Goal: Task Accomplishment & Management: Complete application form

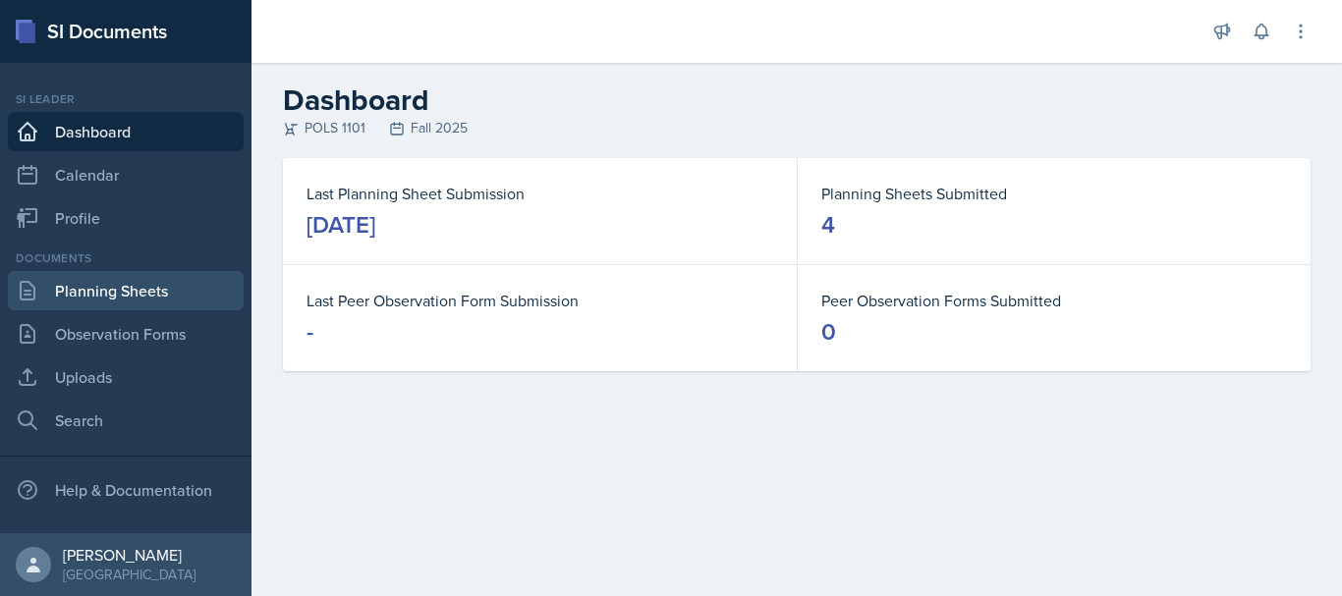
click at [125, 306] on link "Planning Sheets" at bounding box center [126, 290] width 236 height 39
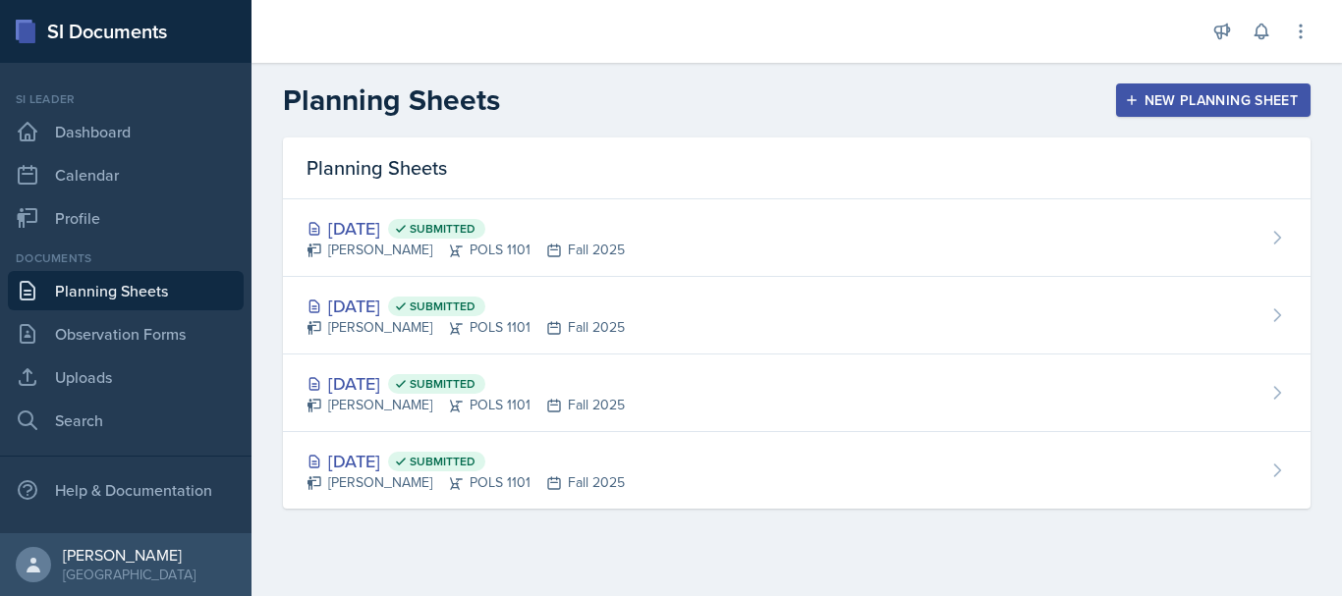
click at [1146, 99] on div "New Planning Sheet" at bounding box center [1213, 100] width 169 height 16
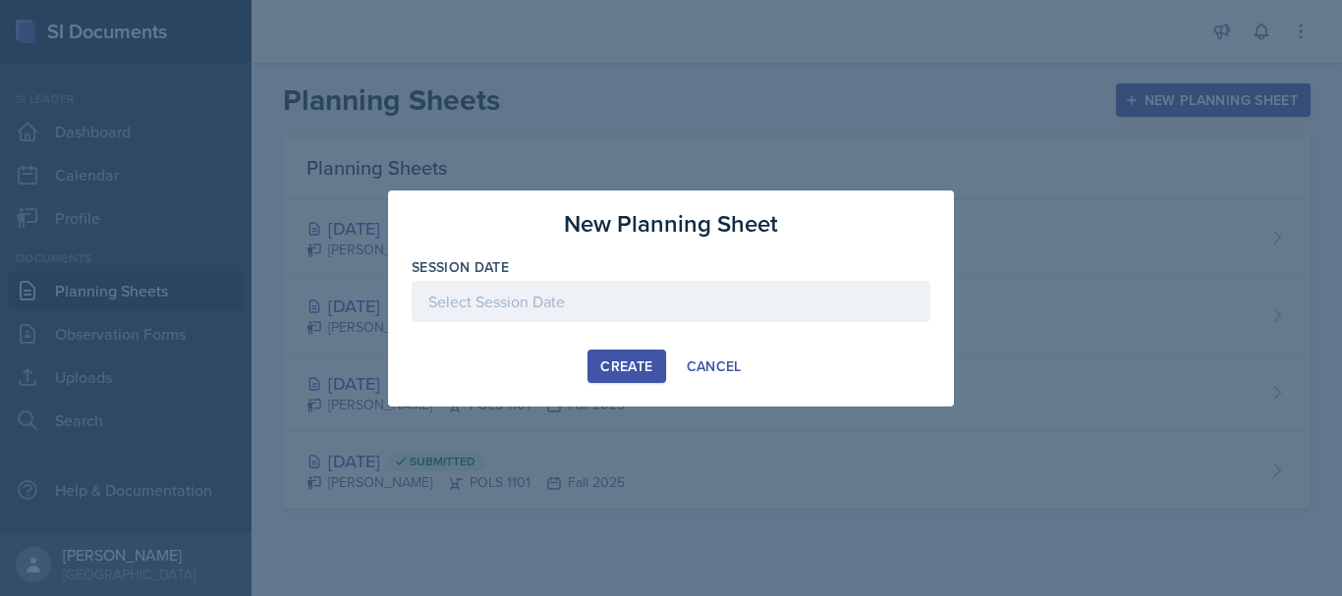
click at [718, 286] on div at bounding box center [671, 301] width 519 height 41
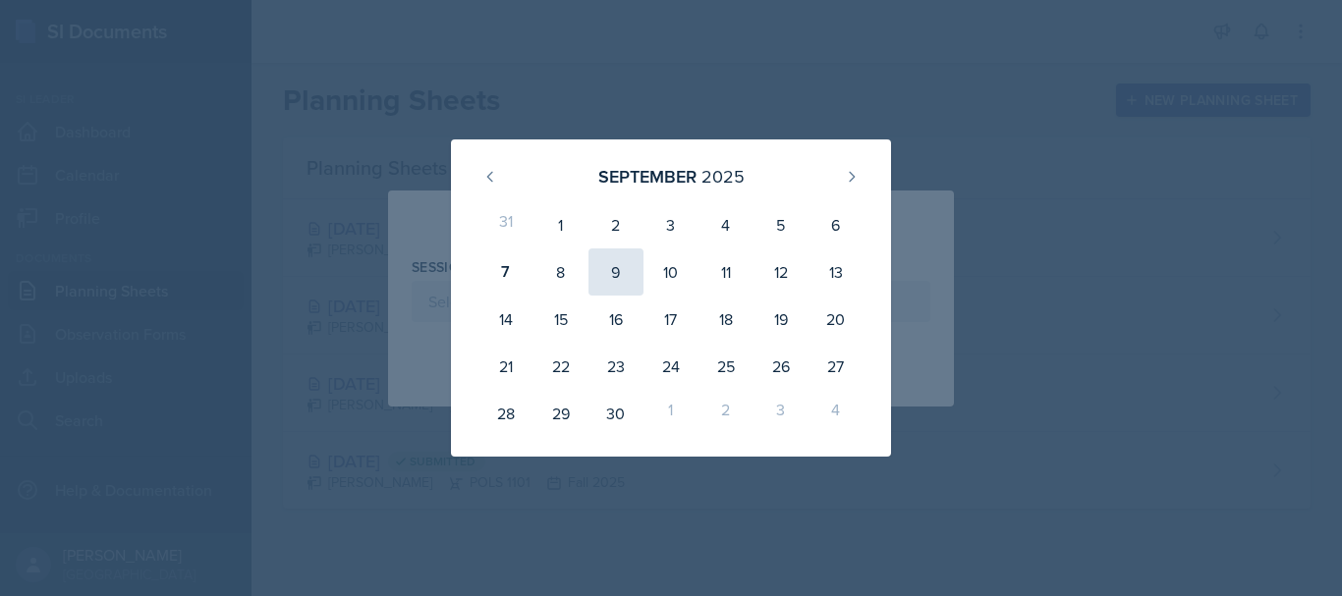
click at [601, 265] on div "9" at bounding box center [615, 272] width 55 height 47
type input "[DATE]"
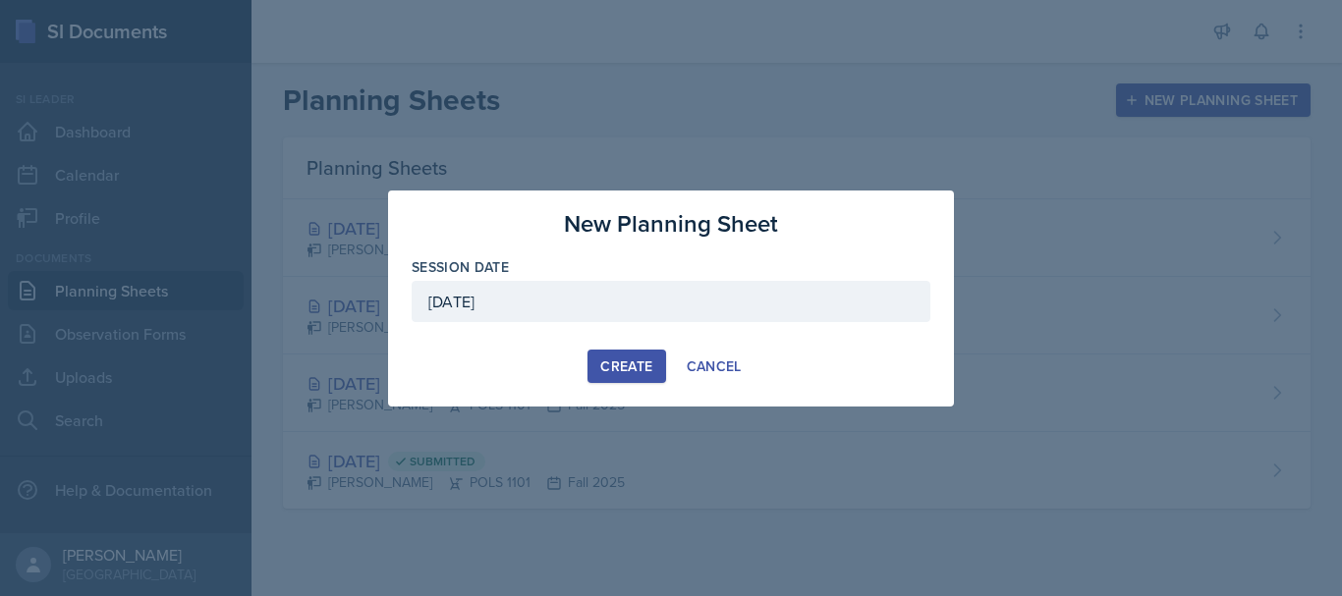
click at [634, 369] on div "Create" at bounding box center [626, 367] width 52 height 16
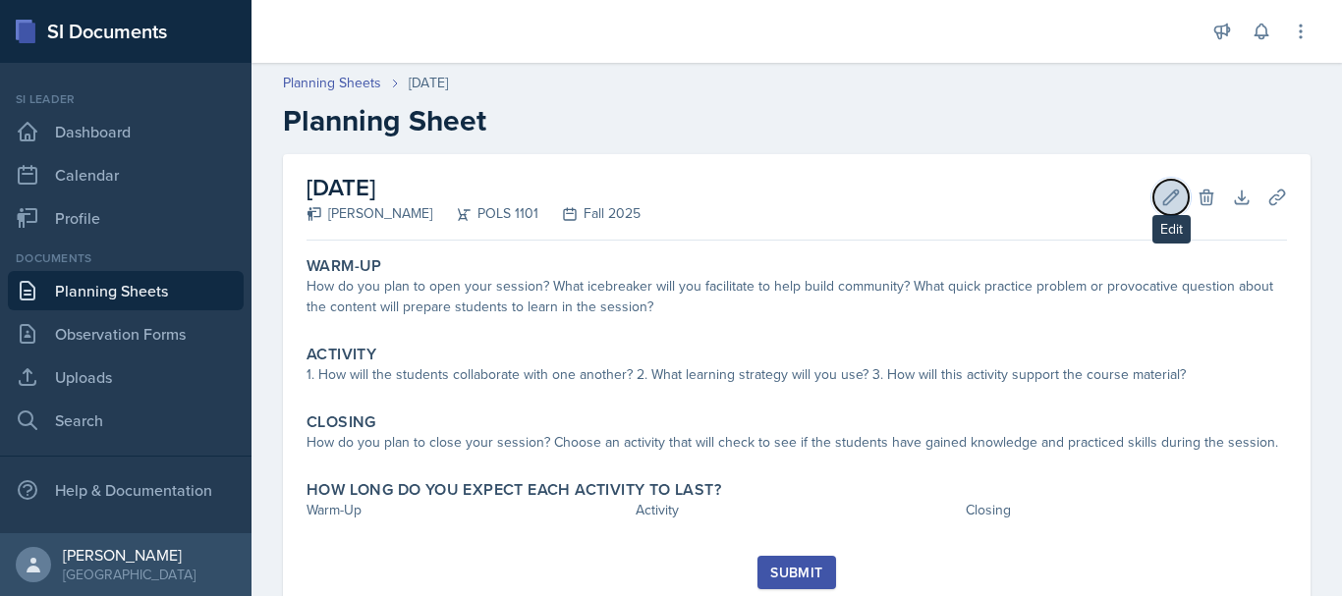
click at [1161, 206] on icon at bounding box center [1171, 198] width 20 height 20
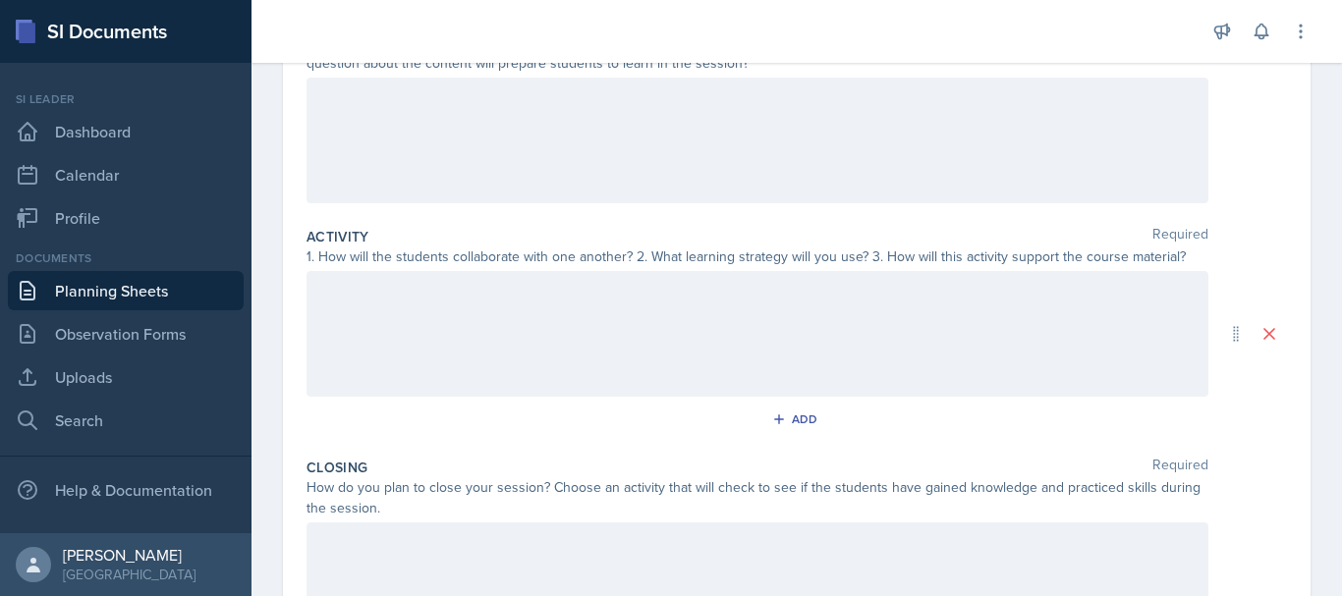
scroll to position [255, 0]
click at [1067, 302] on p at bounding box center [757, 291] width 868 height 24
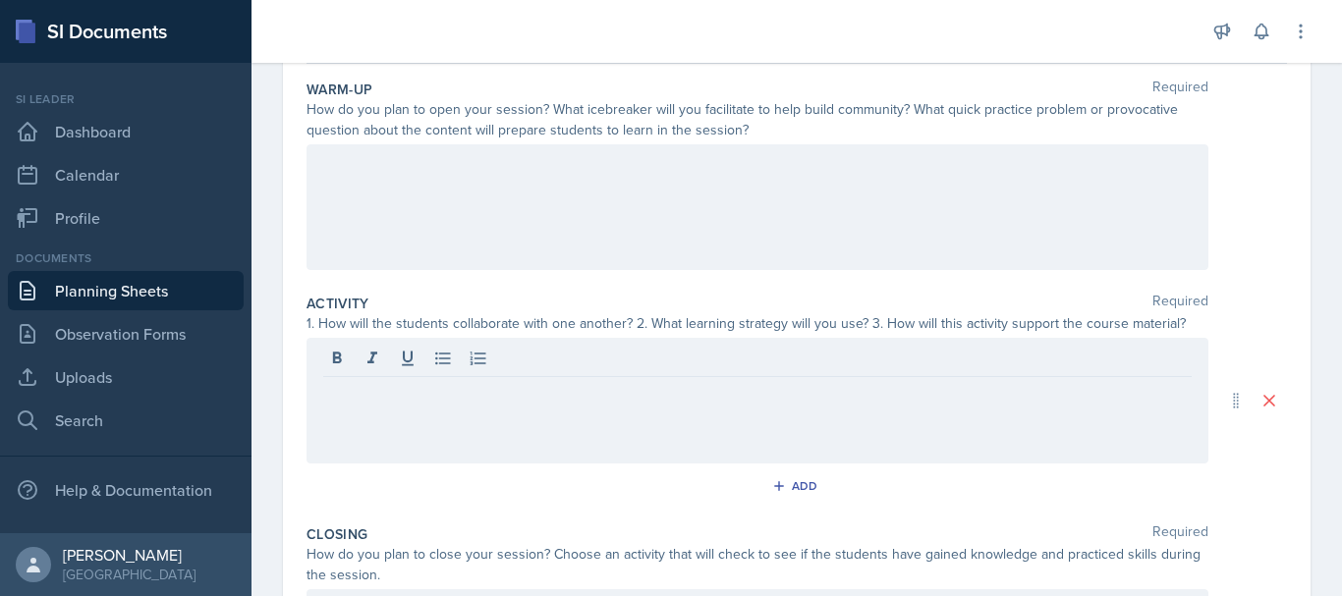
scroll to position [186, 0]
click at [1115, 196] on div at bounding box center [757, 209] width 902 height 126
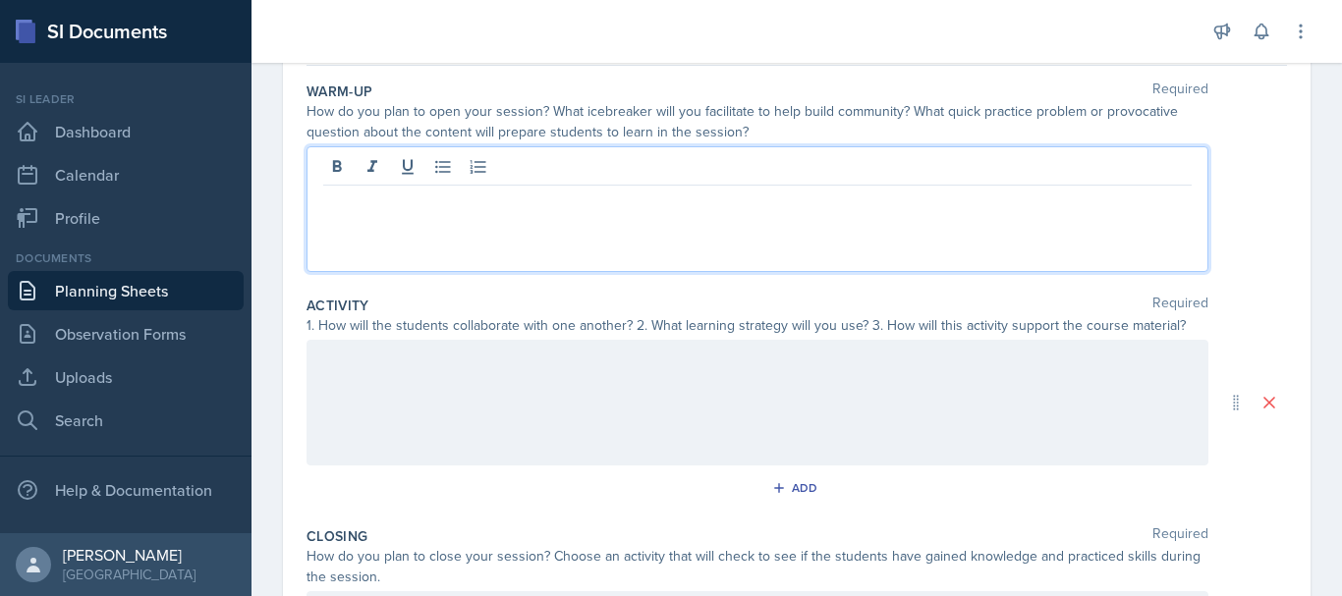
scroll to position [220, 0]
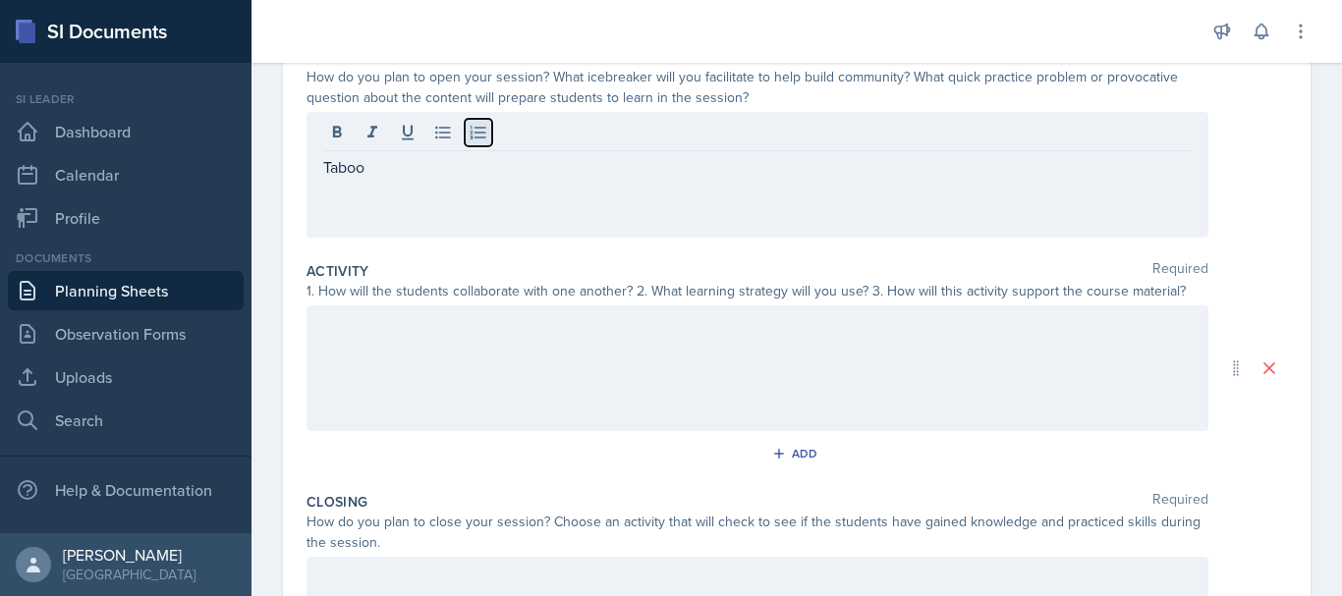
click at [488, 134] on button at bounding box center [479, 133] width 28 height 28
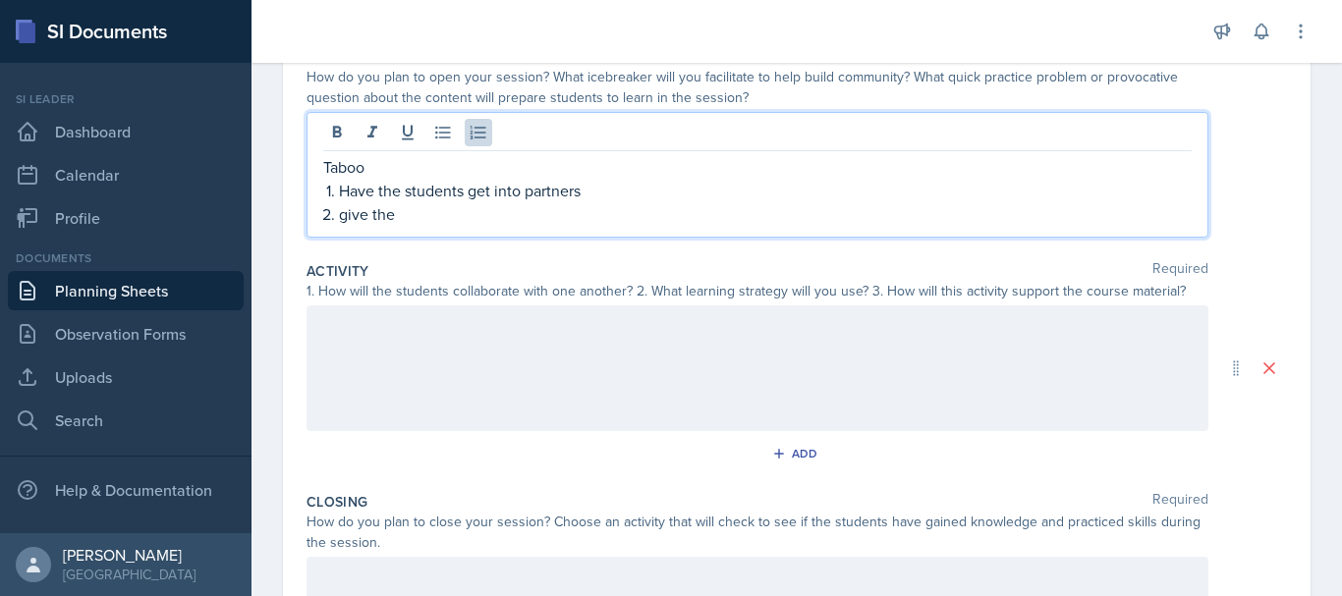
drag, startPoint x: 486, startPoint y: 136, endPoint x: 426, endPoint y: 211, distance: 96.5
click at [426, 211] on p "give the" at bounding box center [765, 214] width 853 height 24
drag, startPoint x: 426, startPoint y: 211, endPoint x: 729, endPoint y: 123, distance: 315.2
click at [729, 123] on div at bounding box center [757, 135] width 868 height 32
click at [547, 220] on p "Give them a list of vocabulary" at bounding box center [765, 214] width 853 height 24
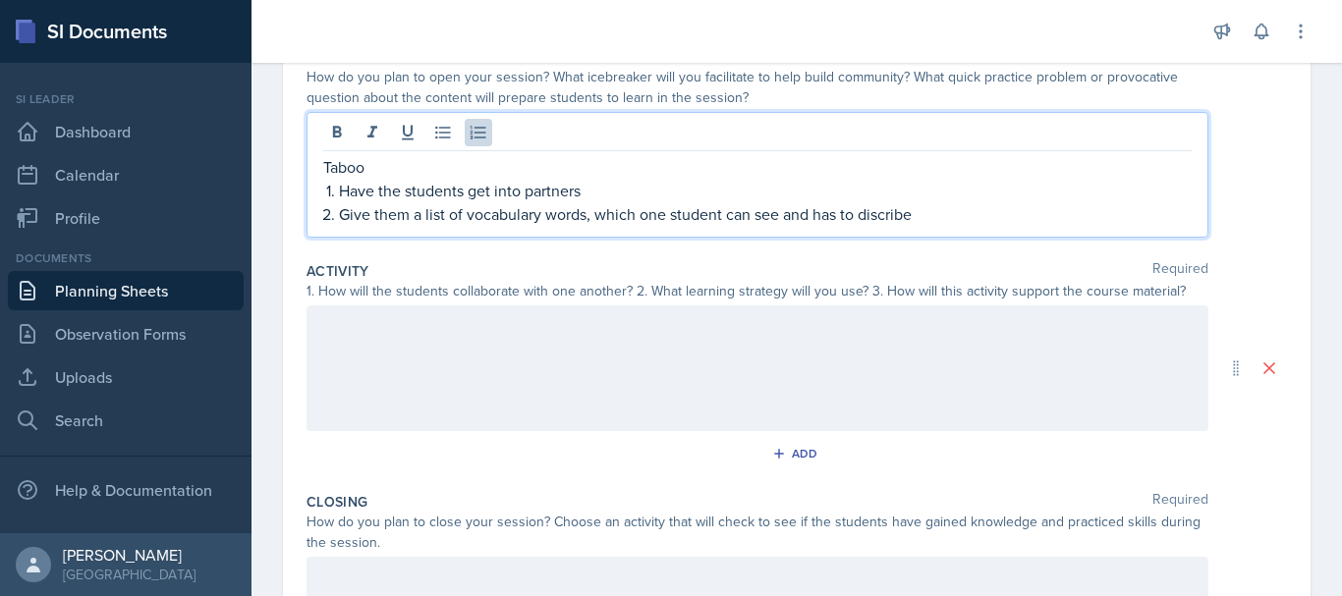
click at [871, 213] on p "Give them a list of vocabulary words, which one student can see and has to disc…" at bounding box center [765, 214] width 853 height 24
click at [872, 214] on p "Give them a list of vocabulary words, which one student can see and has to disc…" at bounding box center [765, 214] width 853 height 24
click at [926, 192] on p "Have the students get into partners" at bounding box center [765, 191] width 853 height 24
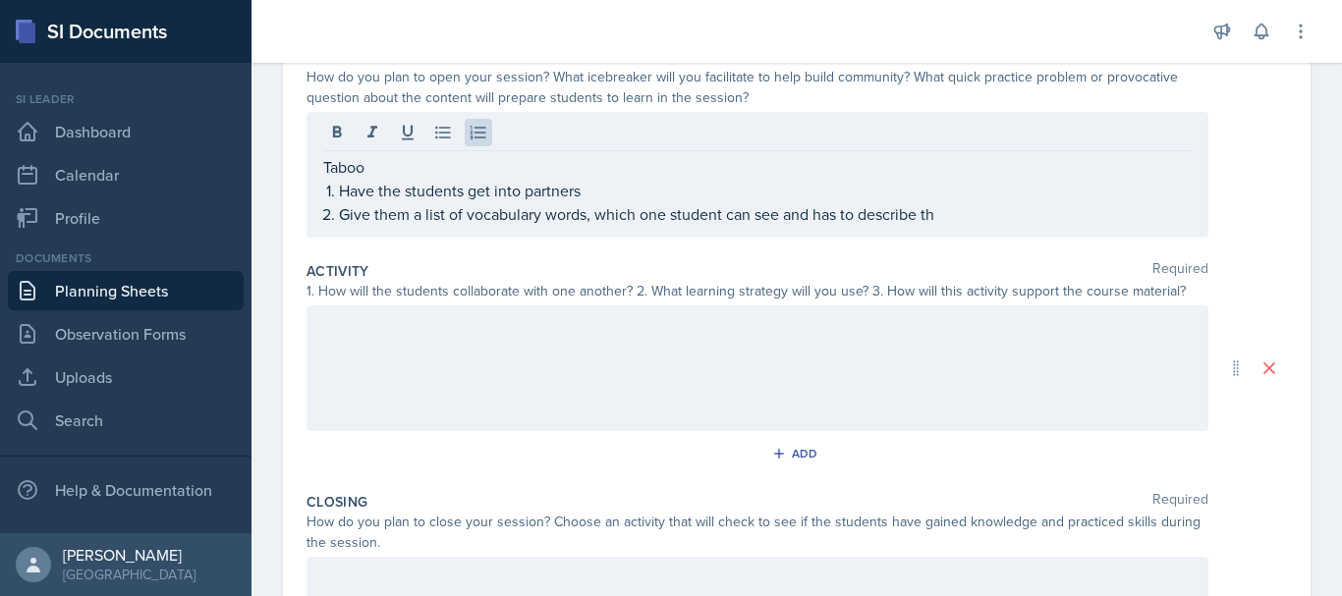
click at [948, 234] on div "Taboo Have the students get into partners Give them a list of vocabulary words,…" at bounding box center [757, 175] width 902 height 126
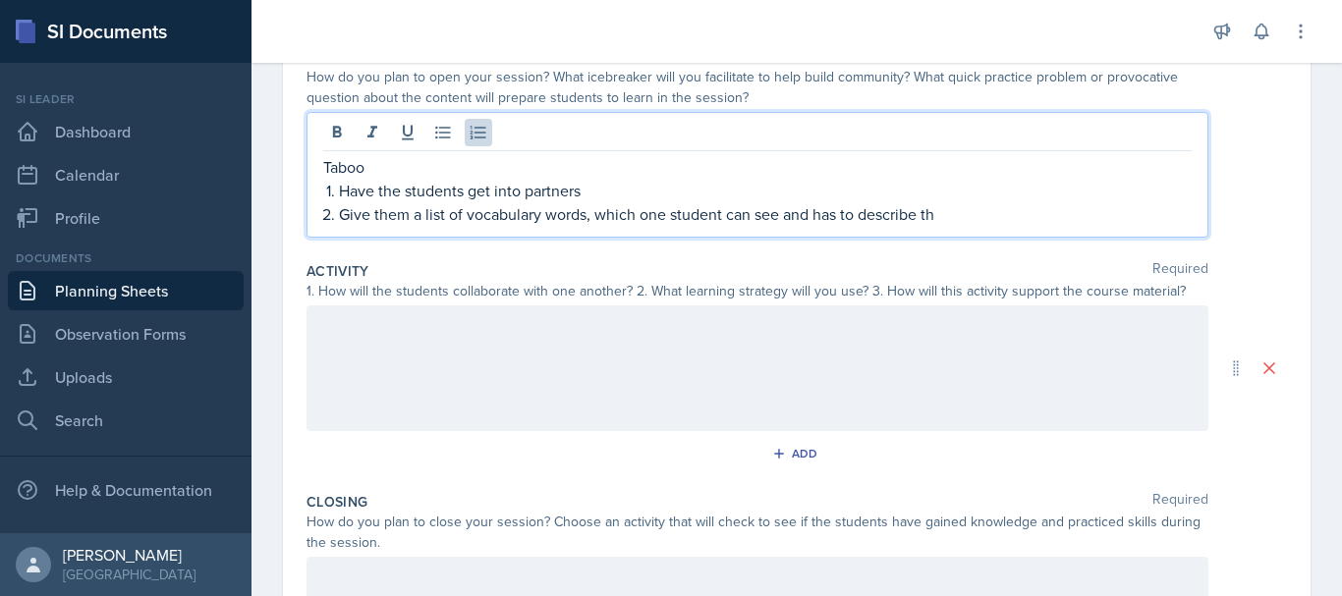
click at [942, 217] on p "Give them a list of vocabulary words, which one student can see and has to desc…" at bounding box center [765, 214] width 853 height 24
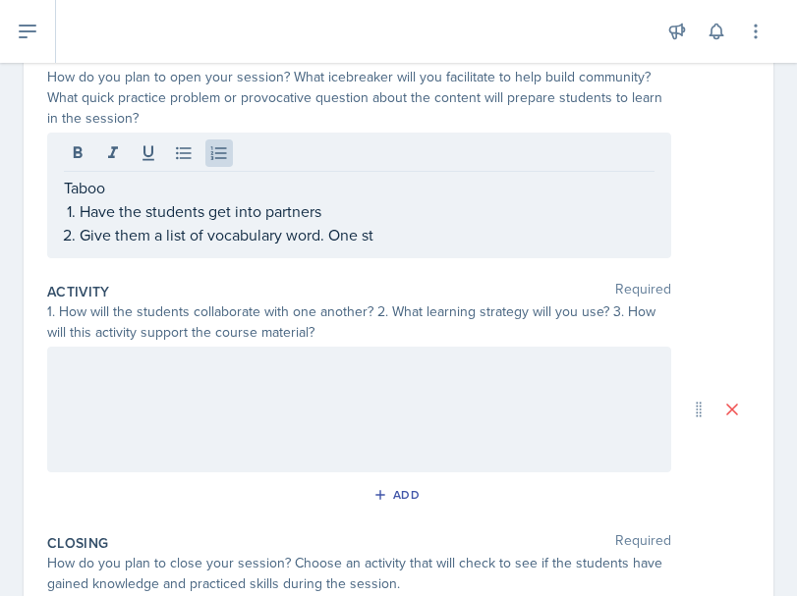
click at [749, 208] on div "Date [DATE] [DATE] 31 1 2 3 4 5 6 7 8 9 10 11 12 13 14 15 16 17 18 19 20 21 22 …" at bounding box center [398, 399] width 749 height 930
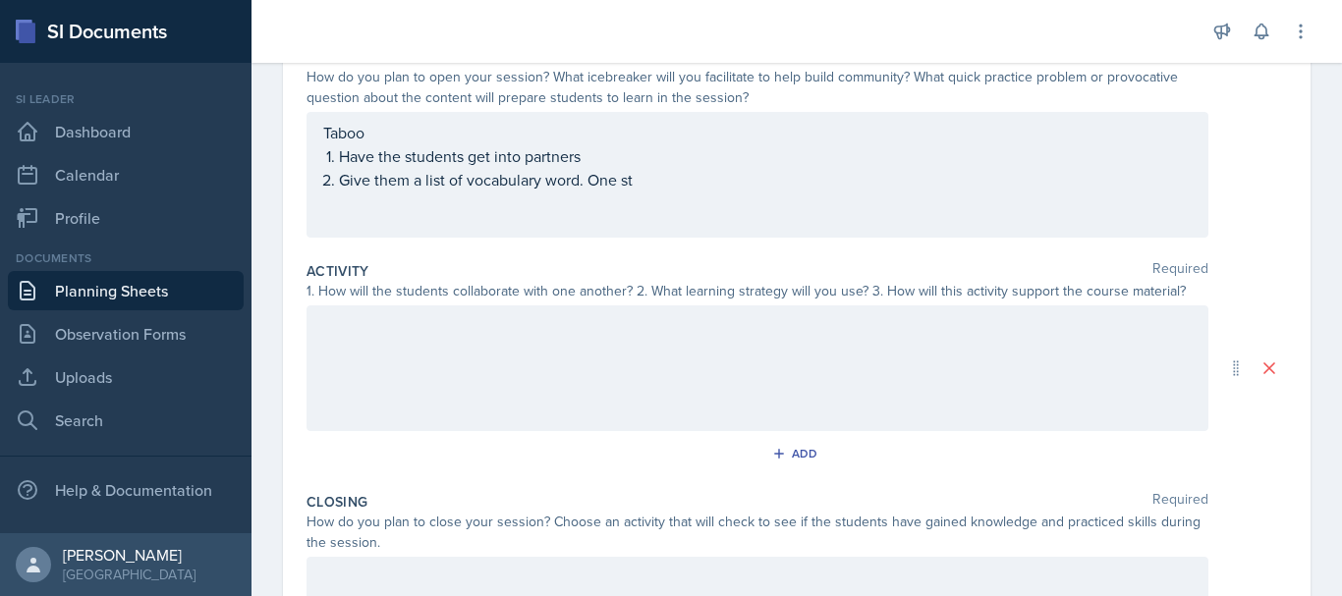
click at [1325, 8] on div "Announcements New Announcement Title Message Create Notifications [DATE] 3:08 P…" at bounding box center [796, 31] width 1090 height 63
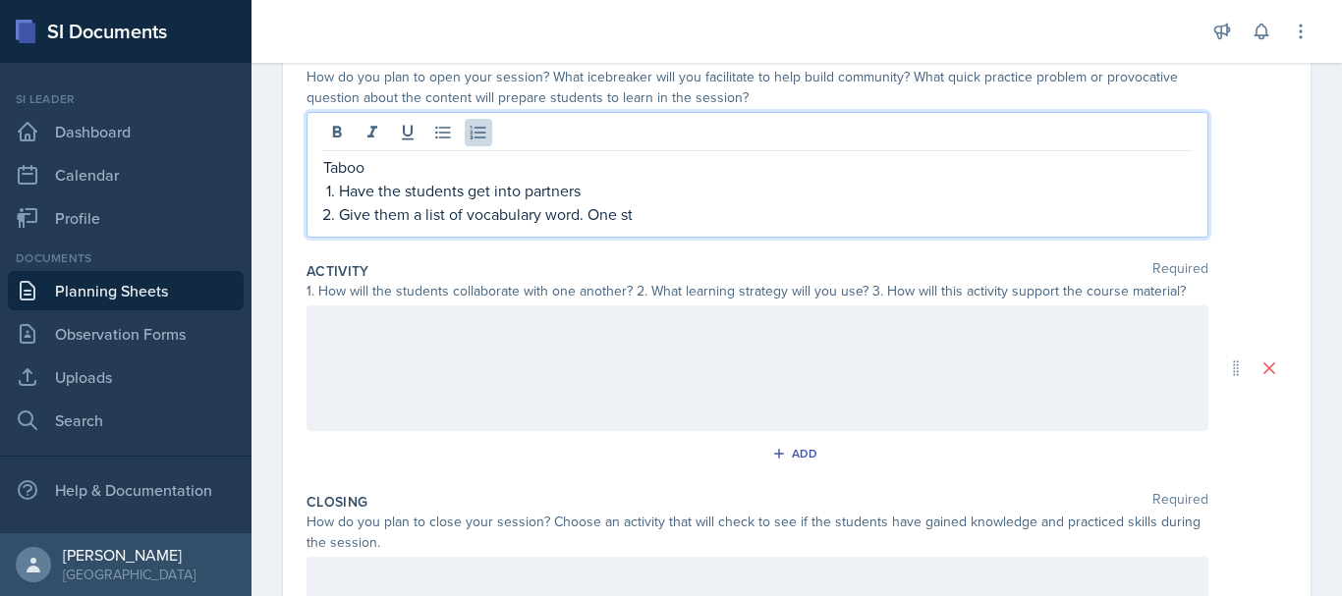
click at [674, 174] on div "Taboo Have the students get into partners Give them a list of vocabulary word. …" at bounding box center [757, 190] width 868 height 71
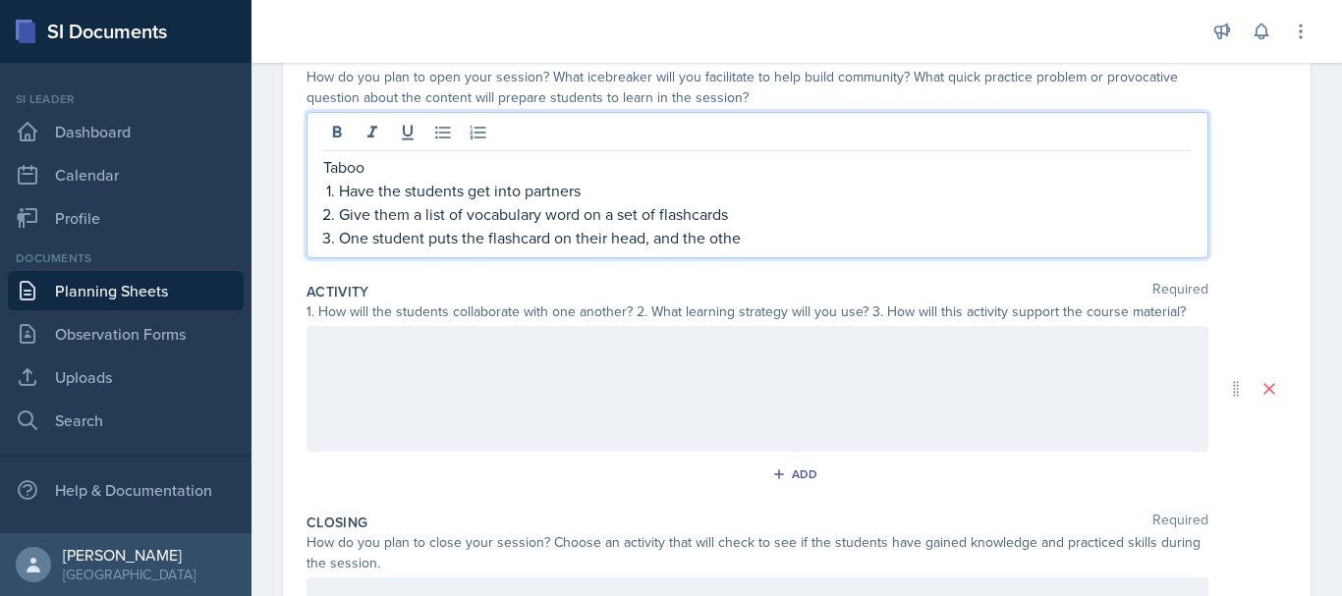
drag, startPoint x: 674, startPoint y: 175, endPoint x: 613, endPoint y: 253, distance: 99.4
click at [613, 253] on div "Taboo Have the students get into partners Give them a list of vocabulary word o…" at bounding box center [757, 185] width 902 height 146
click at [747, 233] on p "One student puts the flashcard on their head, and the othe" at bounding box center [765, 238] width 853 height 24
click at [747, 234] on p "One student puts the flashcard on their head, and the other has to describe the" at bounding box center [765, 238] width 853 height 24
click at [917, 237] on p "One student puts the flashcard on their head, and the other has to describe the" at bounding box center [765, 238] width 853 height 24
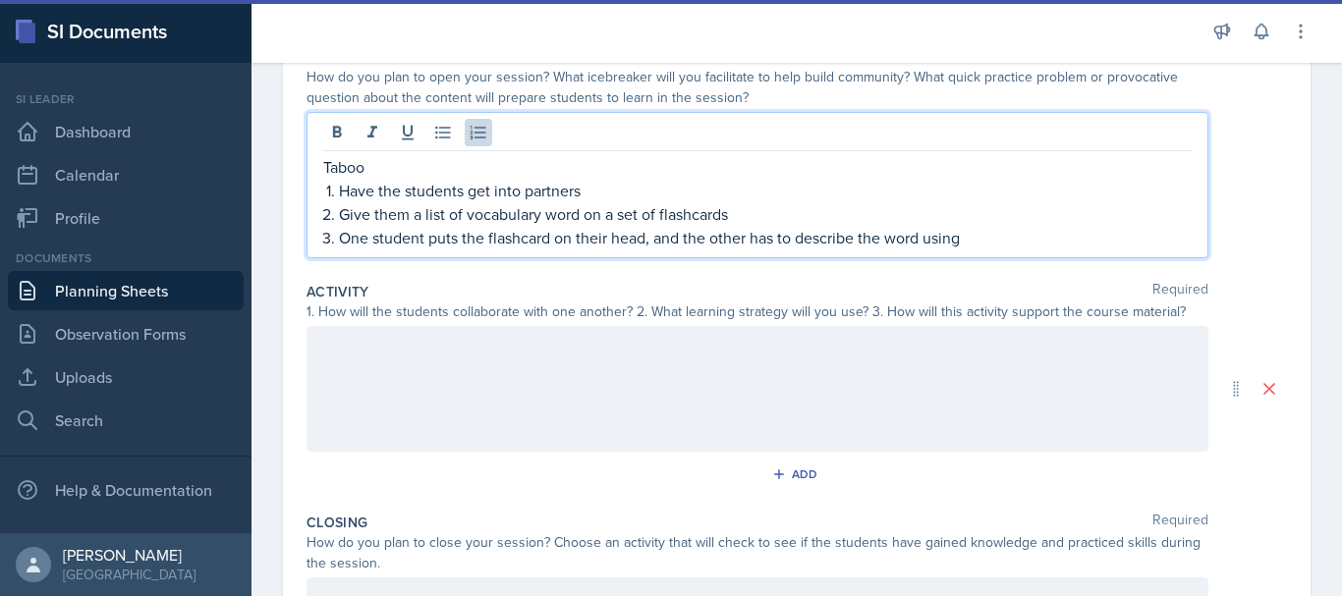
click at [917, 236] on p "One student puts the flashcard on their head, and the other has to describe the…" at bounding box center [765, 238] width 853 height 24
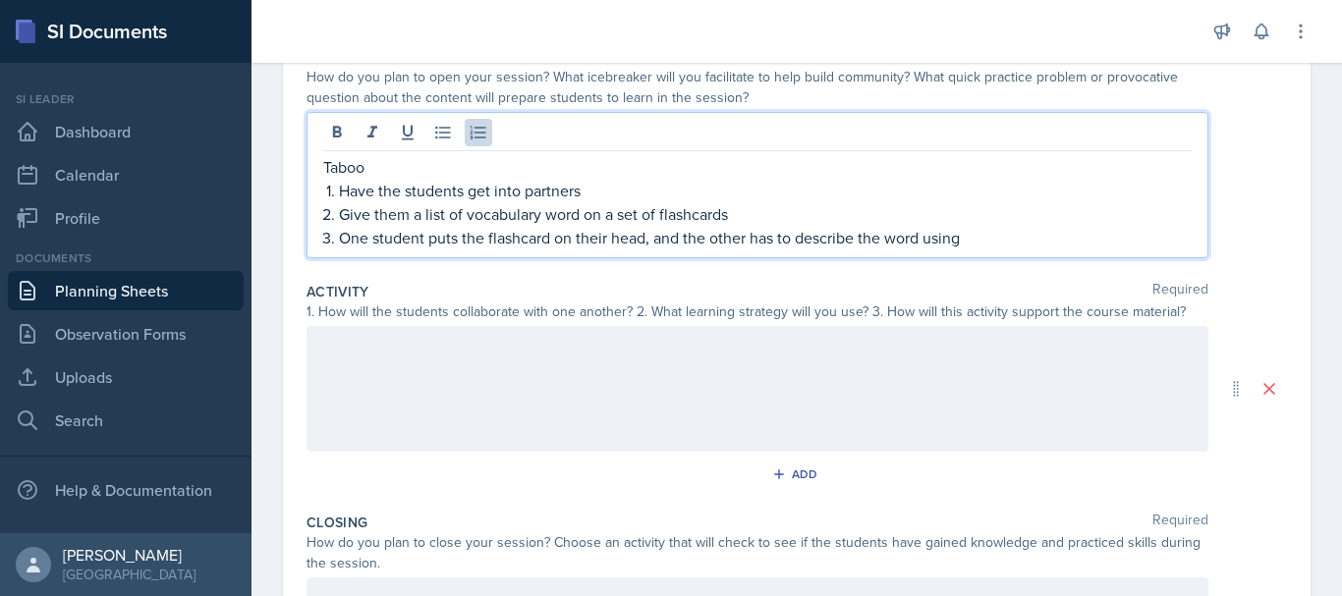
click at [998, 232] on p "One student puts the flashcard on their head, and the other has to describe the…" at bounding box center [765, 238] width 853 height 24
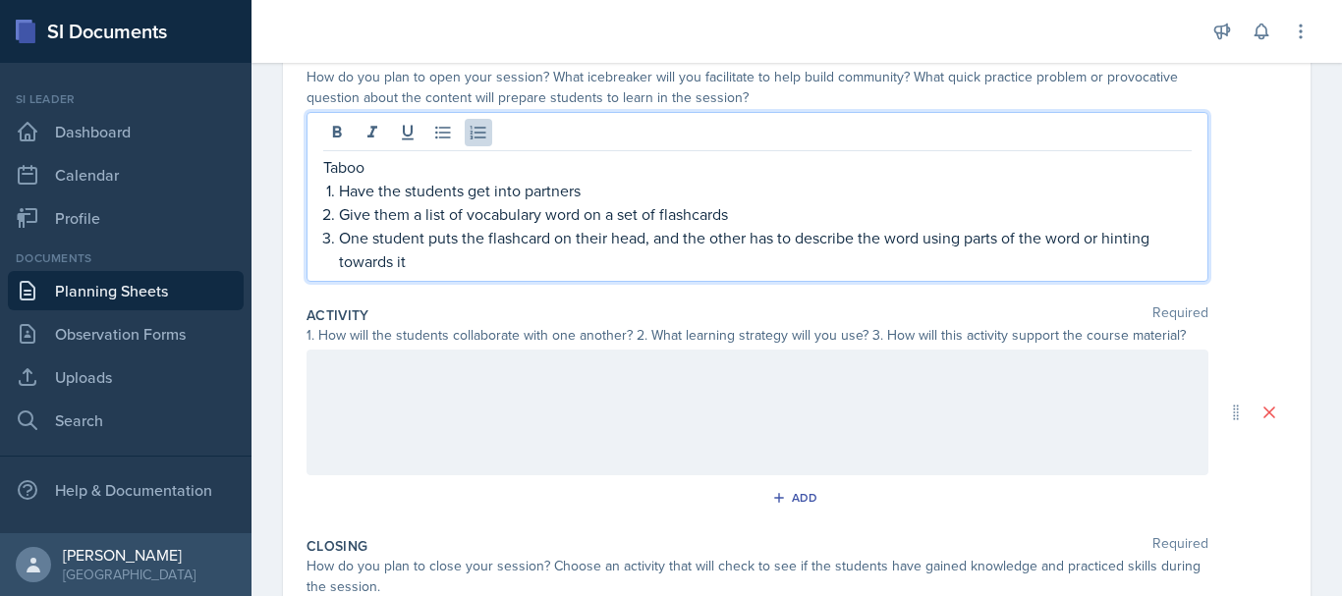
click at [1161, 239] on p "One student puts the flashcard on their head, and the other has to describe the…" at bounding box center [765, 249] width 853 height 47
click at [340, 263] on p "One student puts the flashcard on their head, and the other has to describe the…" at bounding box center [765, 249] width 853 height 47
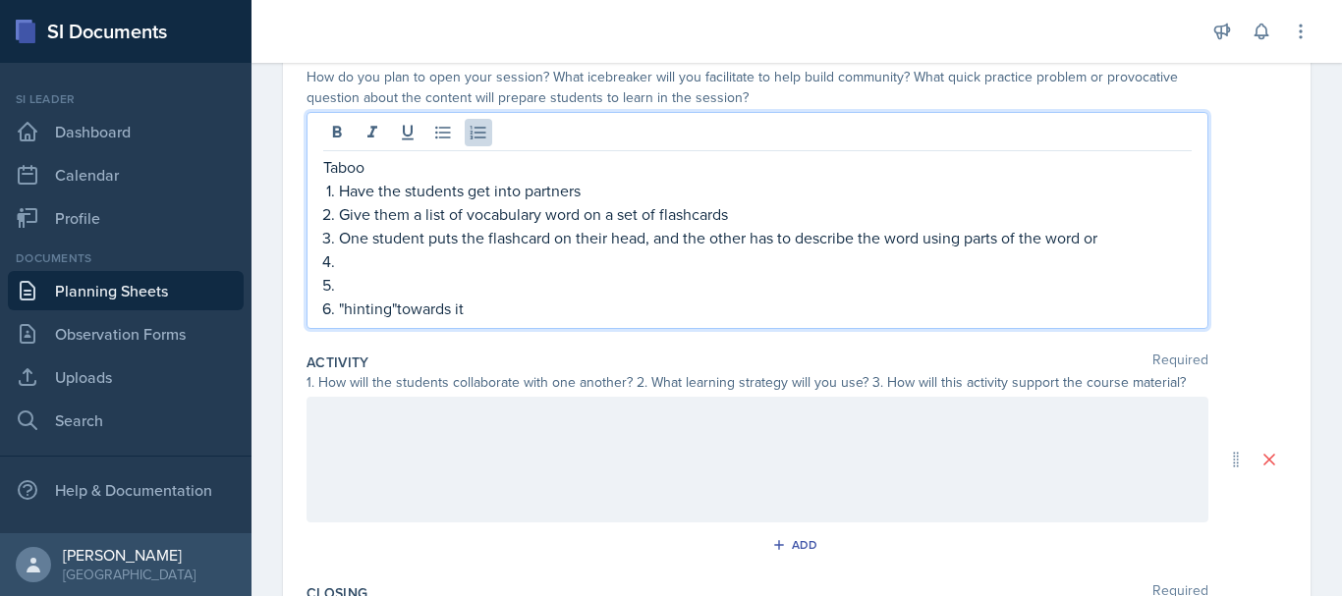
click at [350, 281] on p at bounding box center [765, 285] width 853 height 24
click at [397, 318] on p ""hinting"towards it" at bounding box center [765, 309] width 853 height 24
click at [353, 281] on p at bounding box center [765, 285] width 853 height 24
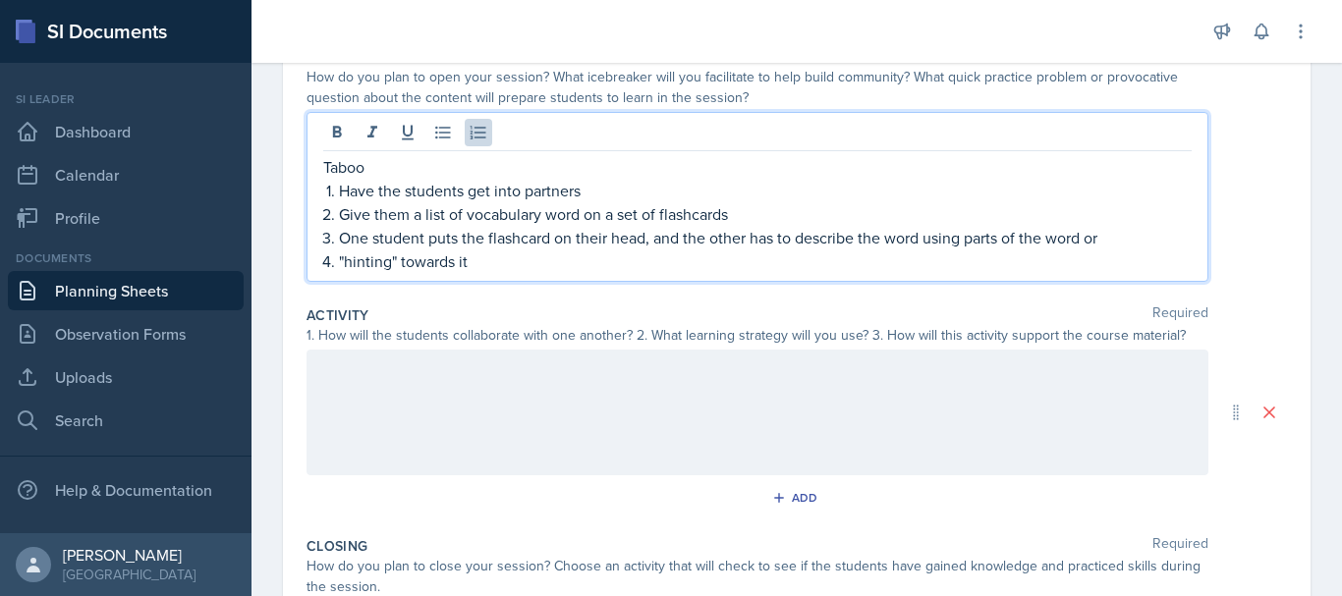
click at [339, 269] on li ""hinting" towards it" at bounding box center [765, 262] width 853 height 24
click at [428, 250] on p "One student puts the flashcard on their head, and the other has to describe the…" at bounding box center [765, 249] width 853 height 47
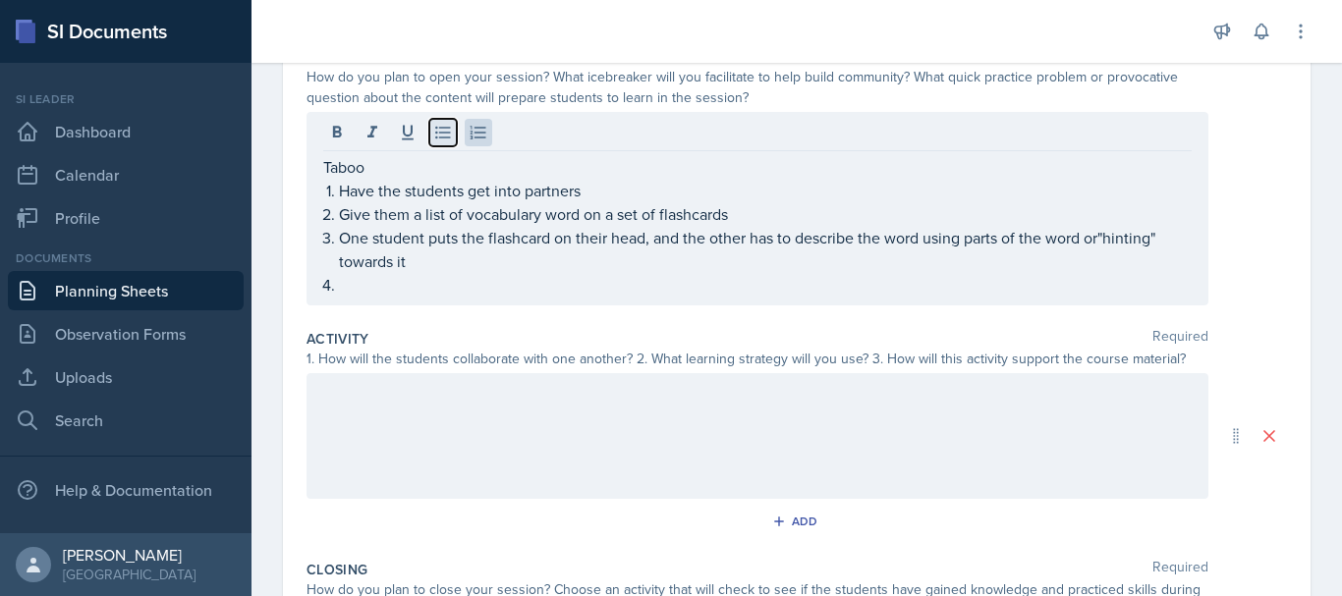
click at [435, 138] on icon at bounding box center [443, 133] width 20 height 20
click at [471, 137] on icon at bounding box center [479, 132] width 16 height 13
click at [434, 131] on icon at bounding box center [443, 133] width 20 height 20
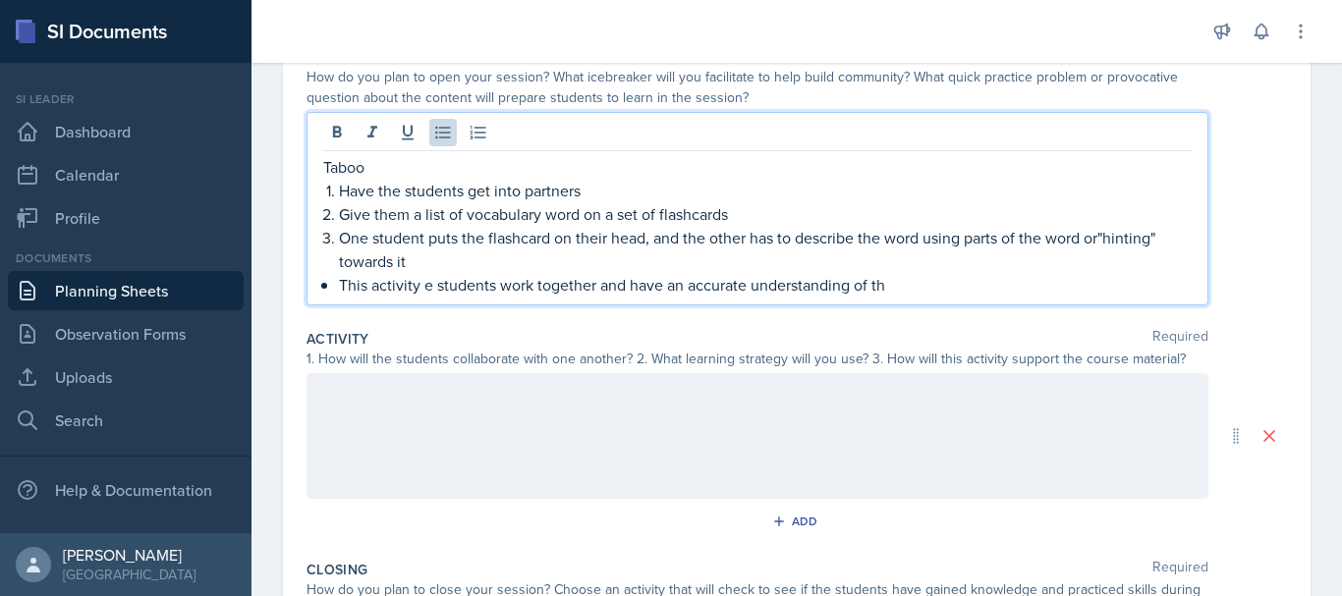
drag, startPoint x: 449, startPoint y: 275, endPoint x: 894, endPoint y: 287, distance: 445.1
click at [894, 287] on p "This activity e students work together and have an accurate understanding of th" at bounding box center [765, 285] width 853 height 24
click at [969, 282] on p "This activity e students work together and have an accurate understanding of th…" at bounding box center [765, 285] width 853 height 24
click at [958, 279] on p "This activity e students work together and have an accurate understanding of th…" at bounding box center [765, 285] width 853 height 24
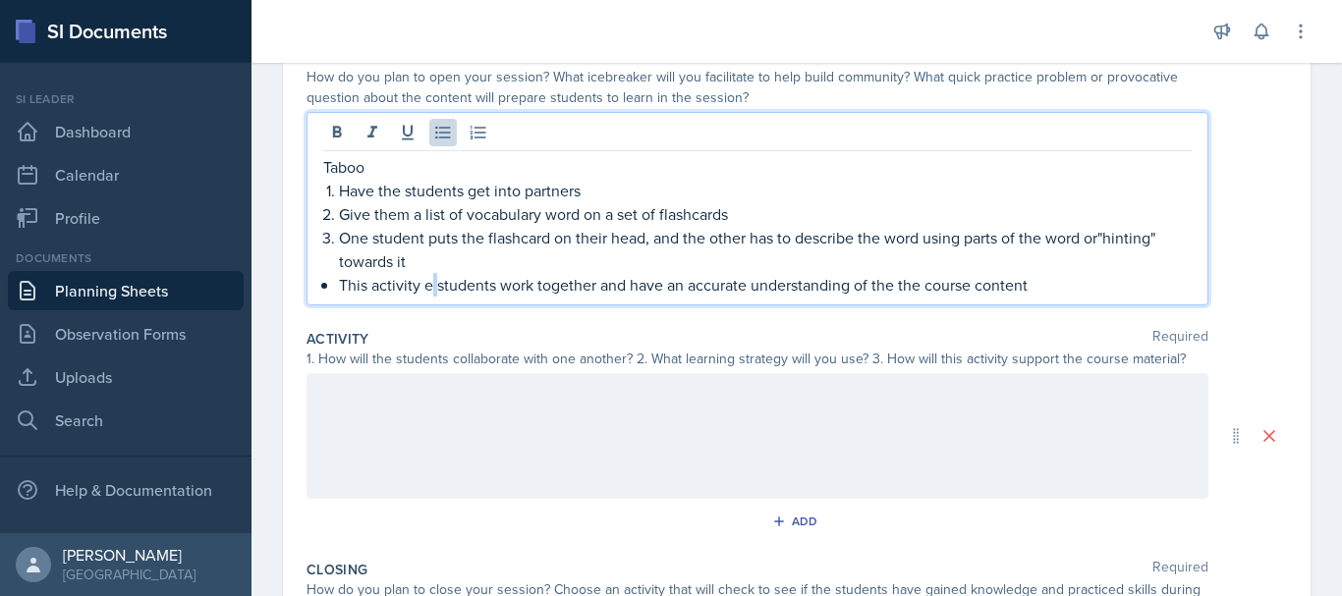
click at [433, 284] on p "This activity e students work together and have an accurate understanding of th…" at bounding box center [765, 285] width 853 height 24
click at [1111, 243] on p "One student puts the flashcard on their head, and the other has to describe the…" at bounding box center [765, 249] width 853 height 47
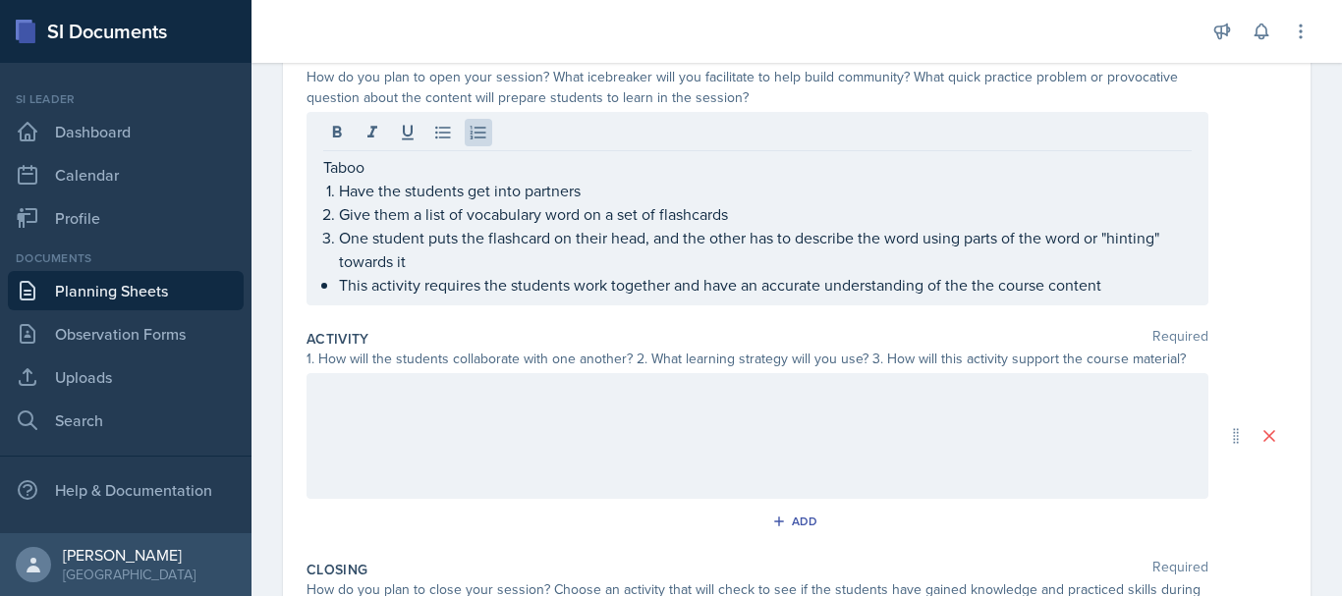
click at [994, 136] on div at bounding box center [757, 135] width 868 height 32
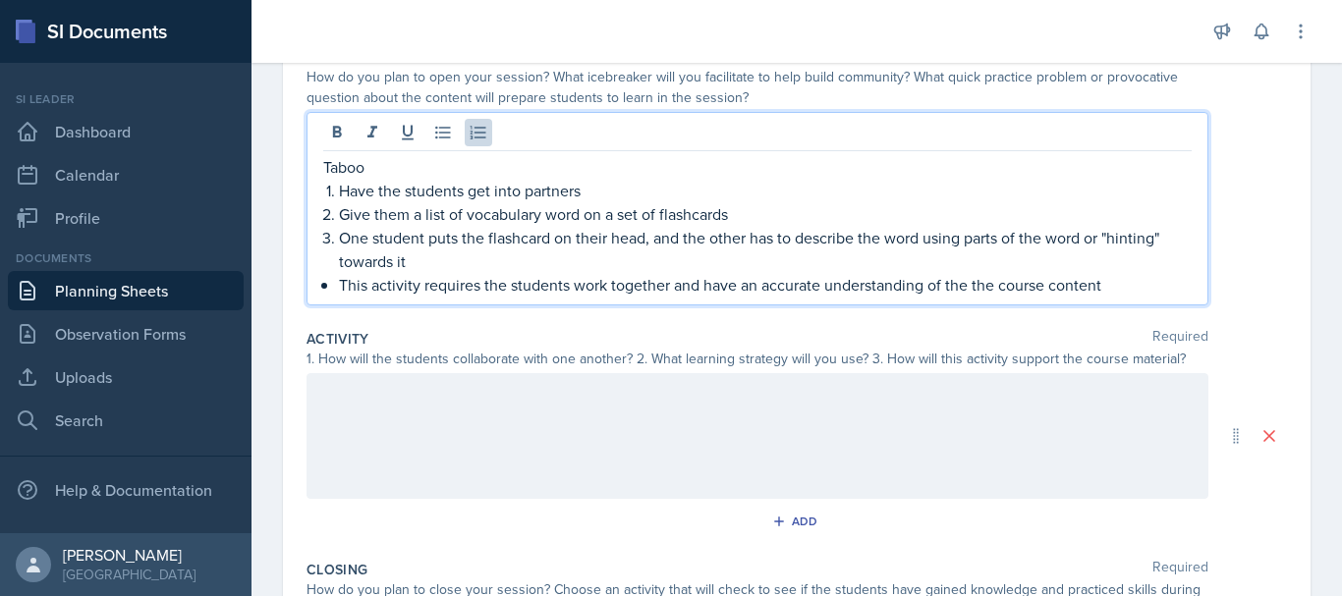
click at [468, 262] on p "One student puts the flashcard on their head, and the other has to describe the…" at bounding box center [765, 249] width 853 height 47
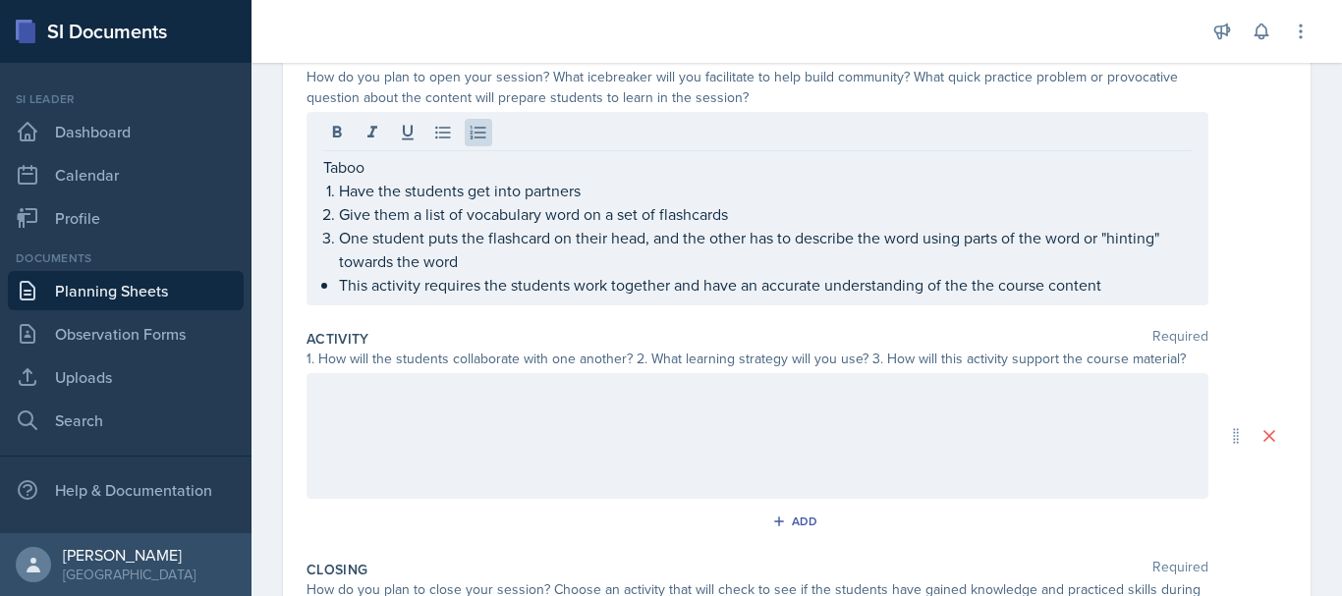
click at [1195, 289] on div "Taboo Have the students get into partners Give them a list of vocabulary word o…" at bounding box center [796, 209] width 980 height 194
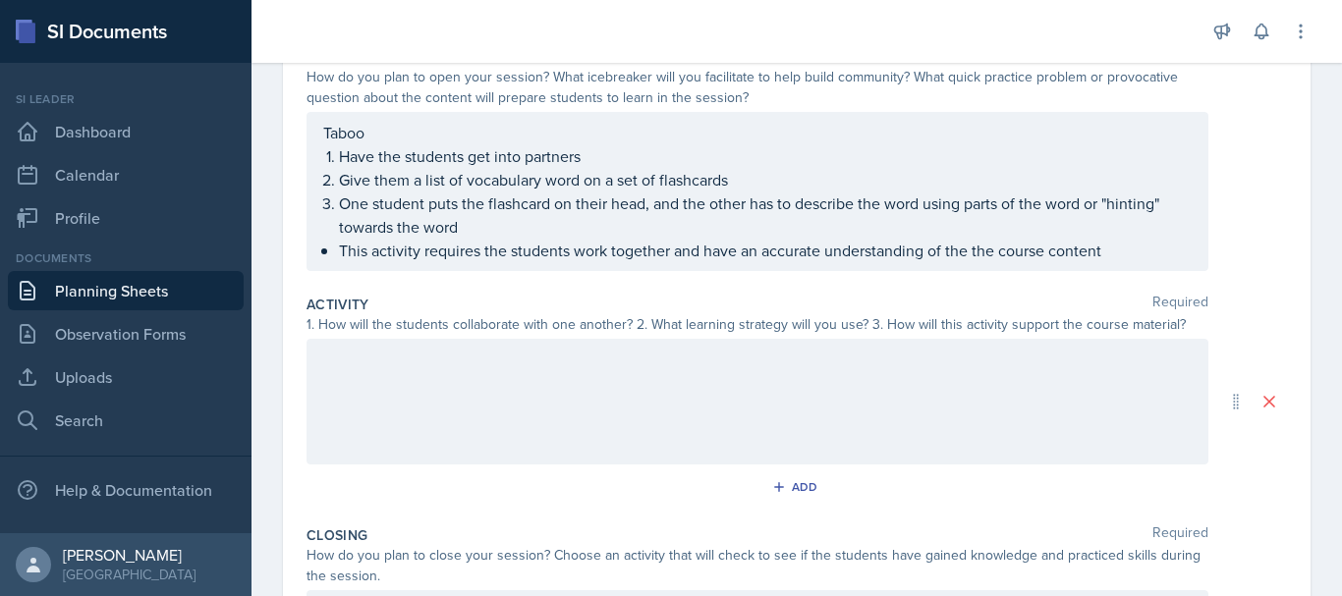
click at [1118, 267] on div "Taboo Have the students get into partners Give them a list of vocabulary word o…" at bounding box center [757, 191] width 902 height 159
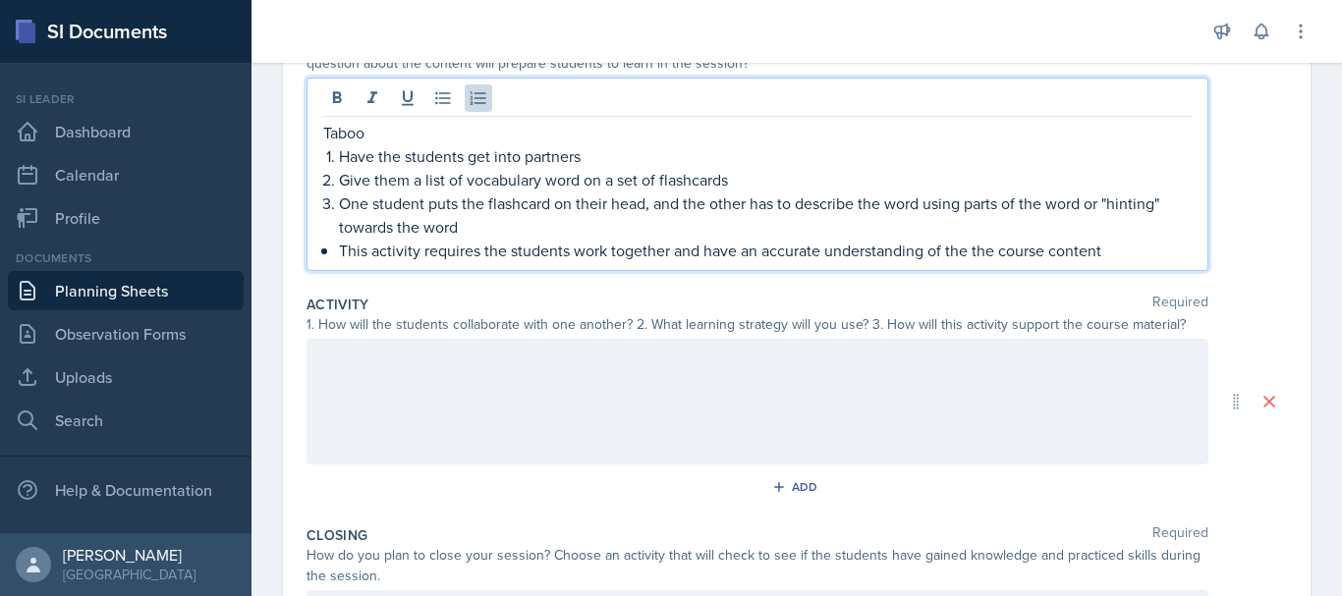
click at [1150, 248] on p "This activity requires the students work together and have an accurate understa…" at bounding box center [765, 251] width 853 height 24
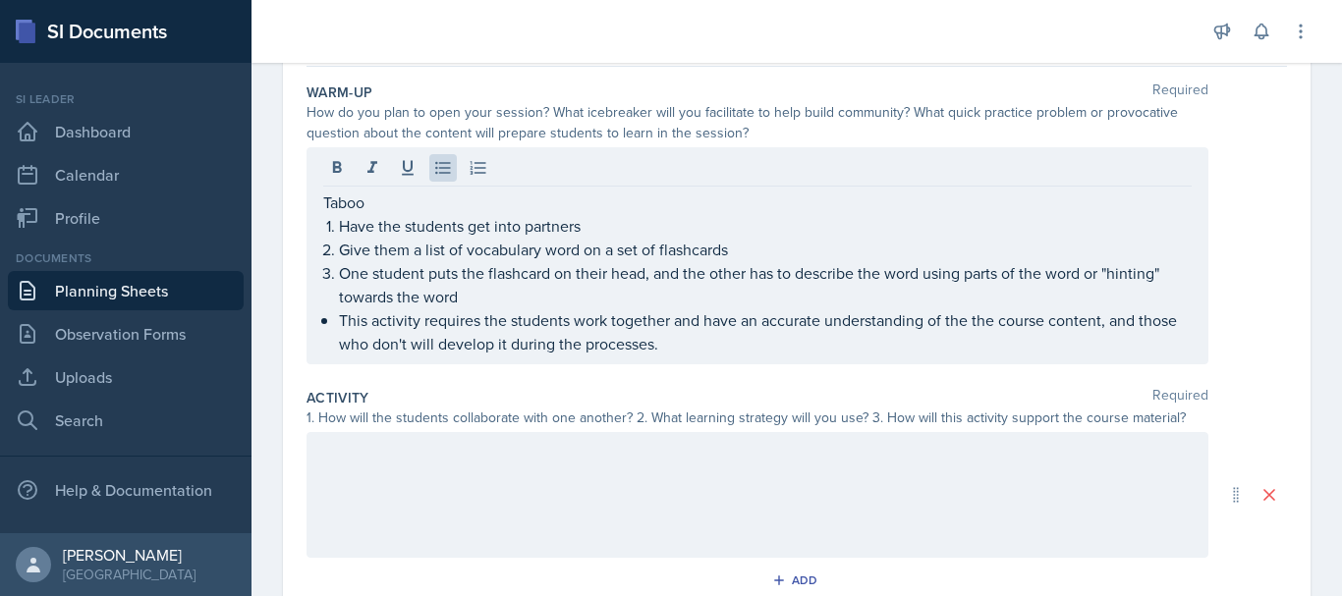
scroll to position [178, 0]
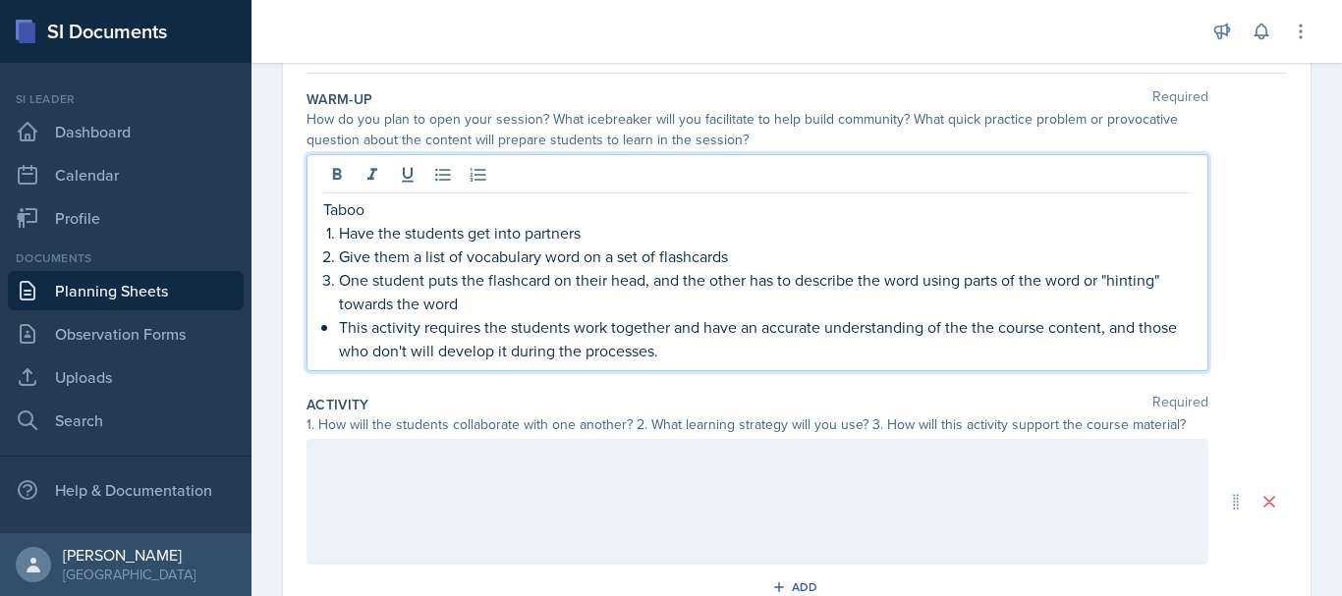
click at [326, 214] on p "Taboo" at bounding box center [757, 209] width 868 height 24
click at [439, 182] on icon at bounding box center [443, 175] width 20 height 20
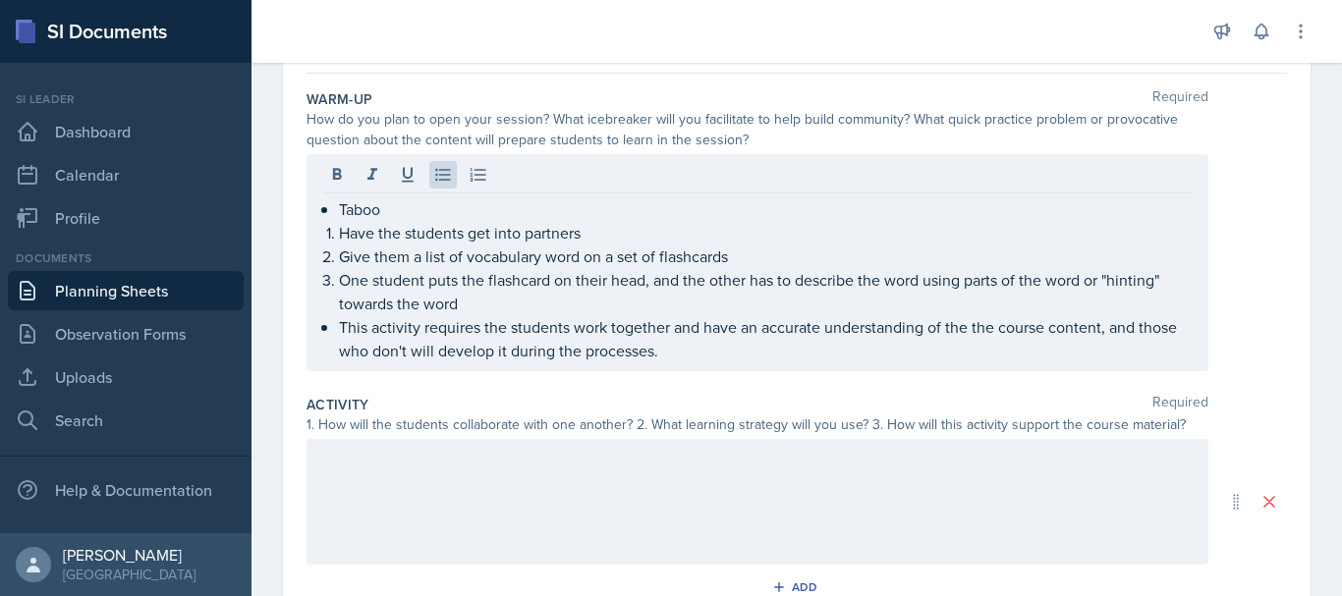
drag, startPoint x: 318, startPoint y: 212, endPoint x: 842, endPoint y: 345, distance: 540.1
click at [842, 345] on div "Taboo Have the students get into partners Give them a list of vocabulary word o…" at bounding box center [757, 262] width 902 height 217
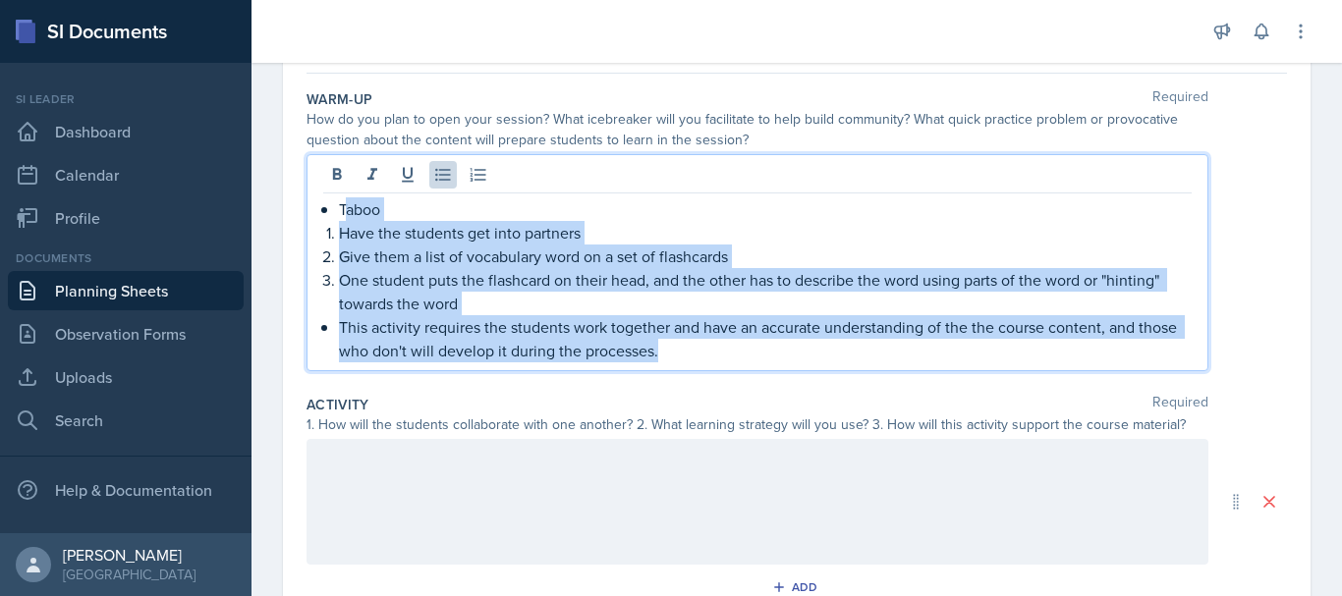
drag, startPoint x: 344, startPoint y: 206, endPoint x: 780, endPoint y: 392, distance: 474.0
click at [780, 392] on div "Warm-Up Required How do you plan to open your session? What icebreaker will you…" at bounding box center [796, 515] width 980 height 883
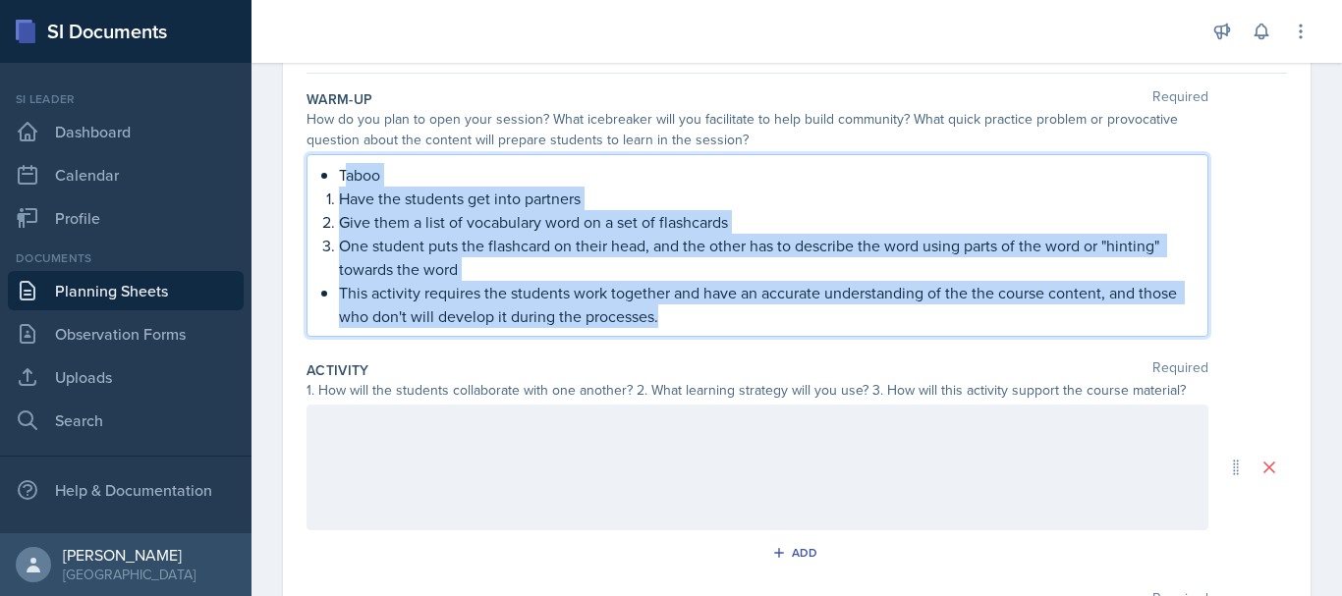
scroll to position [143, 0]
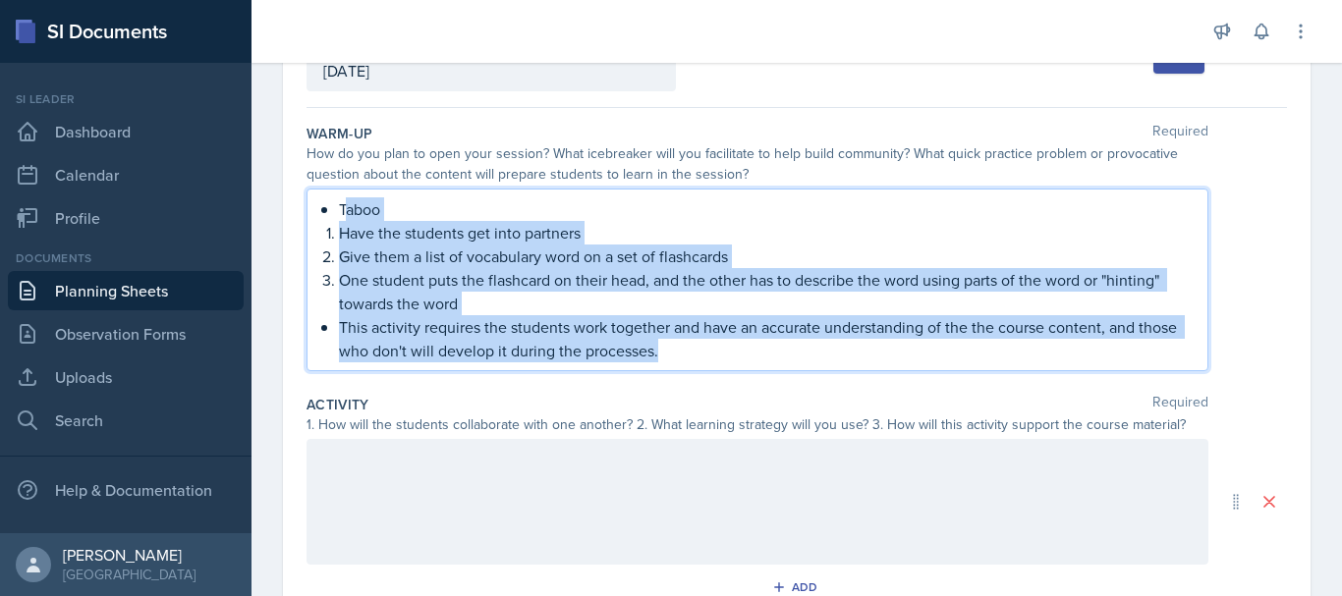
copy div "aboo Have the students get into partners Give them a list of vocabulary word on…"
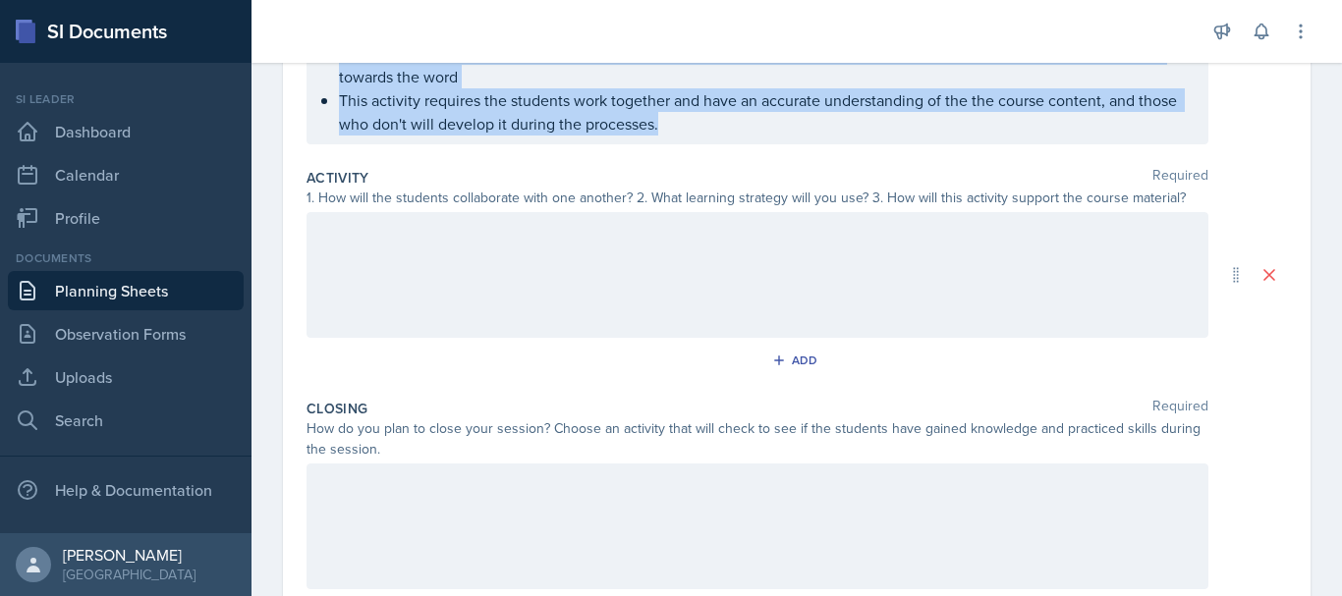
click at [916, 274] on div at bounding box center [757, 275] width 902 height 126
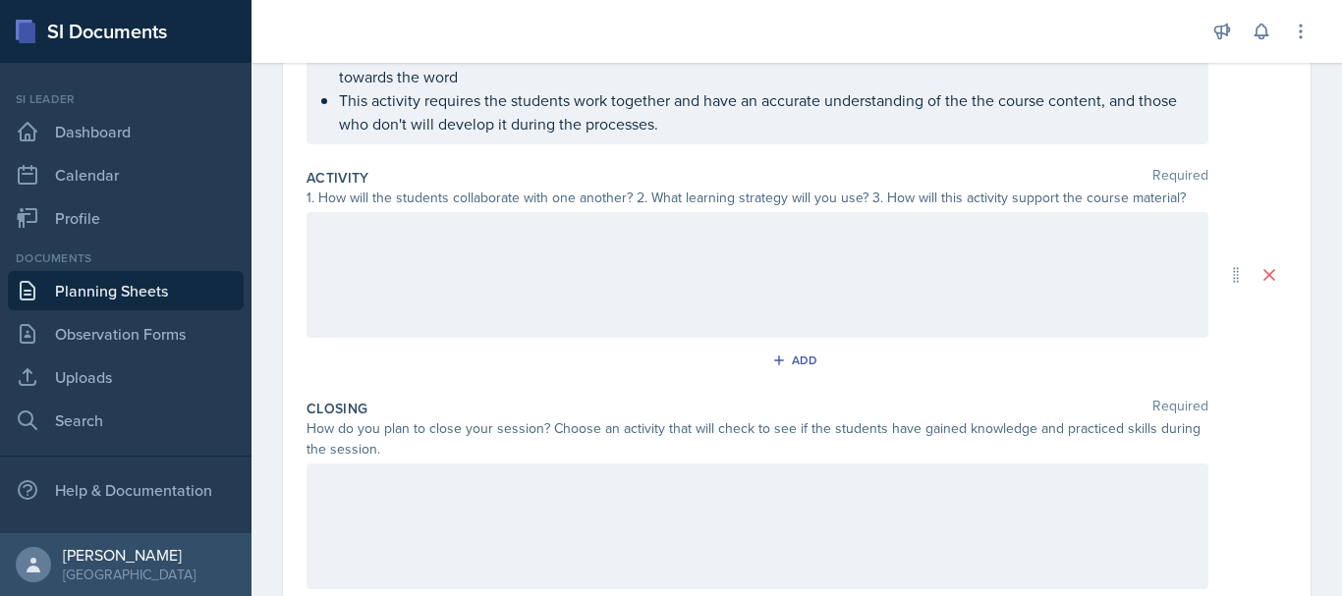
scroll to position [405, 0]
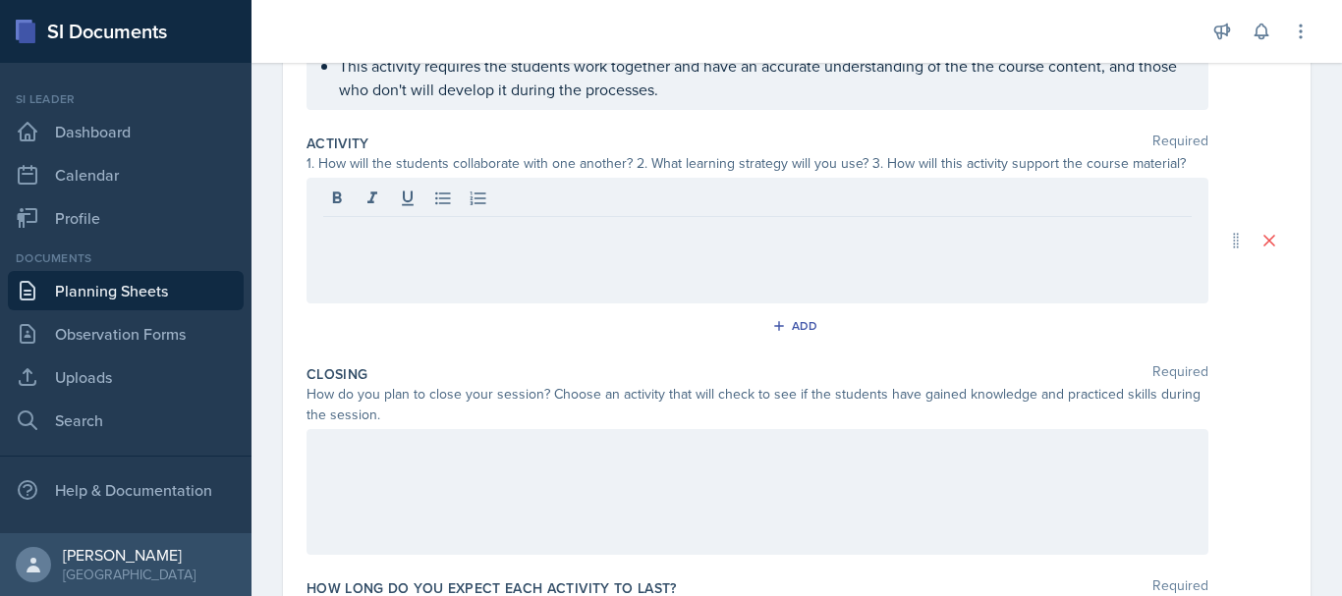
click at [916, 274] on div at bounding box center [757, 241] width 902 height 126
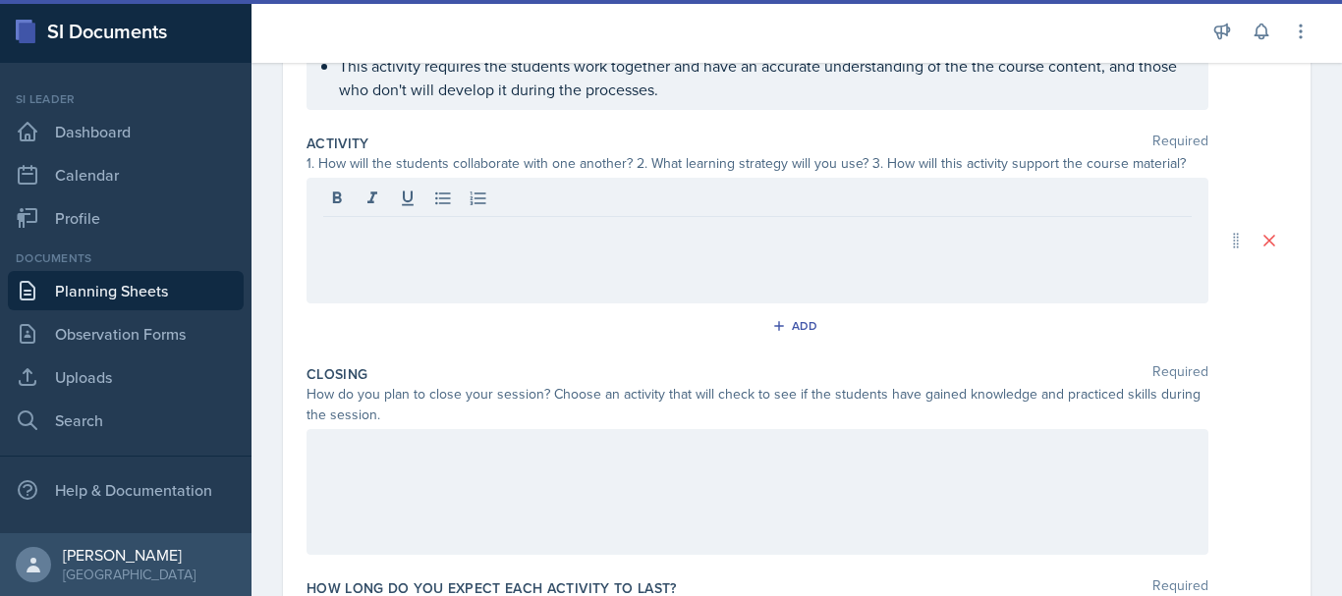
drag, startPoint x: 916, startPoint y: 274, endPoint x: 676, endPoint y: 251, distance: 241.7
click at [676, 251] on div at bounding box center [757, 241] width 902 height 126
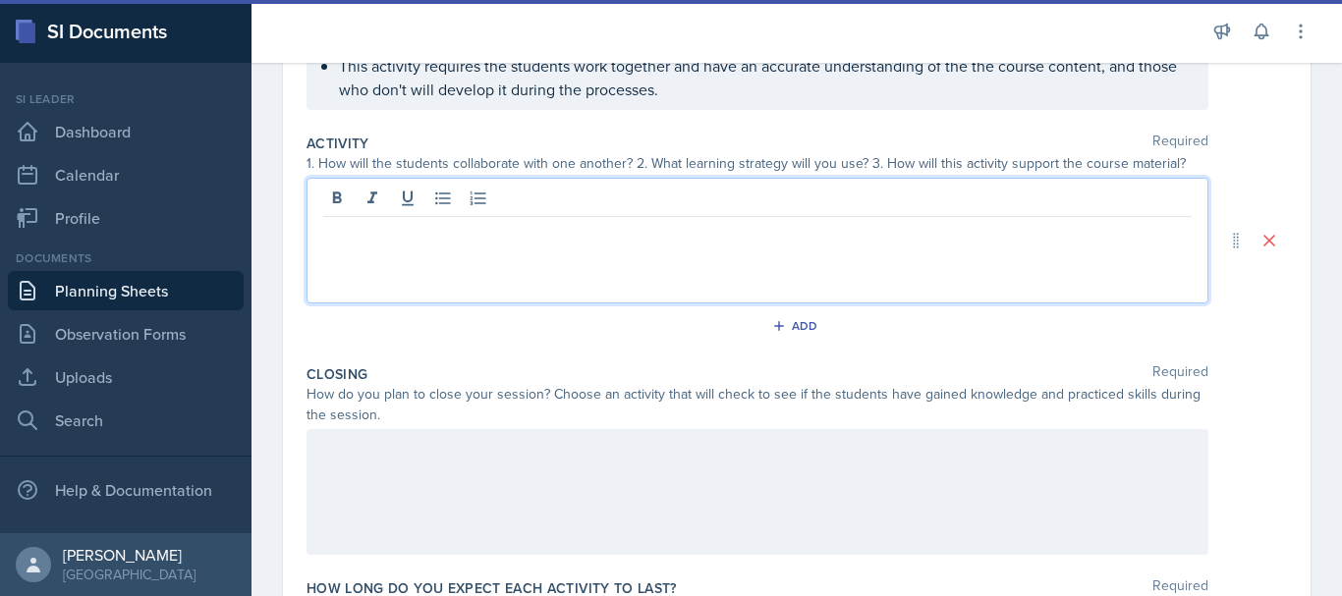
click at [676, 251] on div at bounding box center [757, 241] width 902 height 126
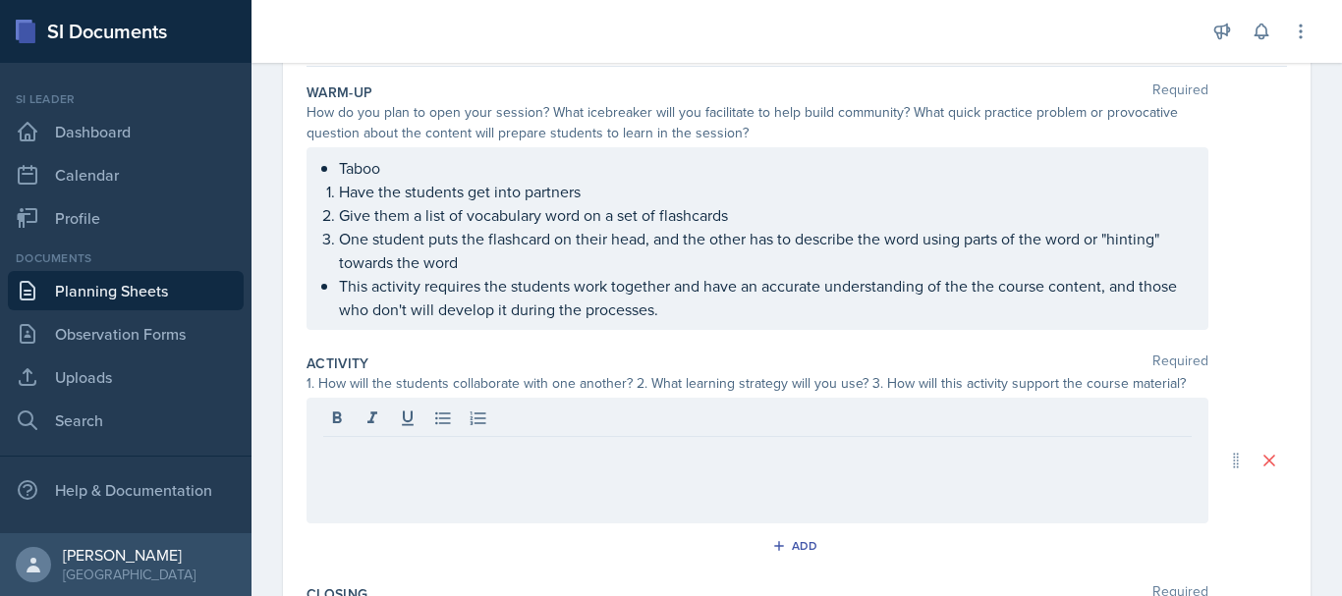
scroll to position [157, 0]
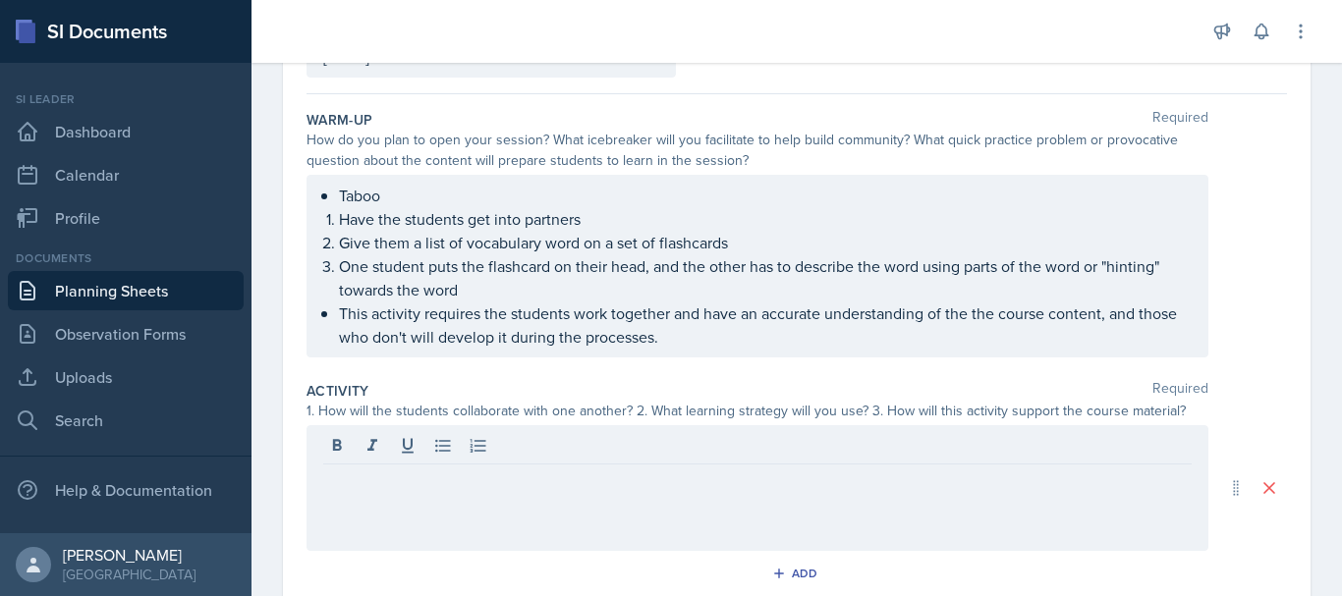
drag, startPoint x: 318, startPoint y: 195, endPoint x: 639, endPoint y: 344, distance: 353.8
click at [639, 344] on div "Taboo Have the students get into partners Give them a list of vocabulary word o…" at bounding box center [757, 266] width 902 height 183
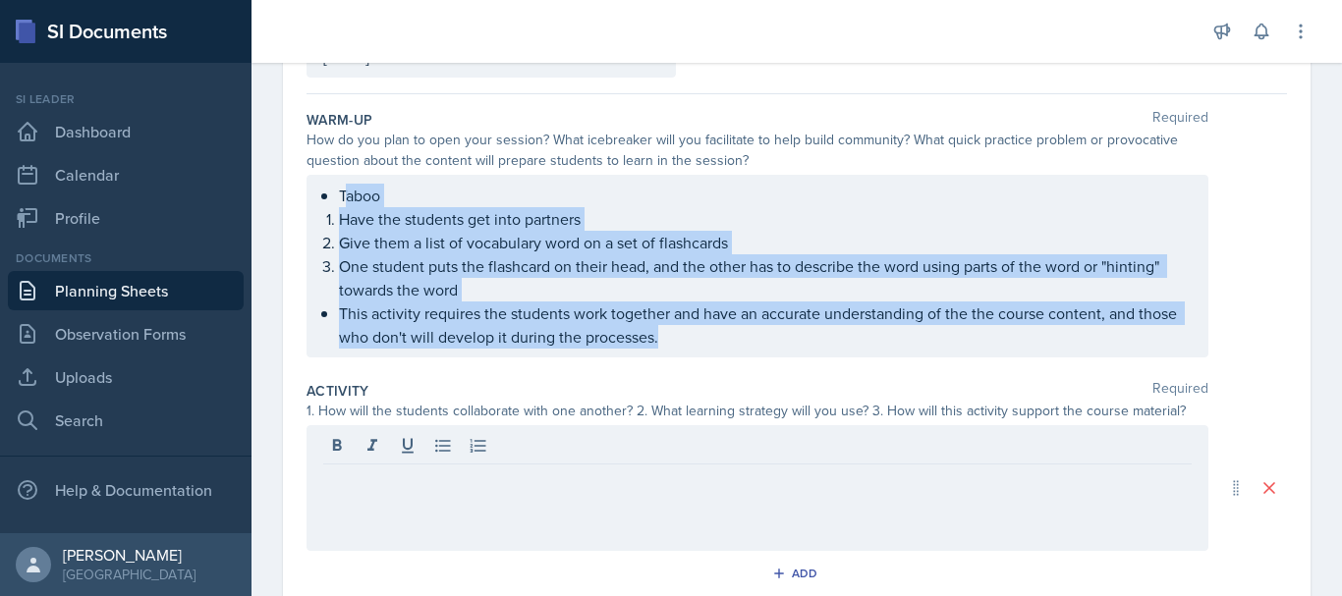
scroll to position [192, 0]
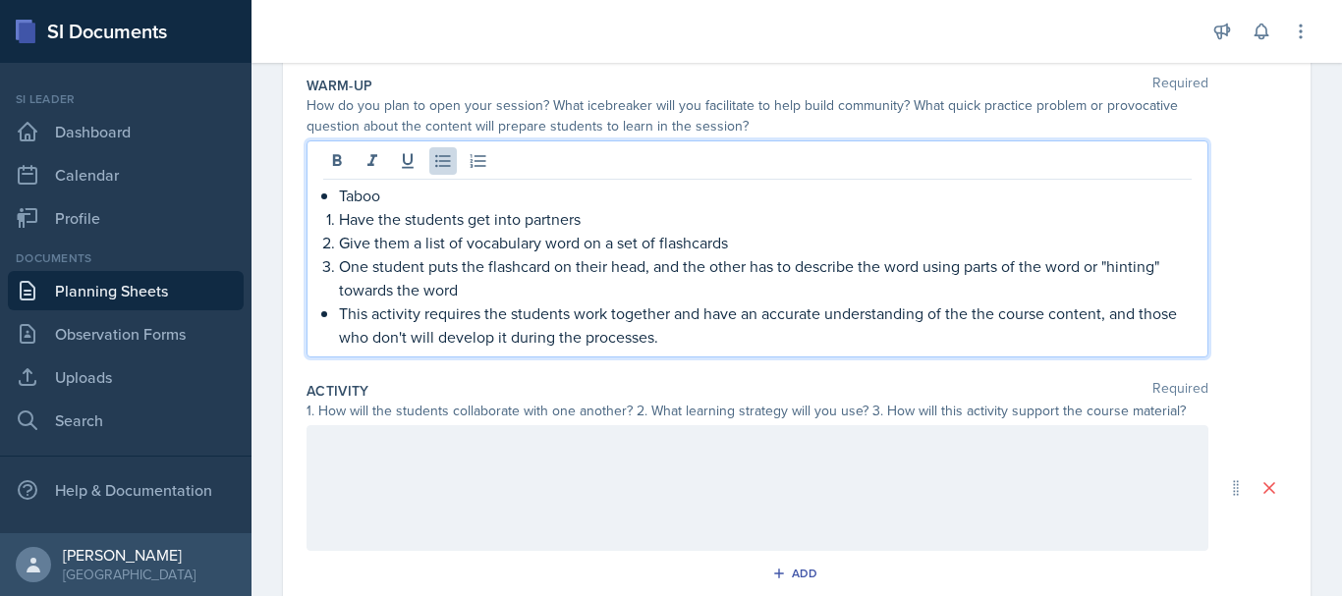
click at [319, 198] on div "Taboo Have the students get into partners Give them a list of vocabulary word o…" at bounding box center [757, 248] width 902 height 217
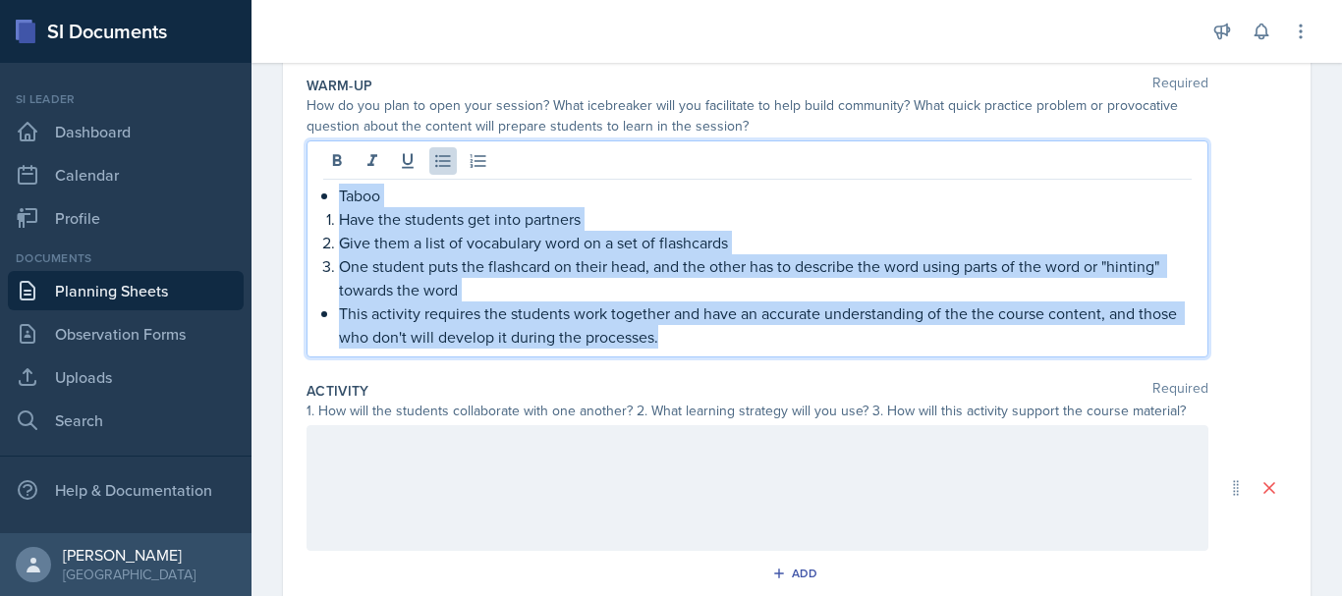
drag, startPoint x: 327, startPoint y: 196, endPoint x: 743, endPoint y: 366, distance: 448.9
click at [743, 366] on div "Warm-Up Required How do you plan to open your session? What icebreaker will you…" at bounding box center [796, 220] width 980 height 305
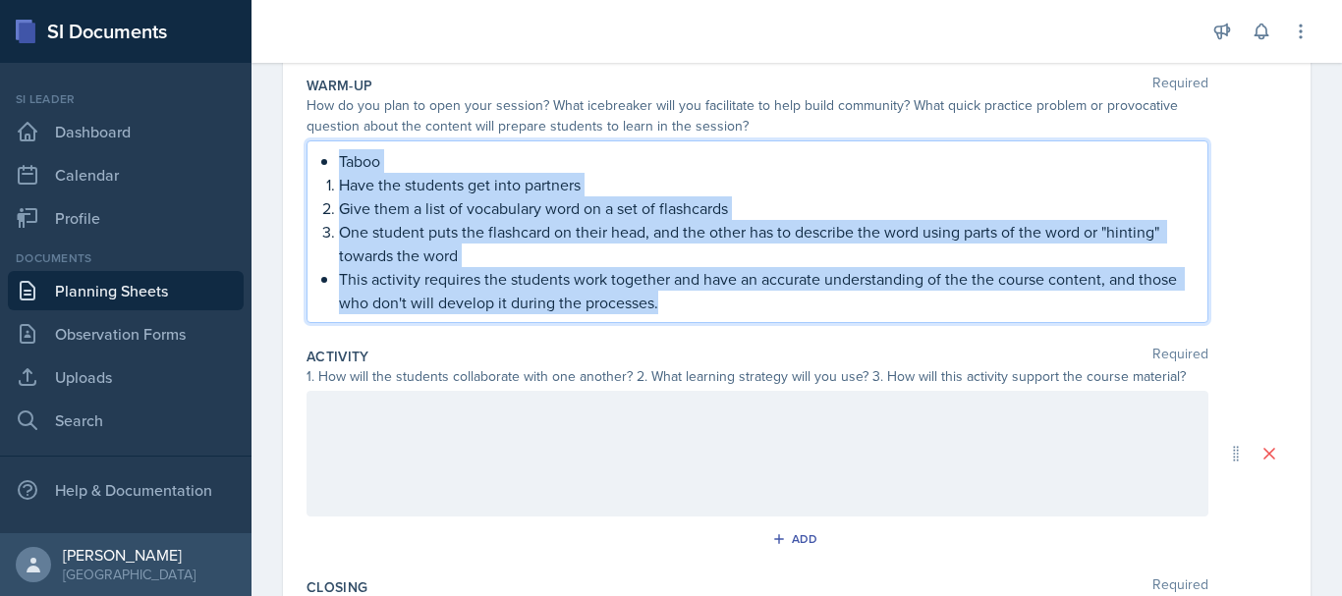
scroll to position [157, 0]
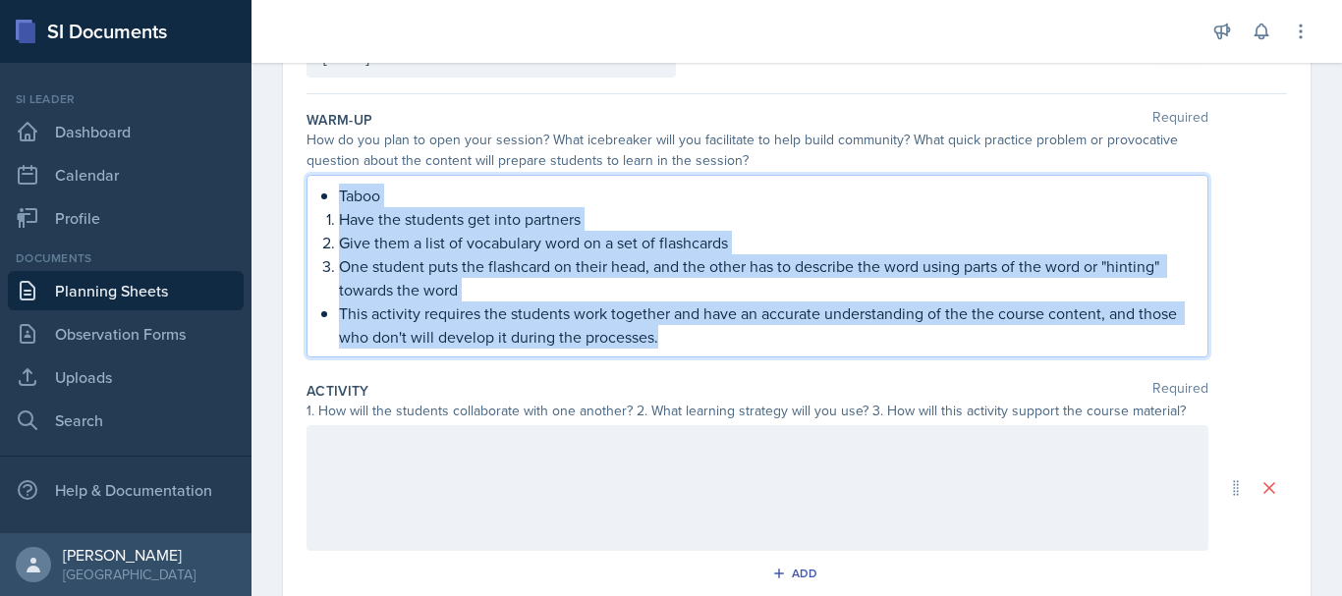
copy div "Taboo Have the students get into partners Give them a list of vocabulary word o…"
click at [402, 446] on div at bounding box center [757, 488] width 902 height 126
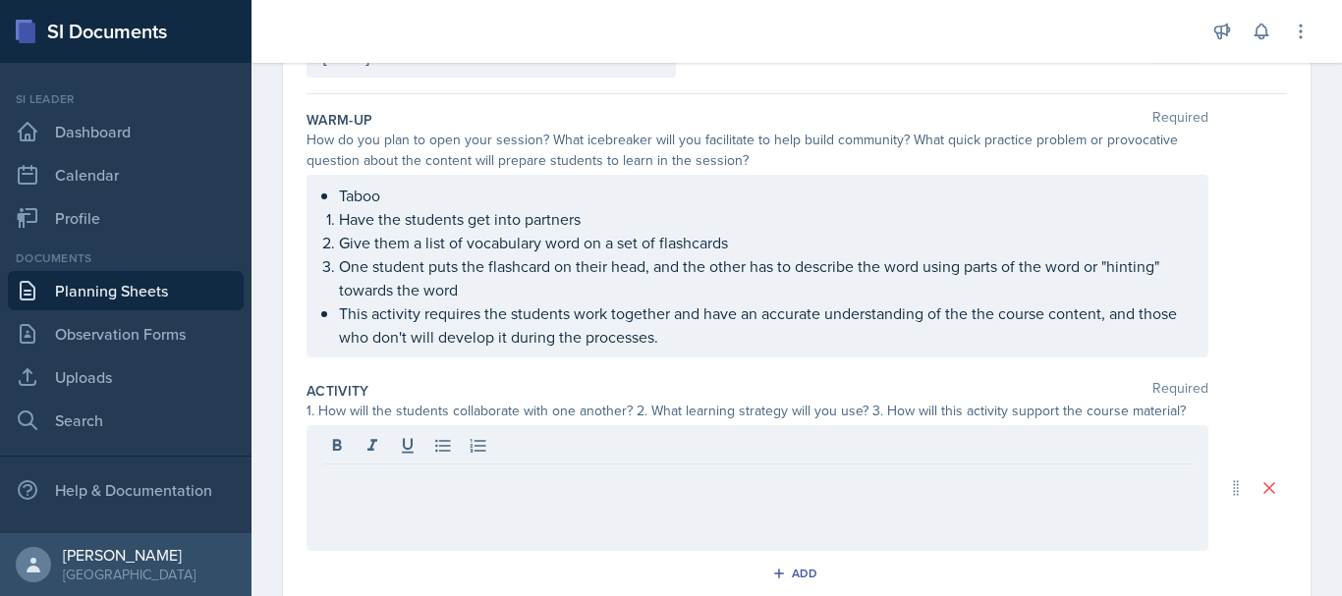
drag, startPoint x: 359, startPoint y: 494, endPoint x: 321, endPoint y: 470, distance: 44.7
click at [321, 470] on div at bounding box center [757, 488] width 902 height 126
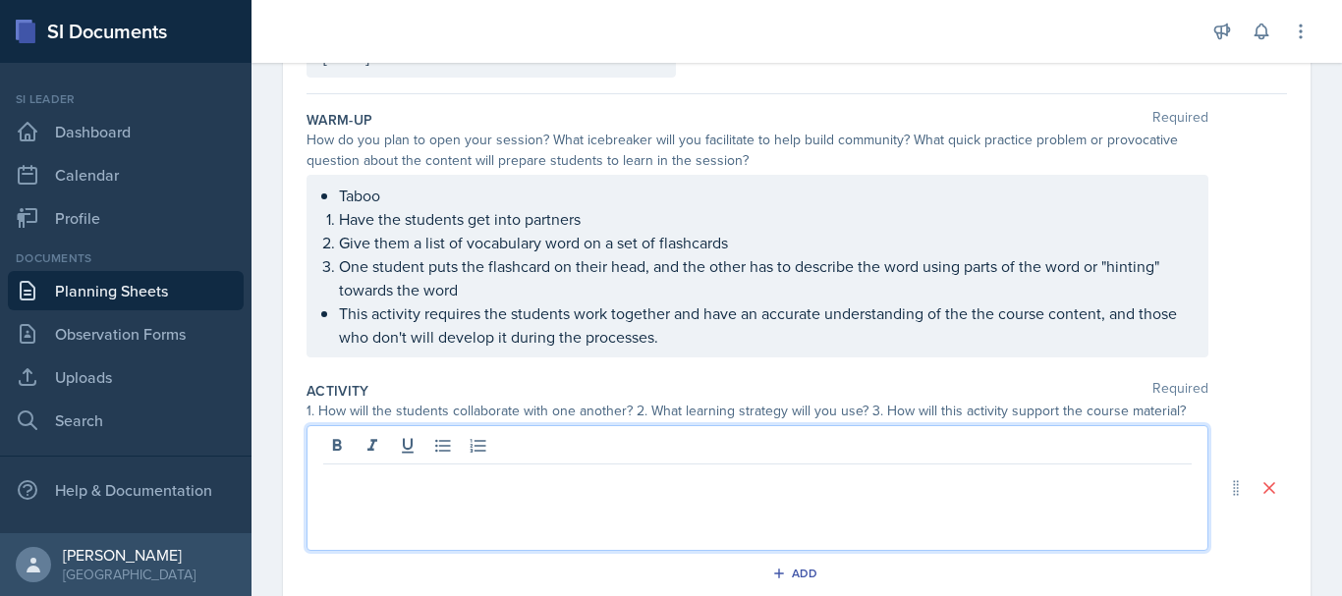
click at [349, 481] on p at bounding box center [757, 481] width 868 height 24
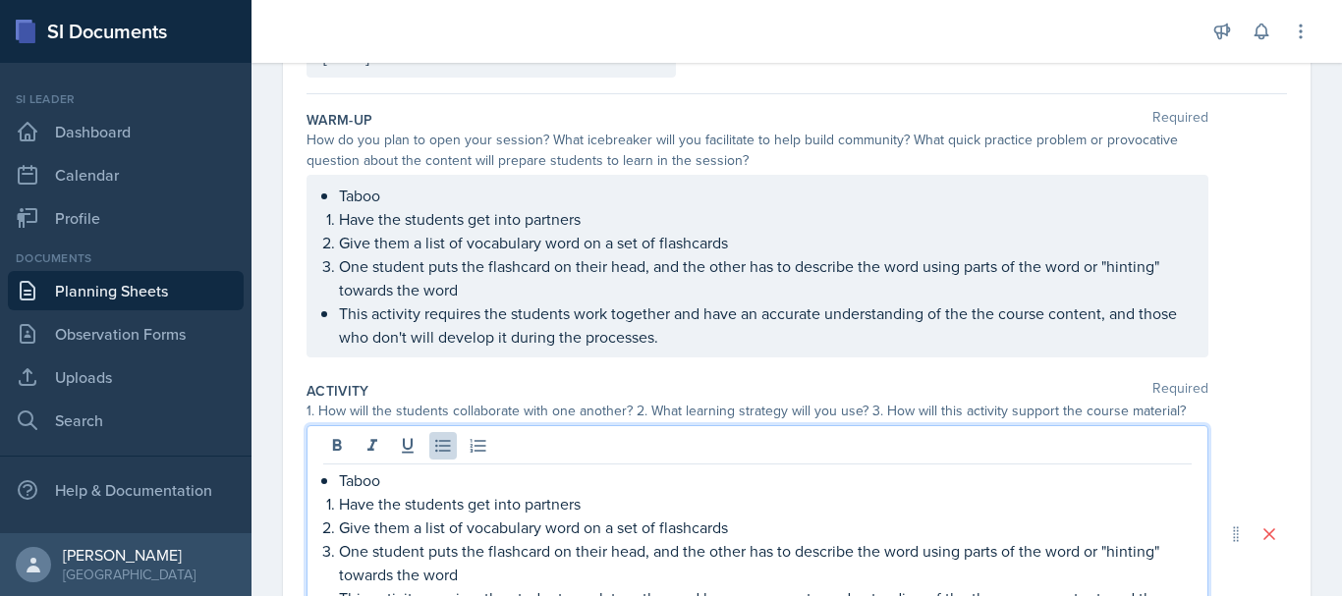
scroll to position [198, 0]
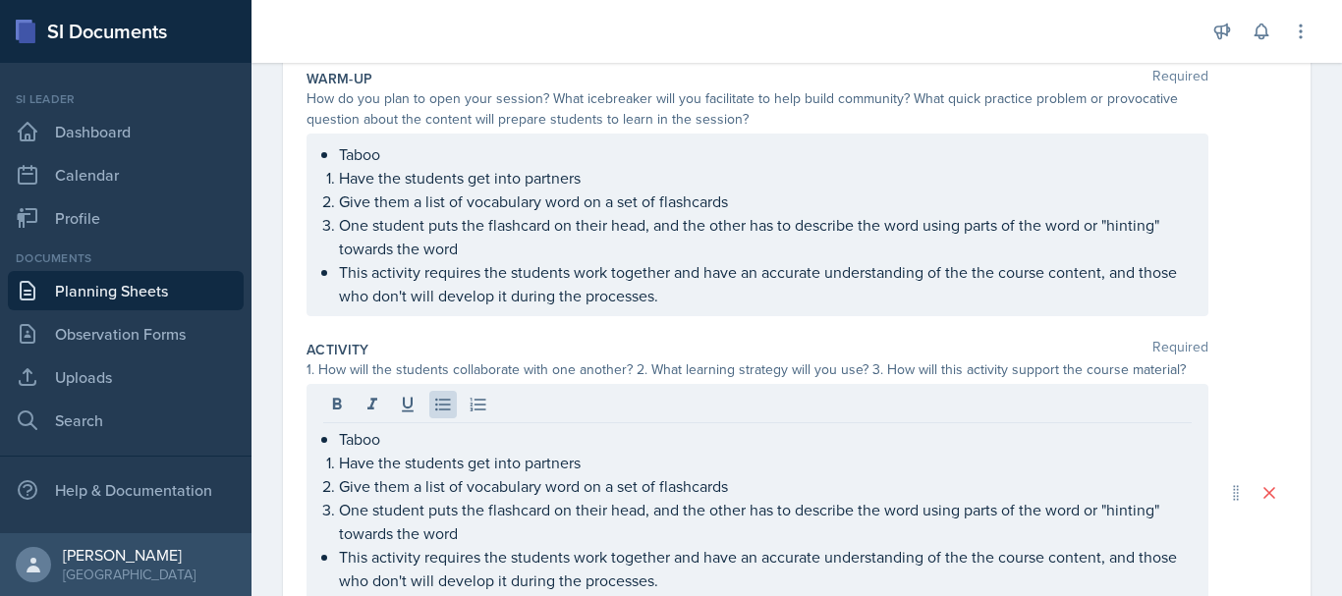
click at [715, 307] on div "Taboo Have the students get into partners Give them a list of vocabulary word o…" at bounding box center [757, 225] width 902 height 183
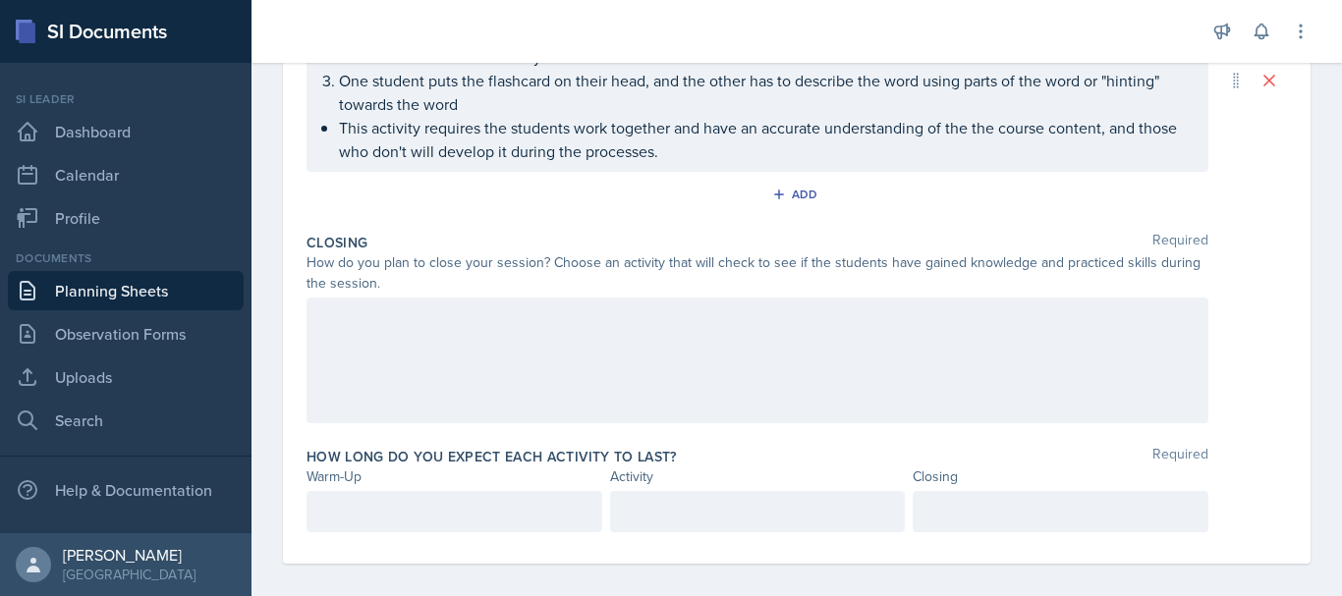
scroll to position [551, 0]
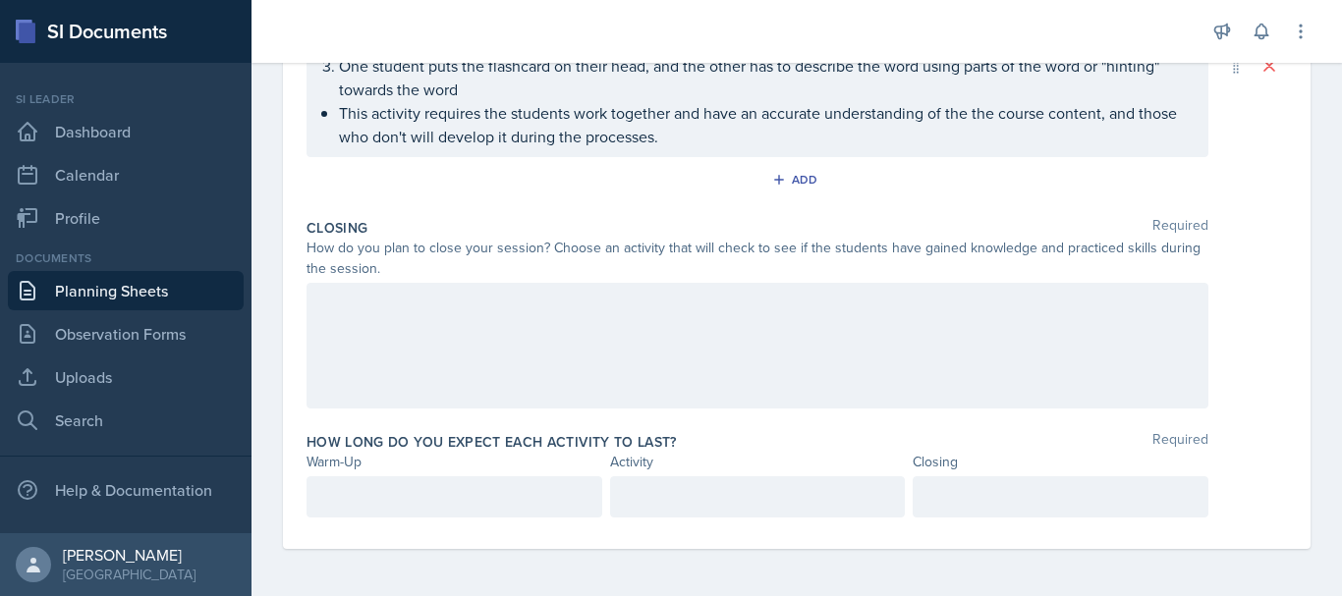
click at [1031, 325] on div at bounding box center [757, 346] width 902 height 126
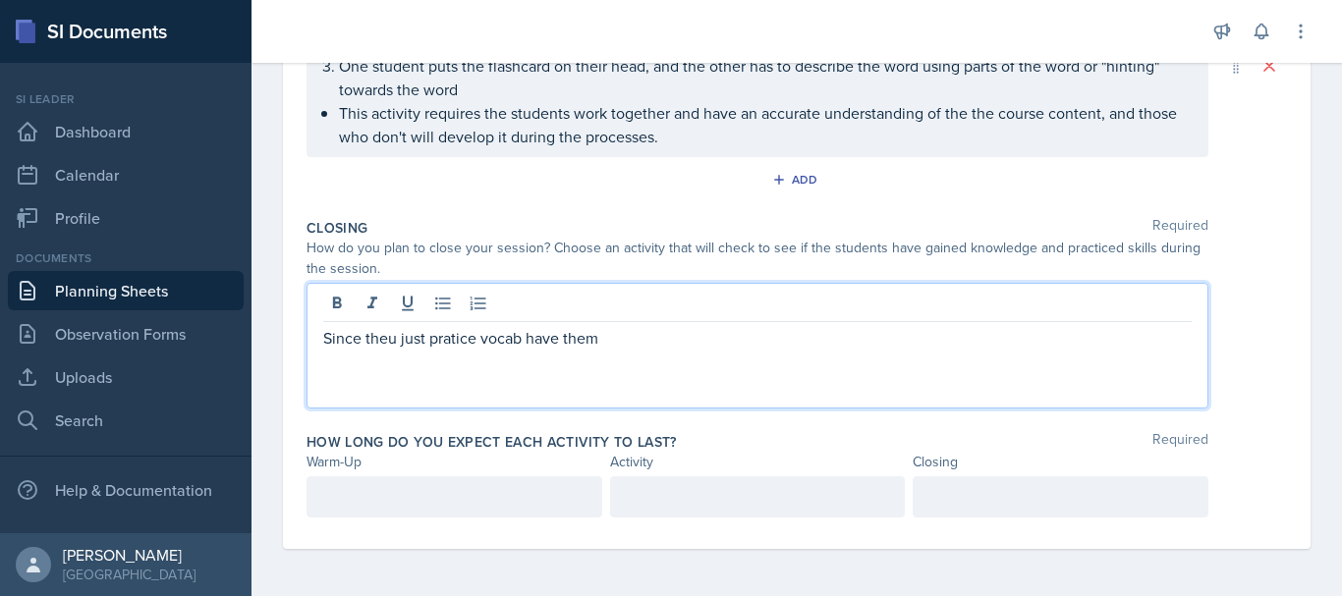
click at [399, 345] on p "Since theu just pratice vocab have them" at bounding box center [757, 338] width 868 height 24
click at [639, 348] on p "Since them just pratice vocab have them" at bounding box center [757, 338] width 868 height 24
click at [445, 309] on icon at bounding box center [443, 304] width 20 height 20
click at [448, 309] on icon at bounding box center [443, 304] width 20 height 20
click at [479, 311] on icon at bounding box center [479, 304] width 20 height 20
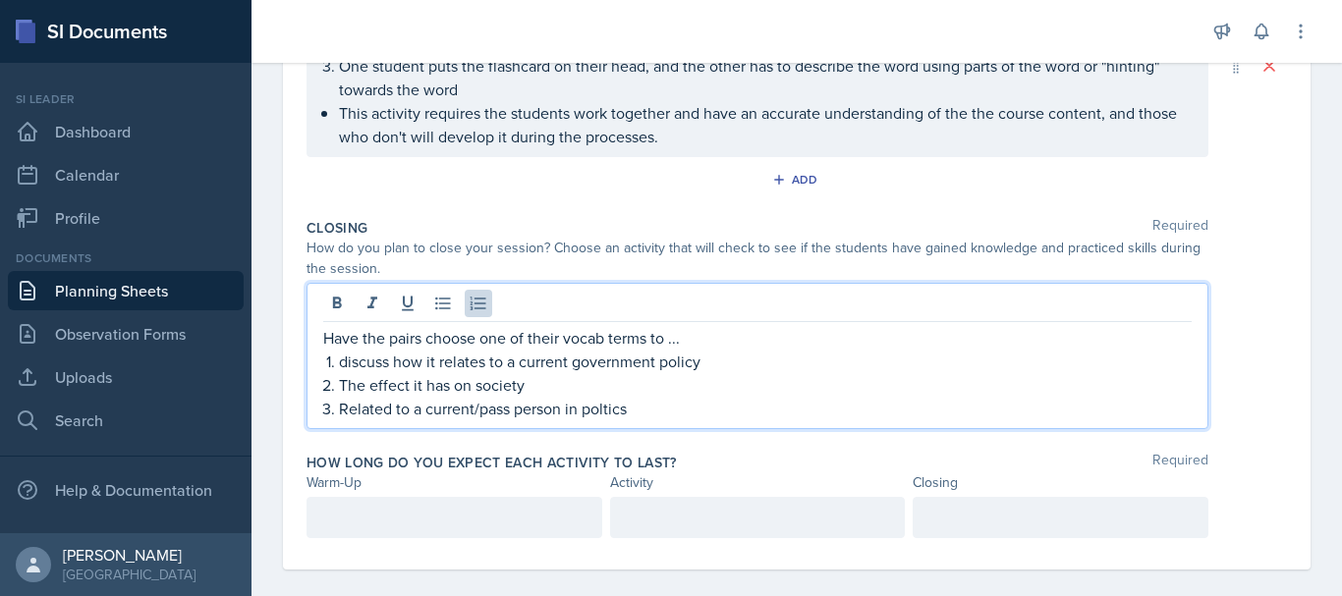
click at [605, 413] on p "Related to a current/pass person in poltics" at bounding box center [765, 409] width 853 height 24
click at [785, 409] on p "Related to a current/pass person in politics, i.e if the word was capitlism. Na…" at bounding box center [765, 409] width 853 height 24
click at [923, 411] on p "Related to a current/pass person in politics, i.e if the word was capitalism. N…" at bounding box center [765, 409] width 853 height 24
click at [640, 407] on p "Related to a current/pass person in politics, i.e if the word was capitalism. N…" at bounding box center [765, 409] width 853 height 24
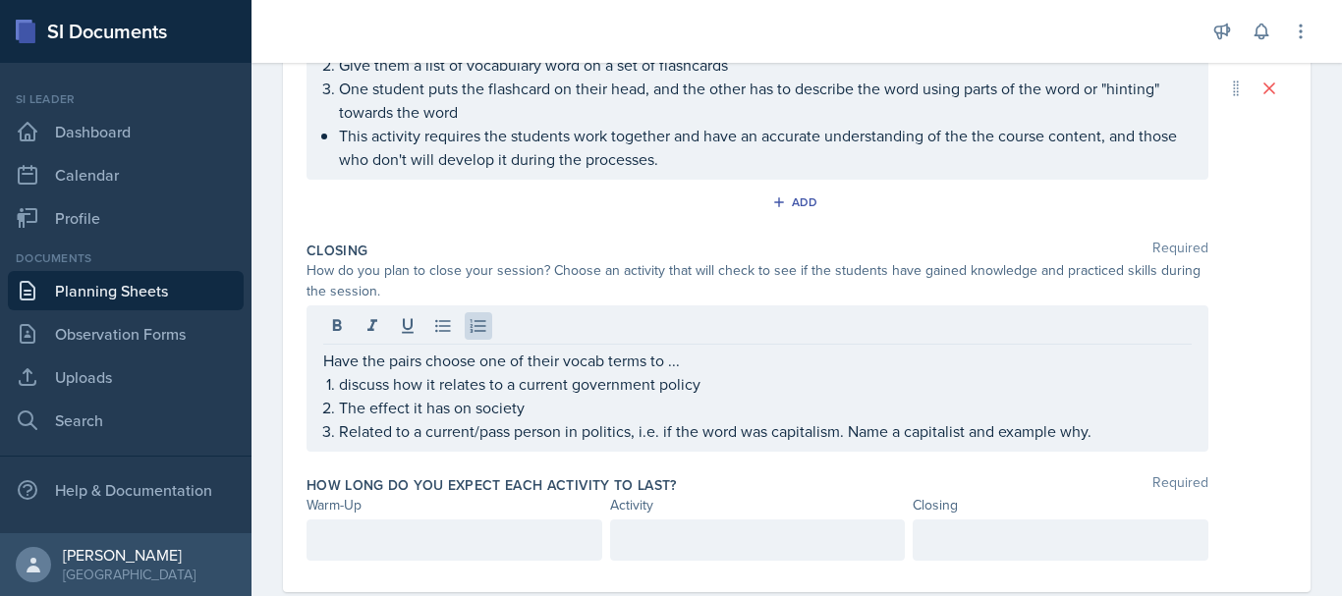
scroll to position [572, 0]
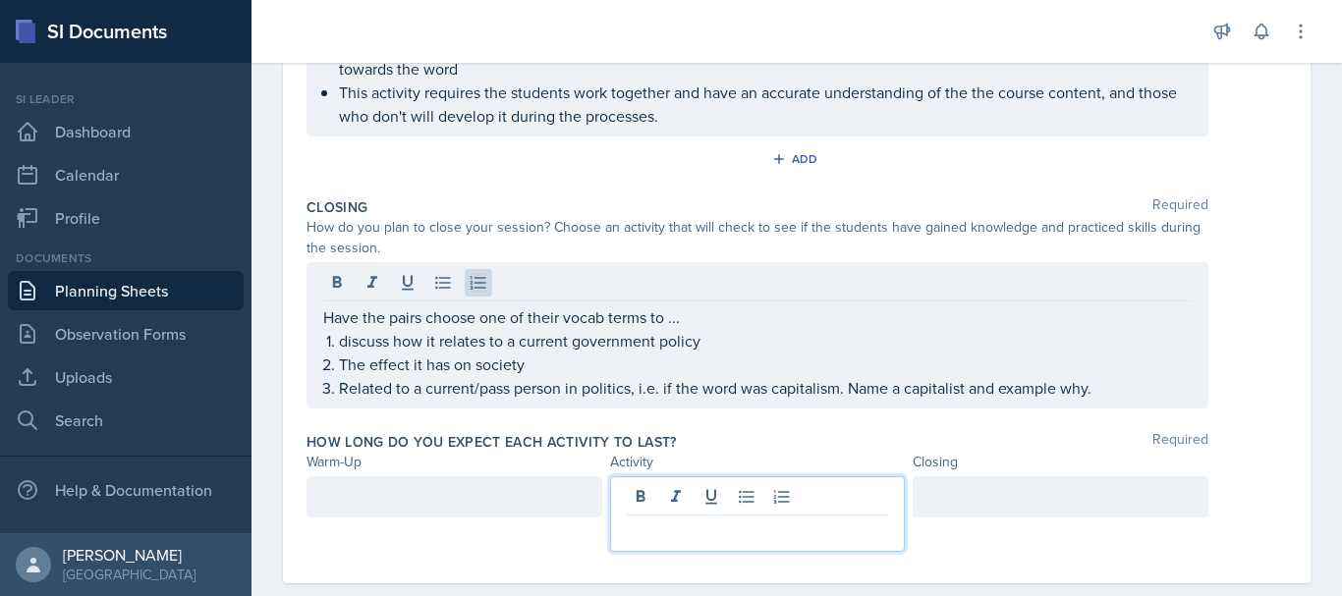
click at [764, 520] on p at bounding box center [758, 532] width 262 height 24
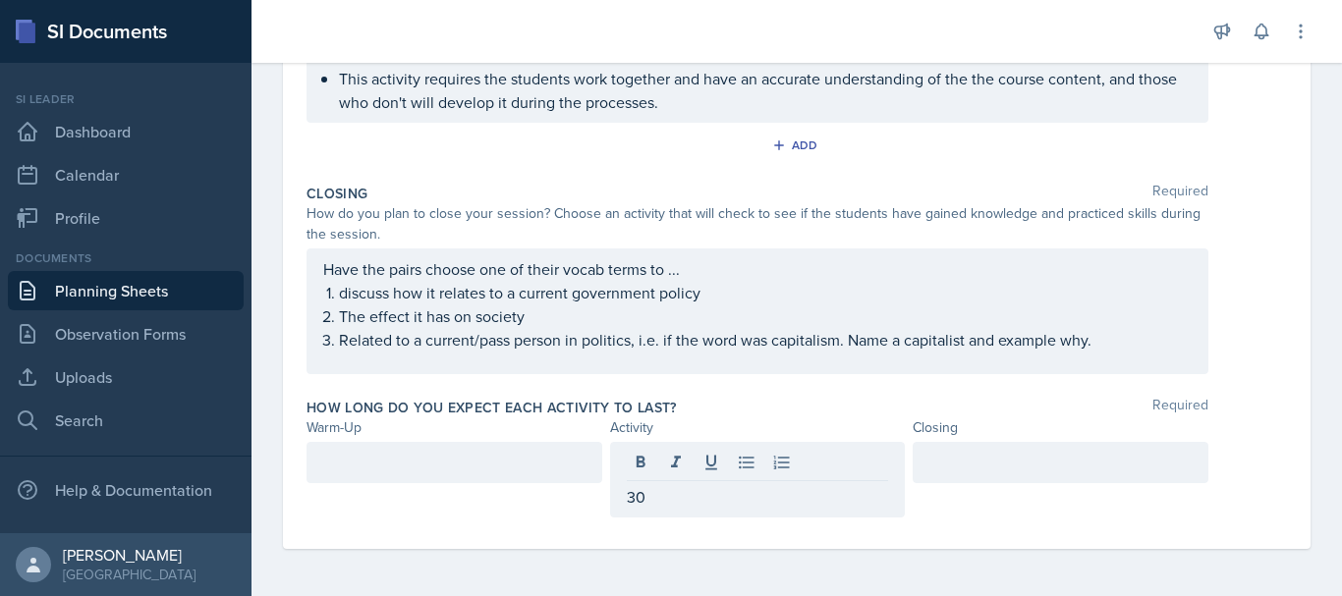
click at [951, 475] on div at bounding box center [1061, 462] width 296 height 41
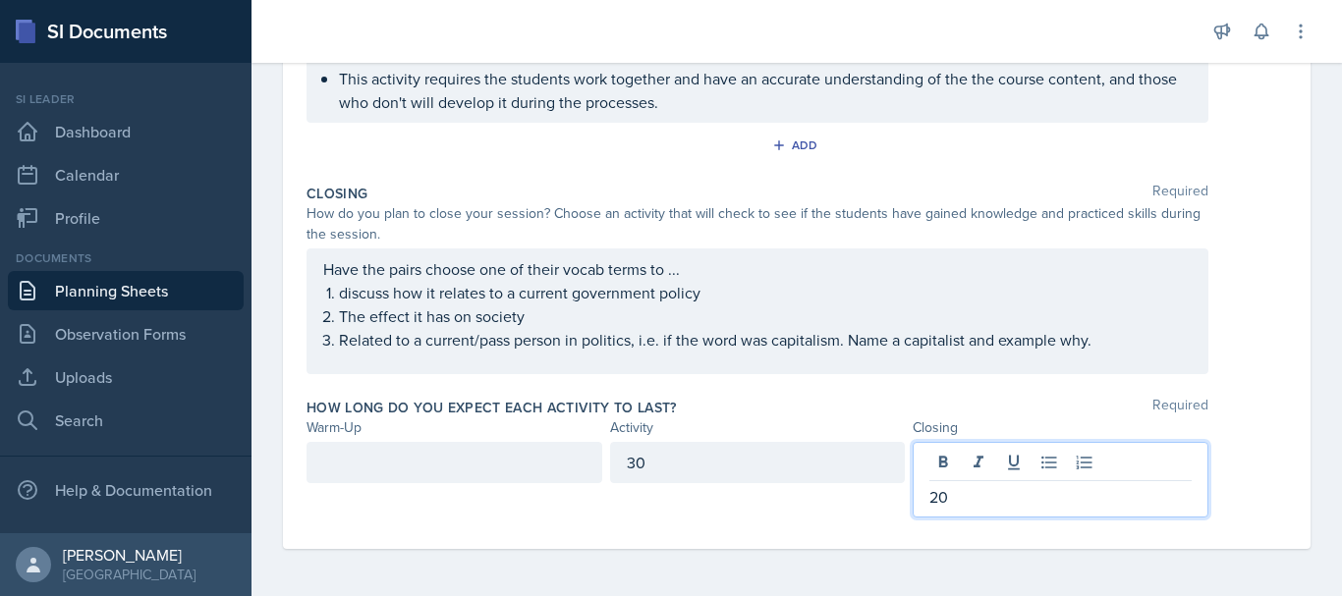
click at [536, 457] on div at bounding box center [454, 462] width 296 height 41
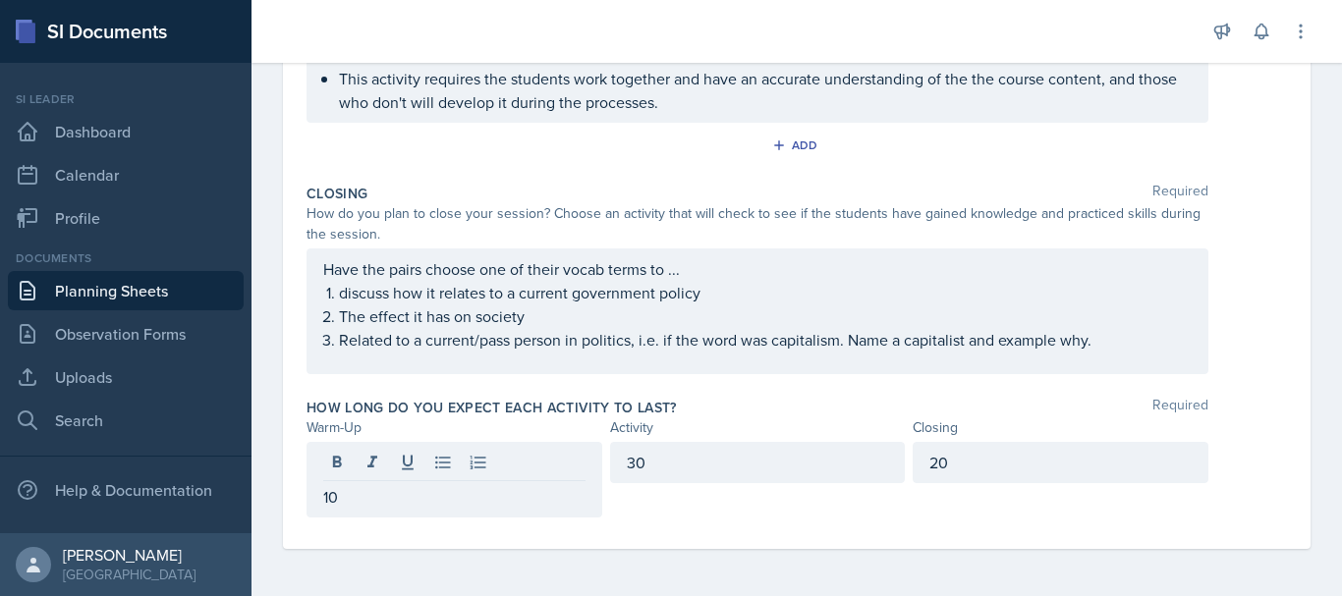
click at [1260, 415] on div "How long do you expect each activity to last? Required" at bounding box center [796, 408] width 980 height 20
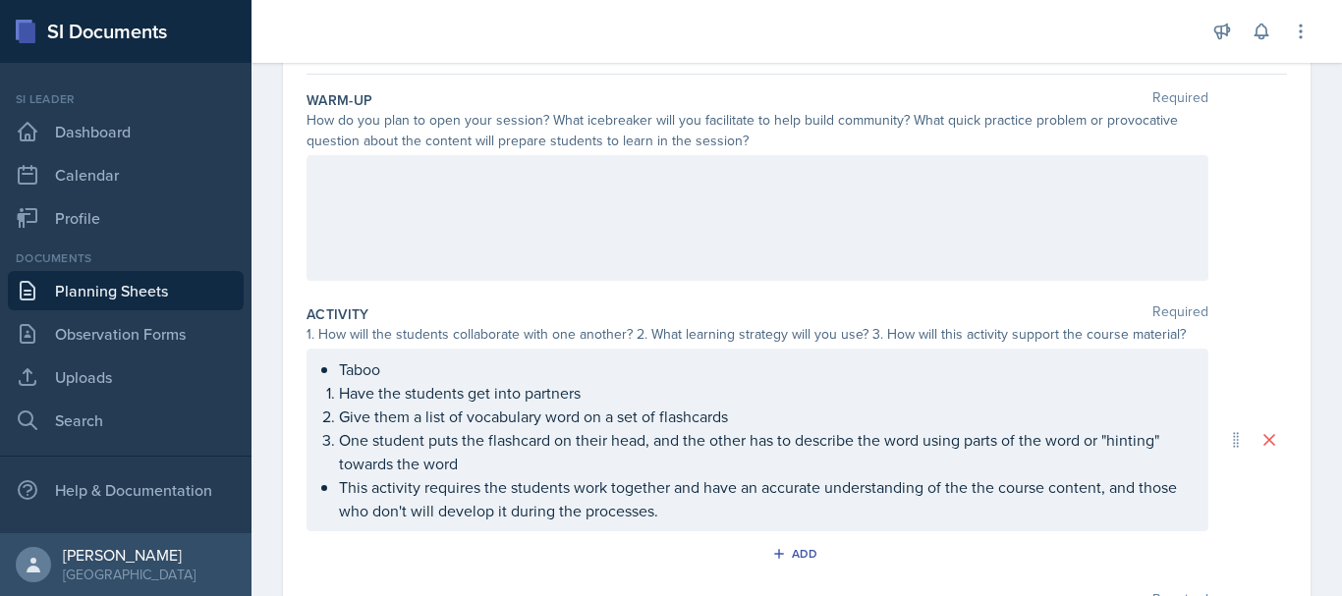
scroll to position [19, 0]
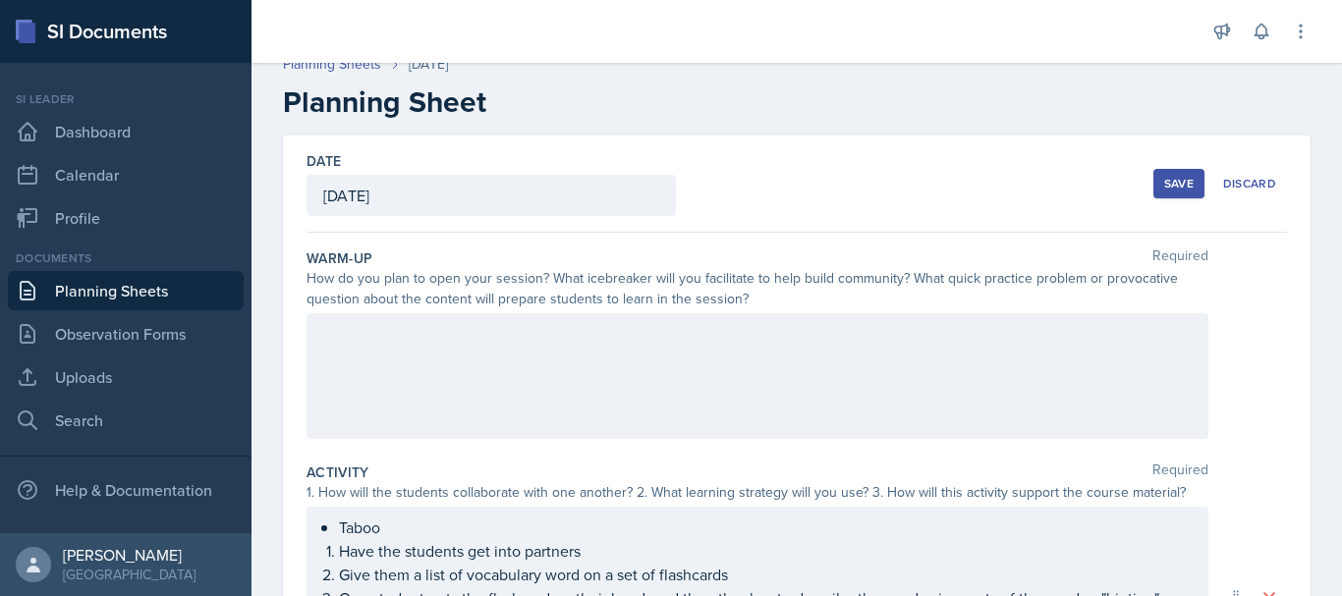
click at [1153, 192] on button "Save" at bounding box center [1178, 183] width 51 height 29
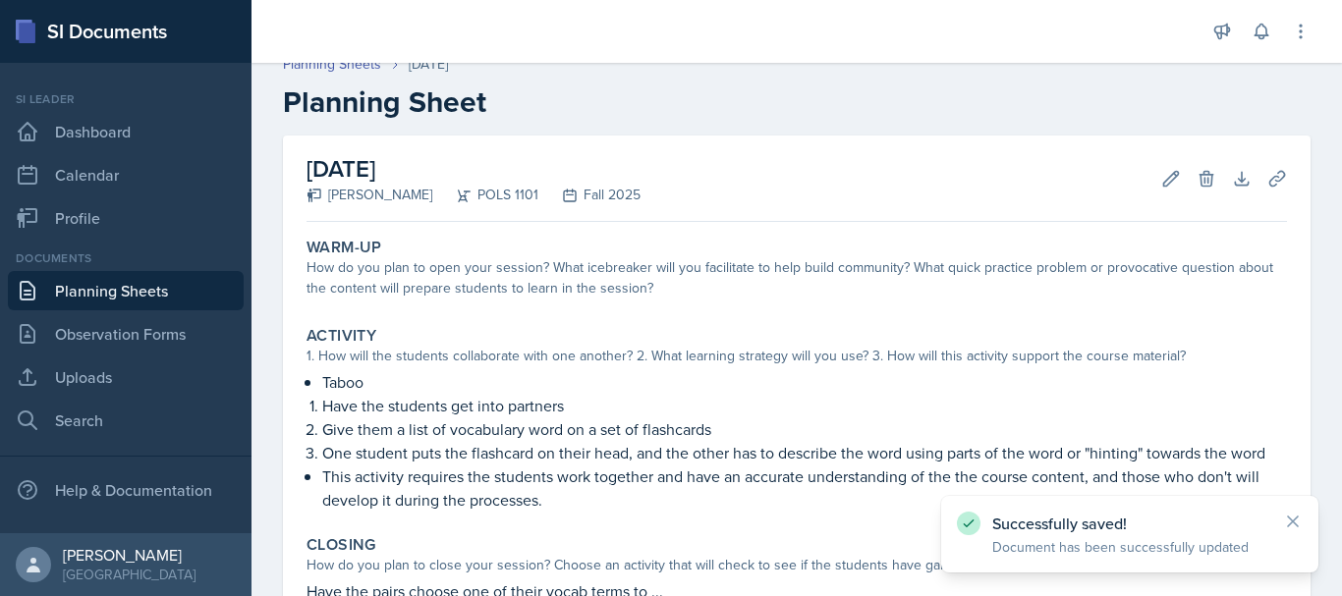
click at [178, 293] on link "Planning Sheets" at bounding box center [126, 290] width 236 height 39
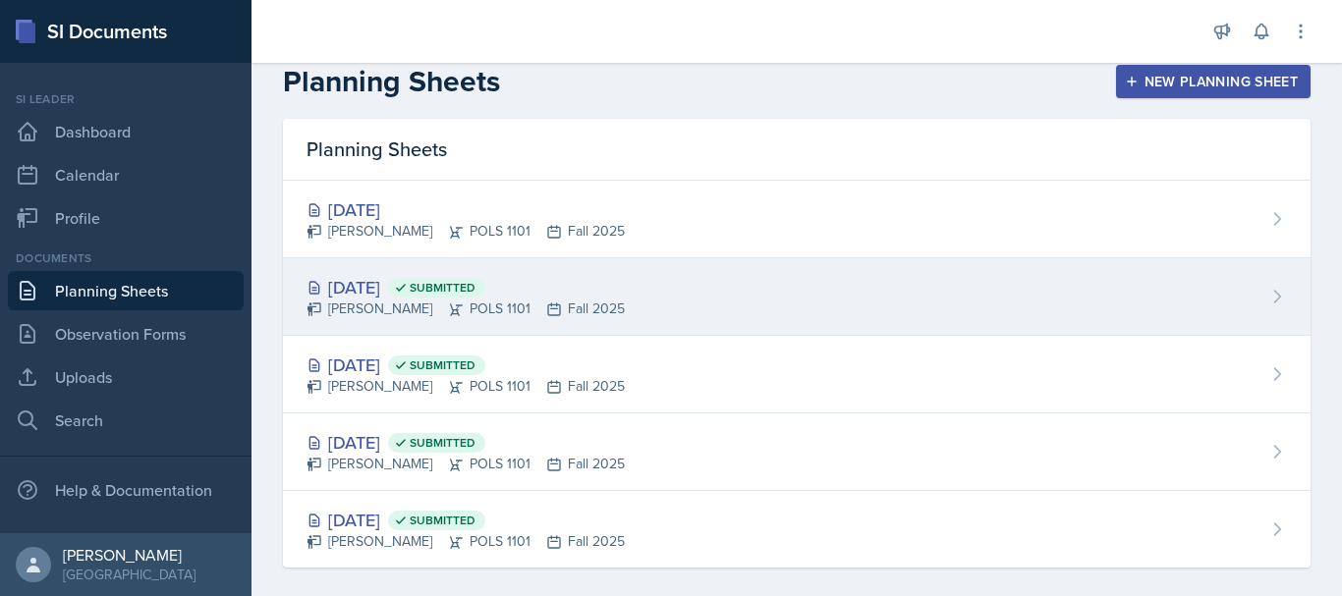
click at [1176, 316] on div "[DATE] Submitted [PERSON_NAME] POLS 1101 Fall 2025" at bounding box center [796, 297] width 1027 height 78
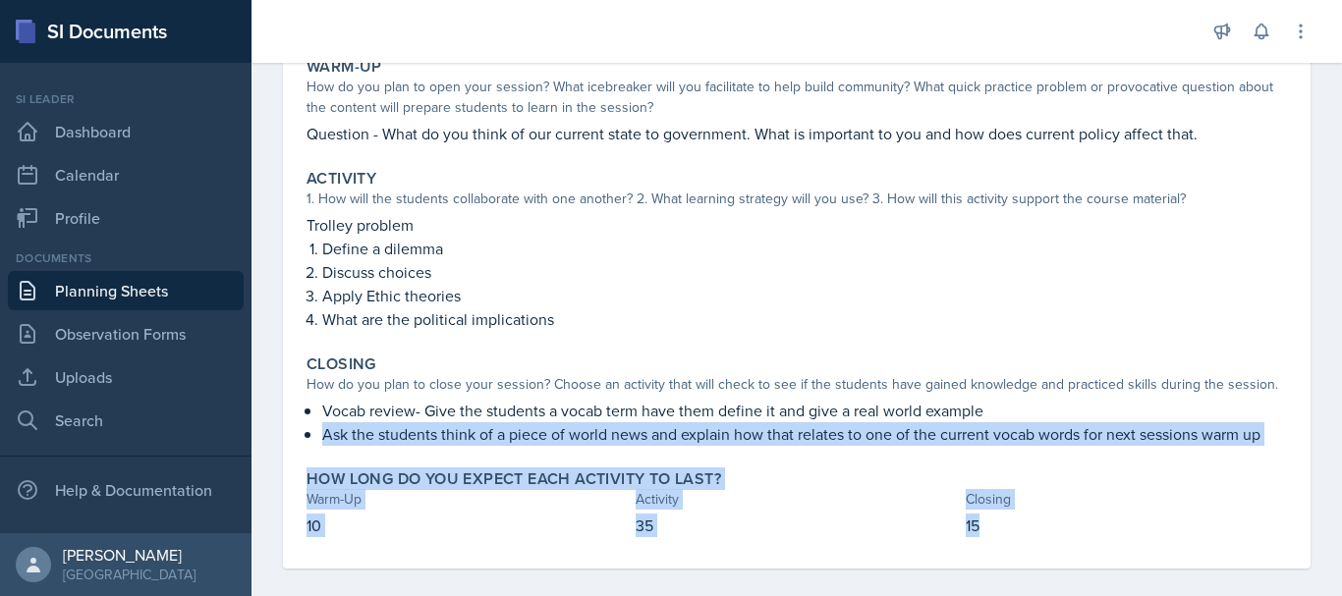
scroll to position [214, 0]
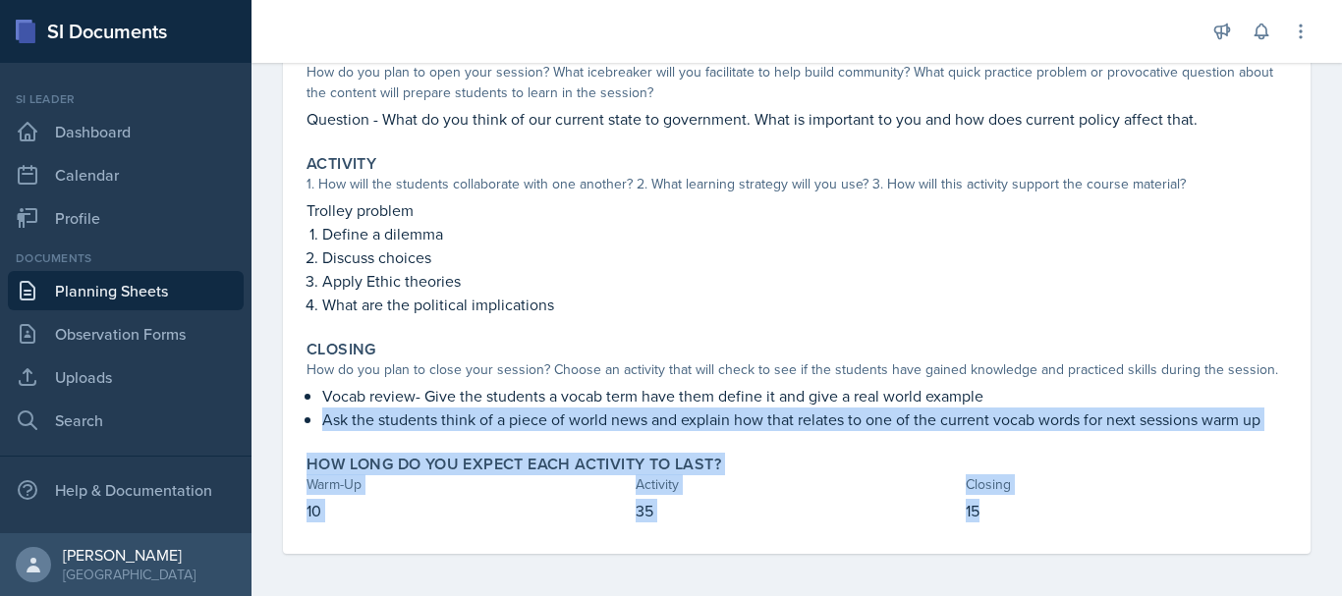
drag, startPoint x: 320, startPoint y: 513, endPoint x: 1150, endPoint y: 510, distance: 830.0
click at [1156, 536] on div "Warm-Up How do you plan to open your session? What icebreaker will you facilita…" at bounding box center [796, 294] width 980 height 520
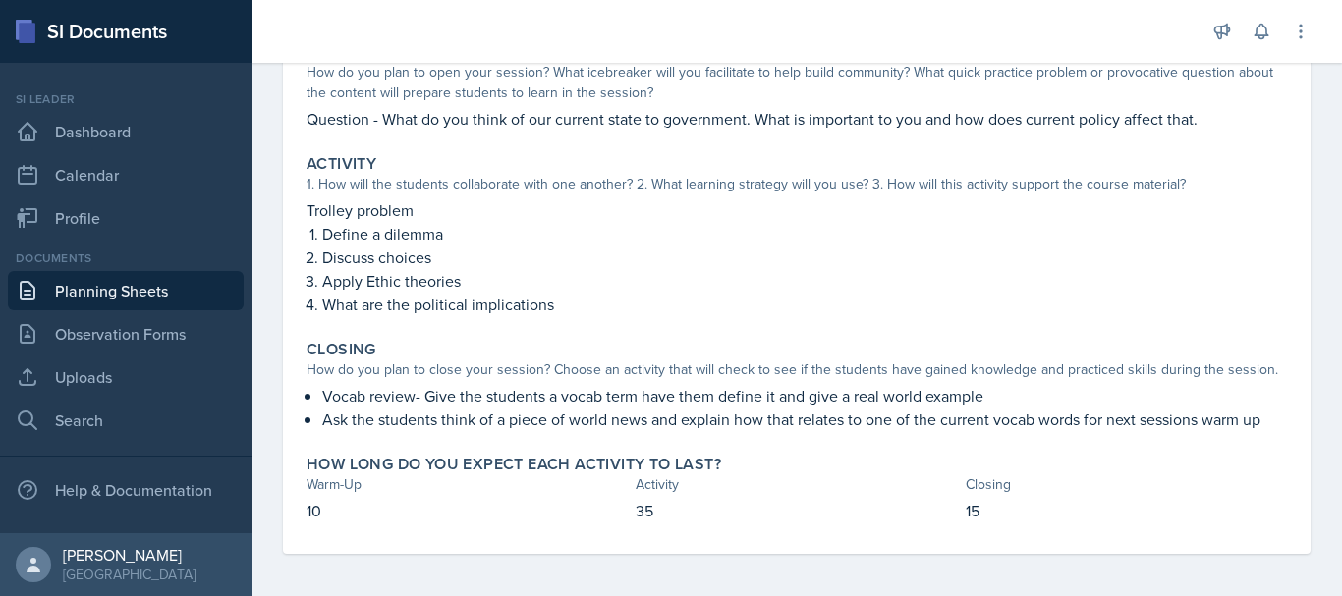
click at [1188, 403] on p "Vocab review- Give the students a vocab term have them define it and give a rea…" at bounding box center [804, 396] width 965 height 24
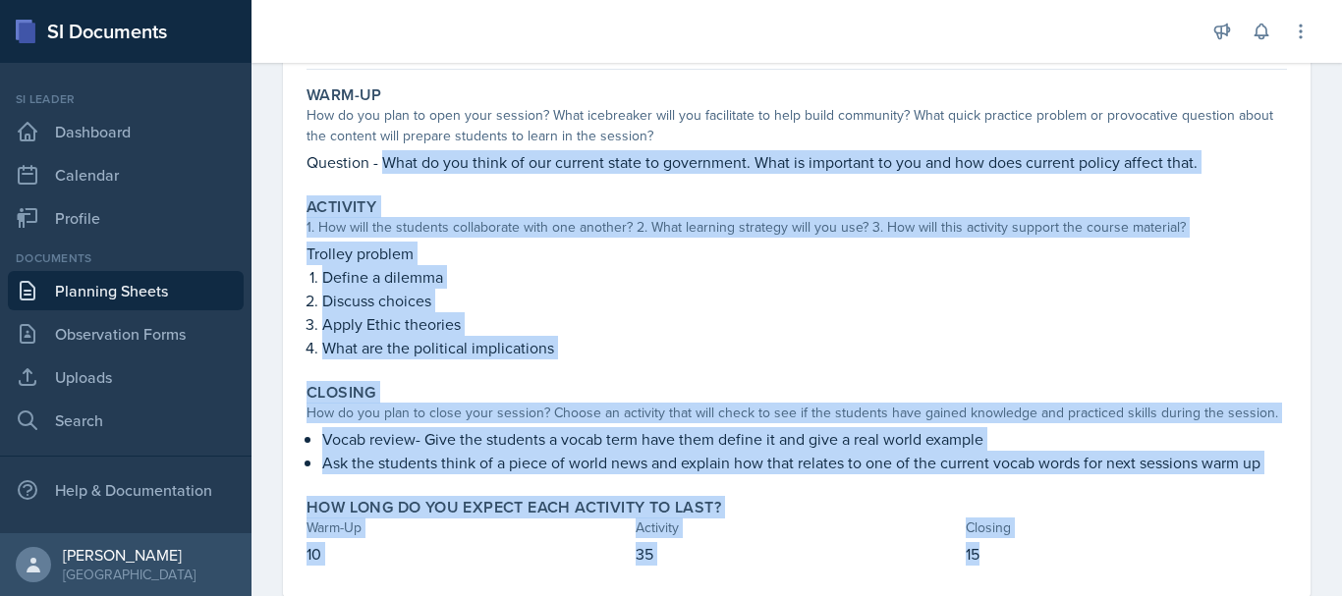
scroll to position [219, 0]
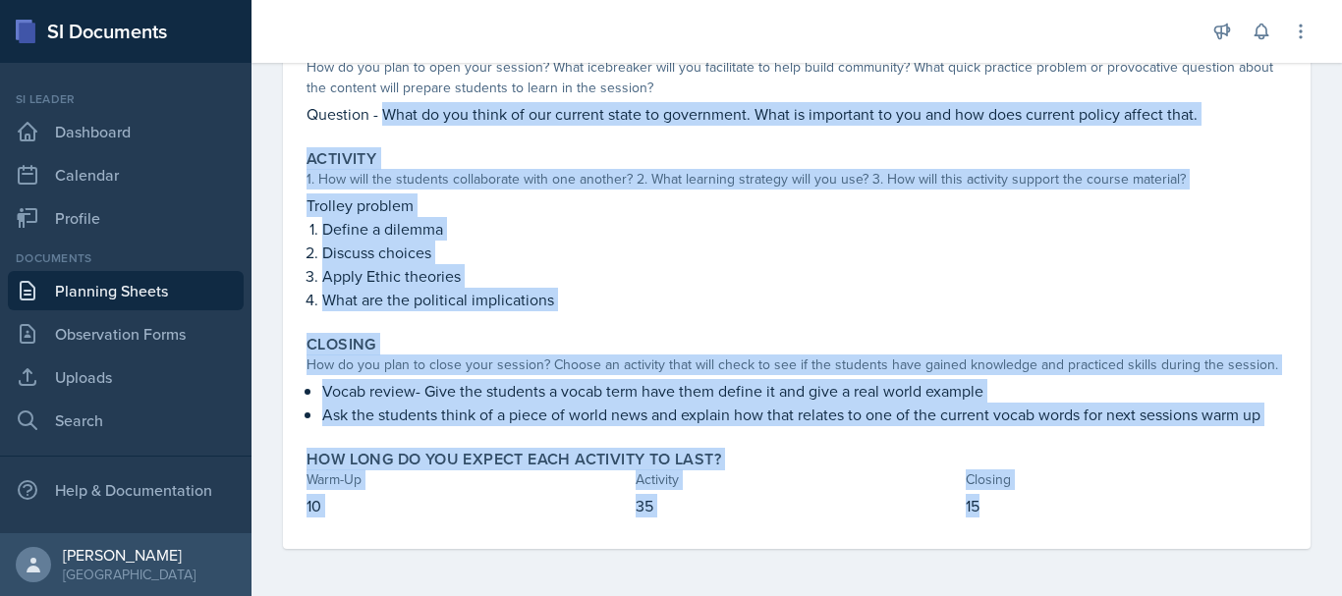
drag, startPoint x: 383, startPoint y: 225, endPoint x: 1009, endPoint y: 590, distance: 724.6
click at [1009, 592] on div "[DATE] Submitted [PERSON_NAME] POLS 1101 Fall 2025 Edit Delete View Comments Co…" at bounding box center [796, 265] width 1090 height 661
copy div "What do you think of our current state to government. What is important to you …"
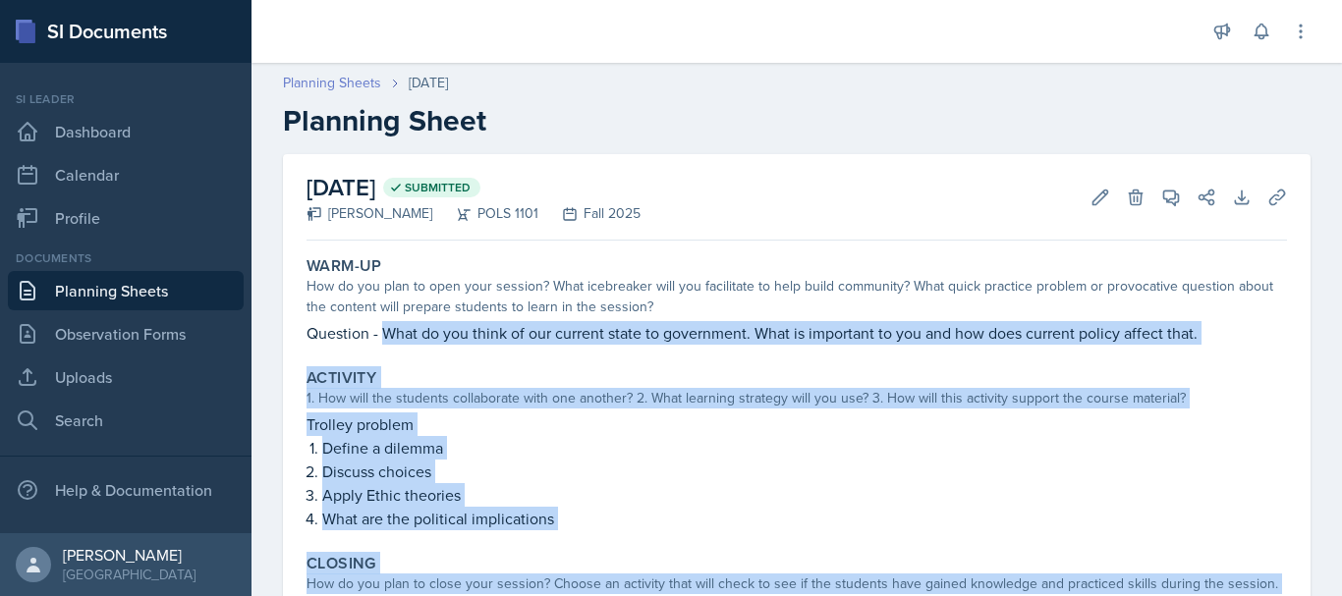
click at [370, 75] on link "Planning Sheets" at bounding box center [332, 83] width 98 height 21
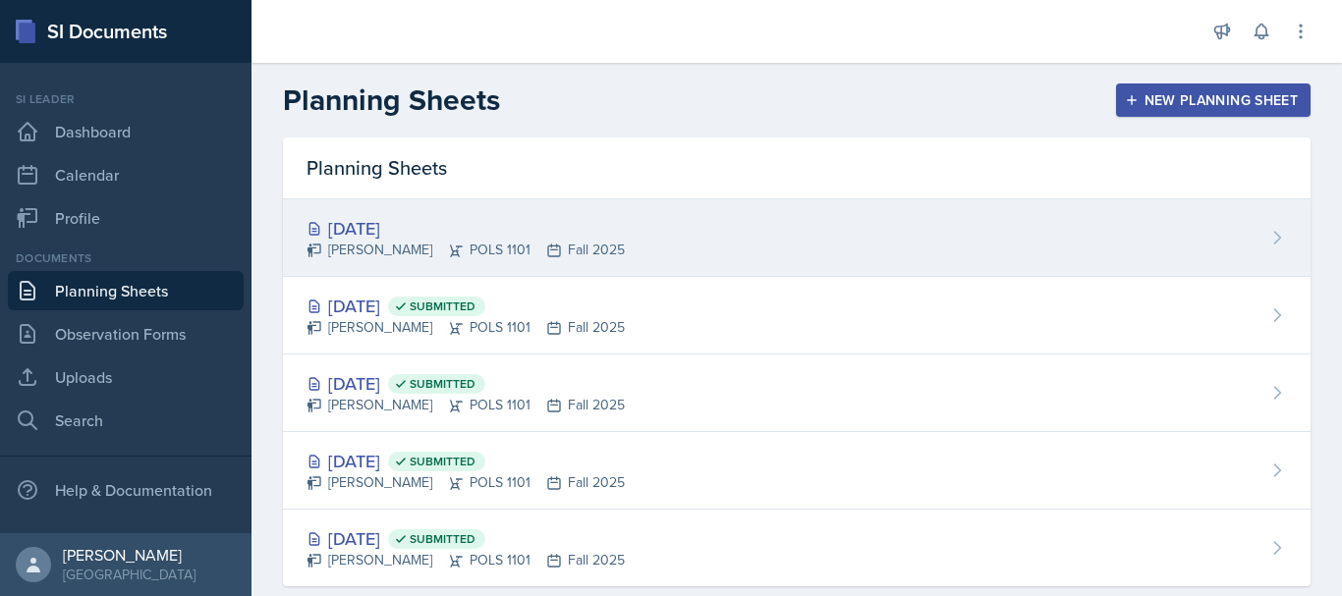
click at [649, 254] on div "[DATE] [PERSON_NAME] POLS 1101 Fall 2025" at bounding box center [796, 238] width 1027 height 78
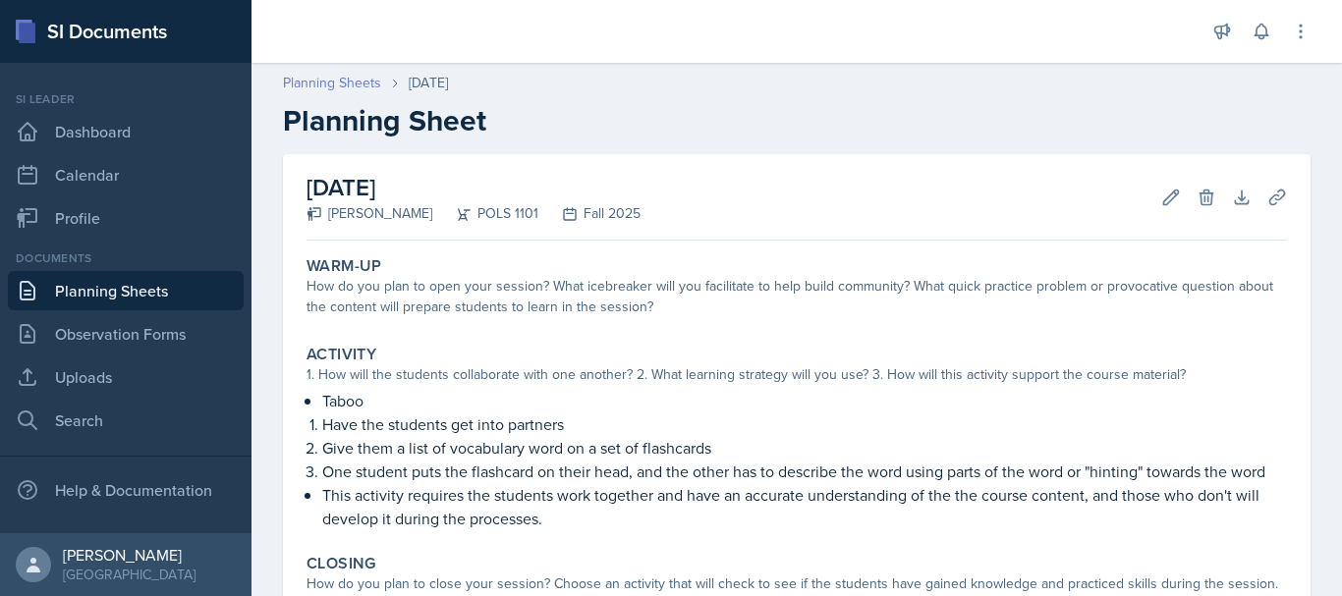
click at [338, 84] on link "Planning Sheets" at bounding box center [332, 83] width 98 height 21
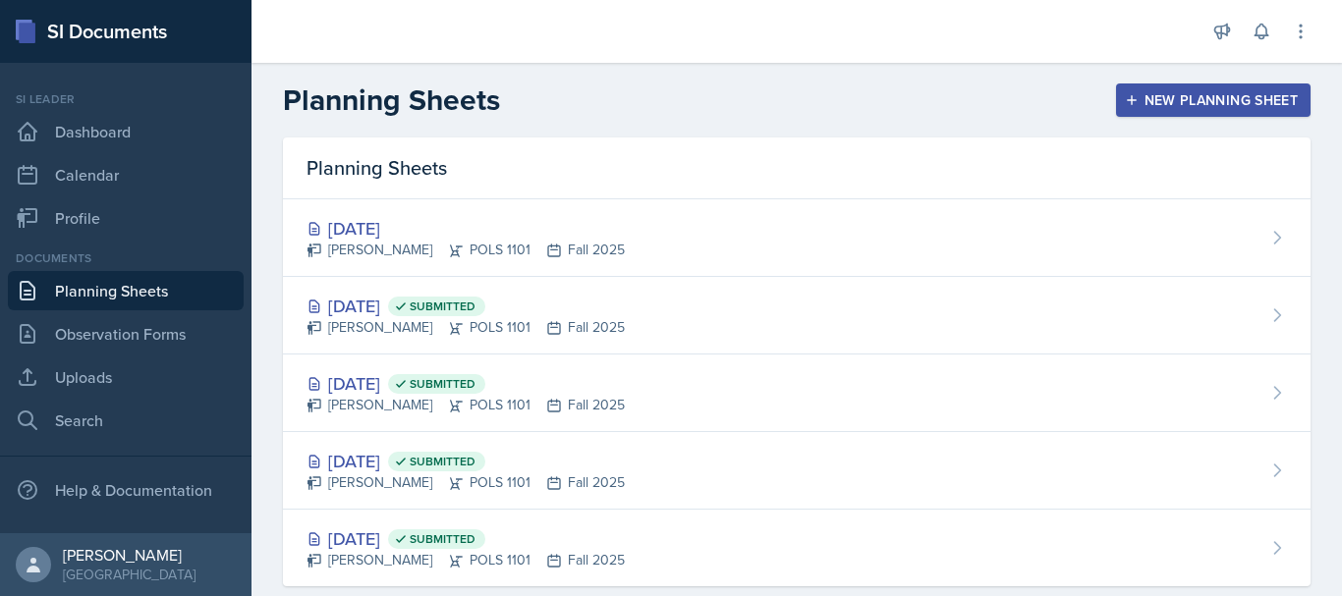
click at [1185, 102] on div "New Planning Sheet" at bounding box center [1213, 100] width 169 height 16
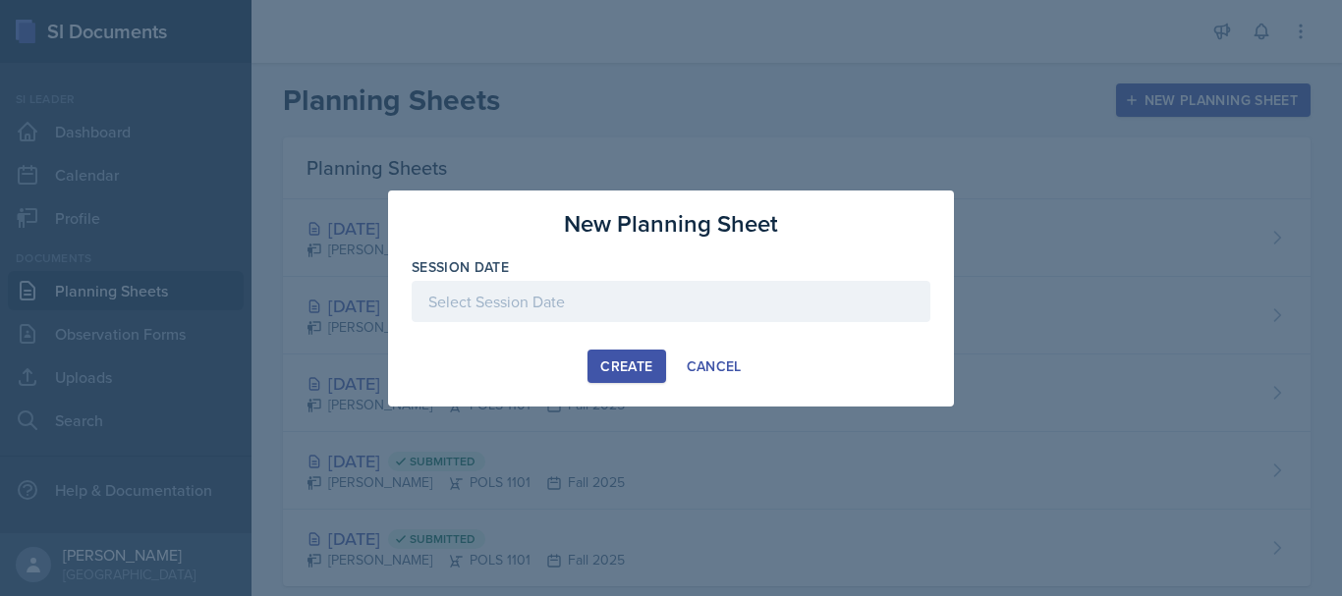
click at [763, 307] on div at bounding box center [671, 301] width 519 height 41
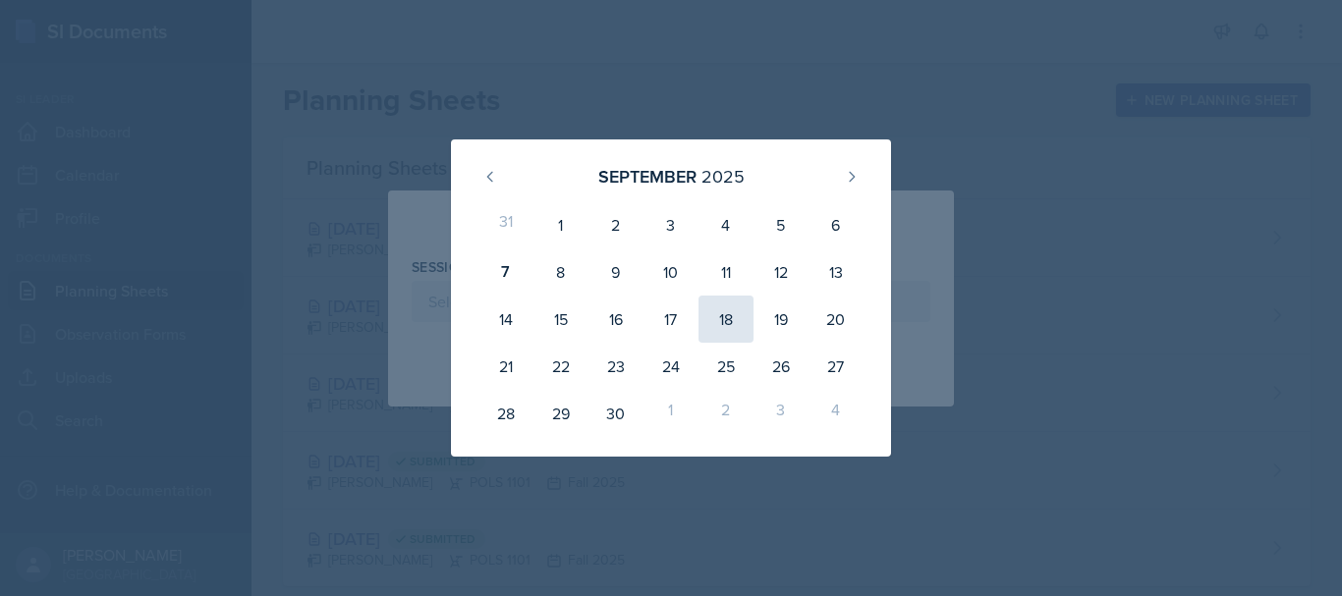
click at [743, 317] on div "18" at bounding box center [725, 319] width 55 height 47
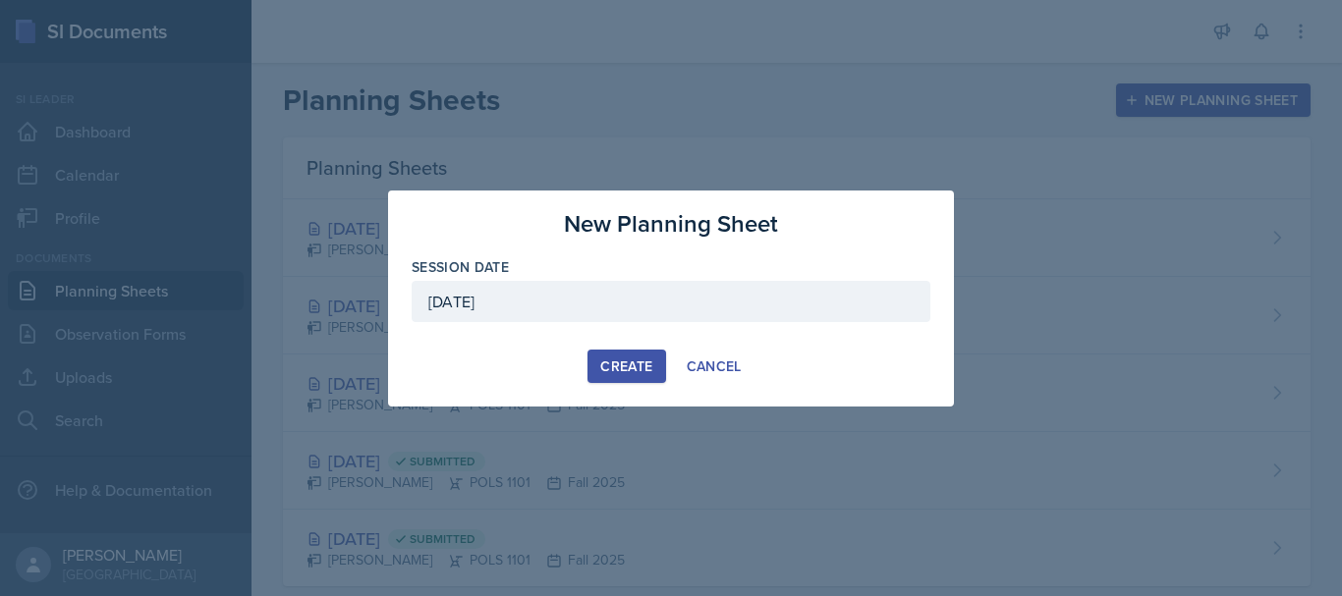
click at [624, 306] on div "[DATE]" at bounding box center [671, 301] width 519 height 41
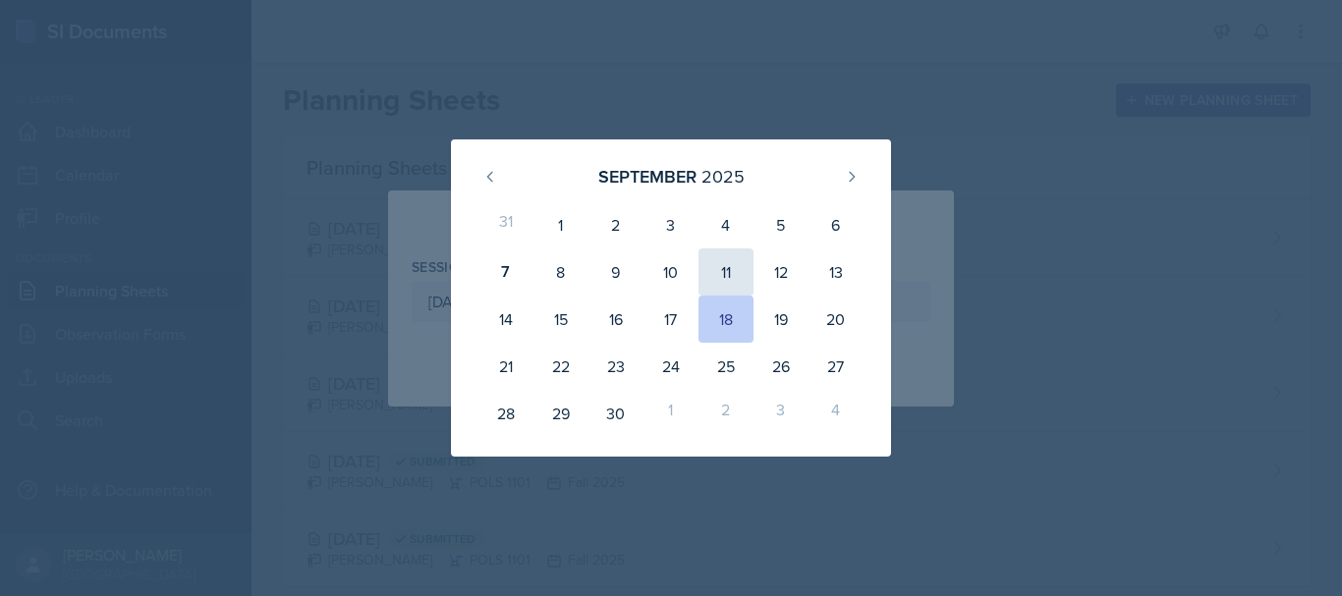
click at [737, 270] on div "11" at bounding box center [725, 272] width 55 height 47
type input "[DATE]"
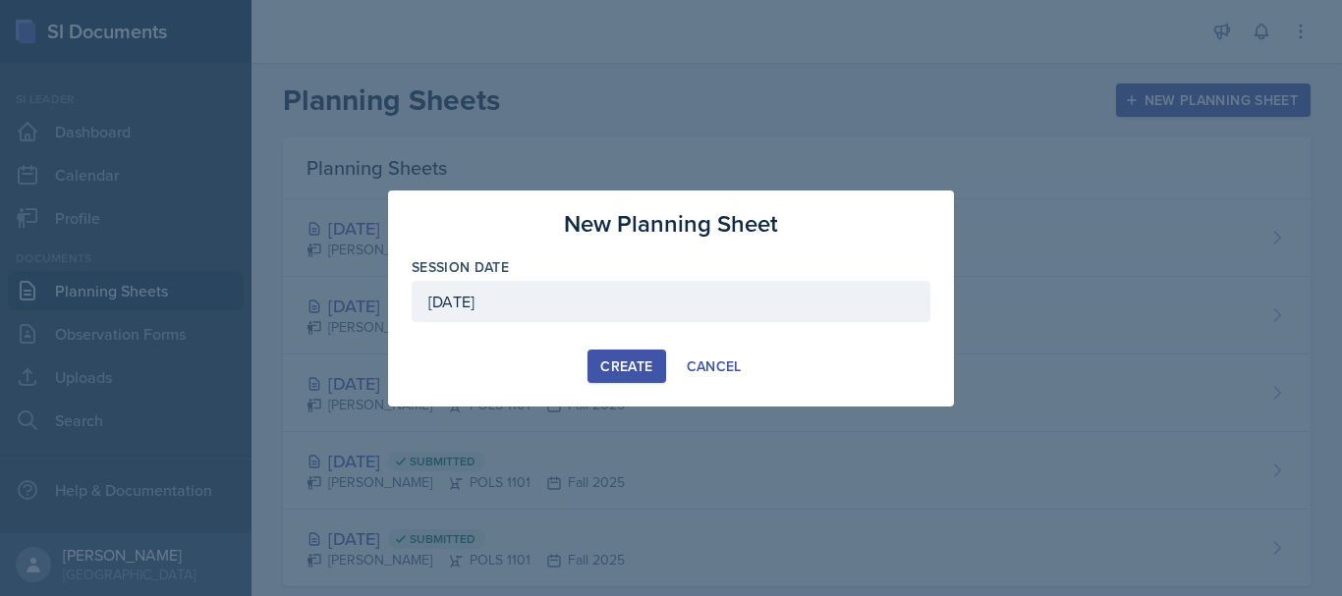
click at [626, 367] on div "Create" at bounding box center [626, 367] width 52 height 16
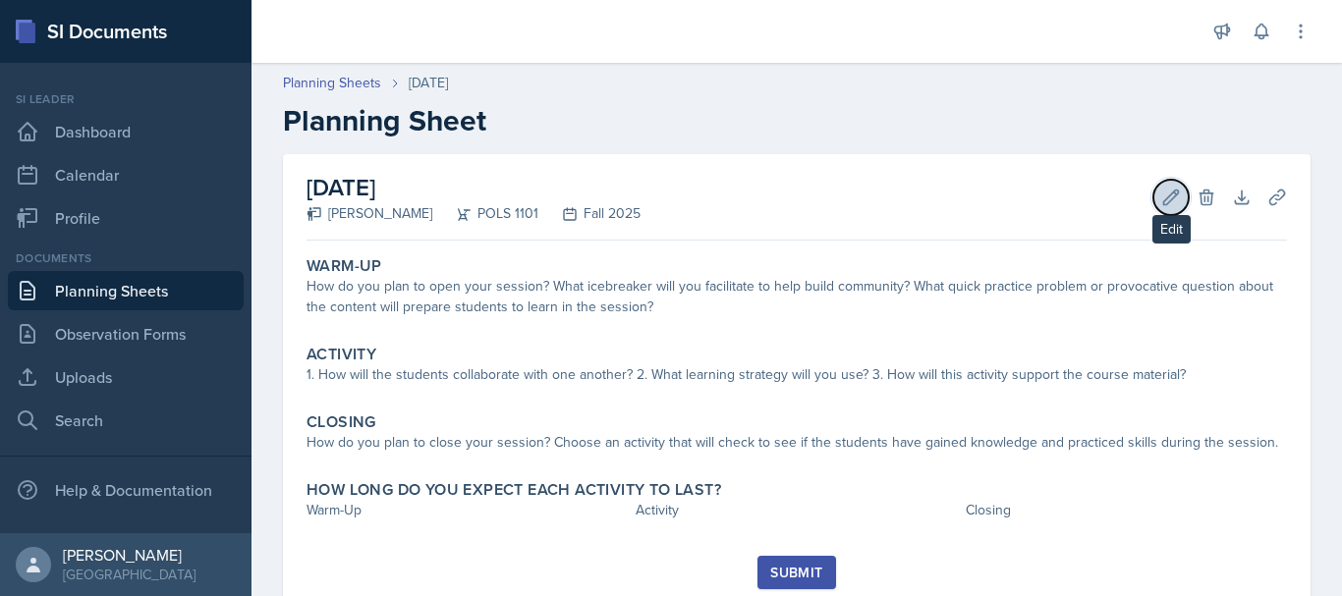
click at [1161, 197] on icon at bounding box center [1171, 198] width 20 height 20
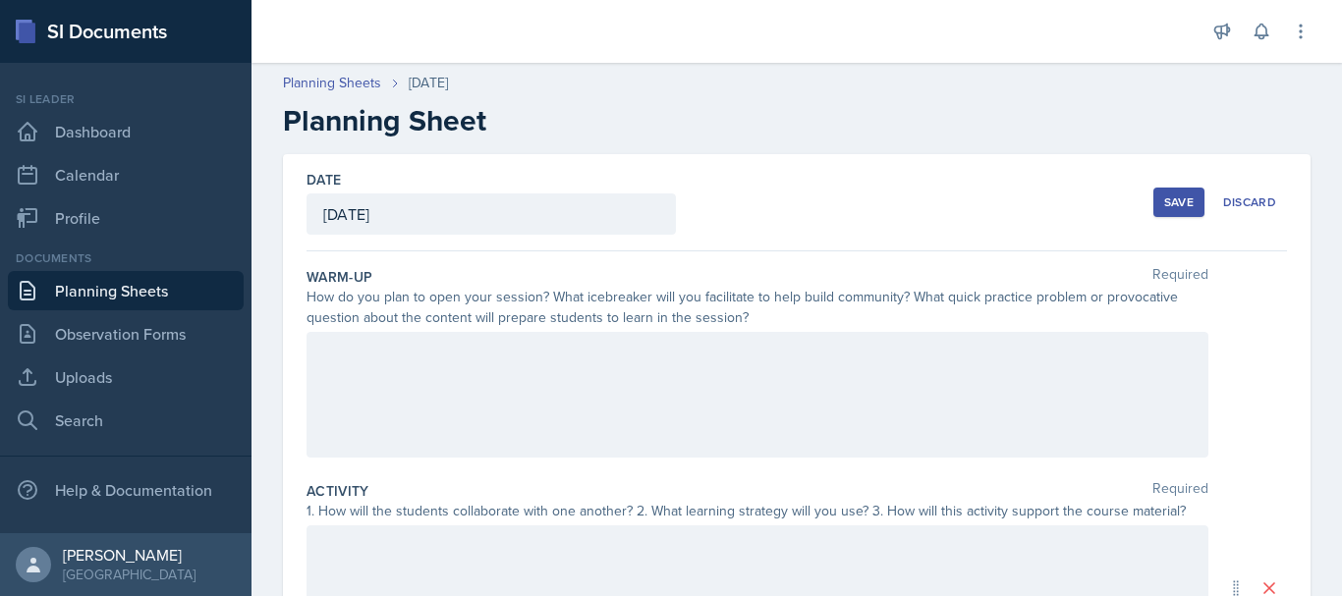
click at [735, 362] on div at bounding box center [757, 395] width 902 height 126
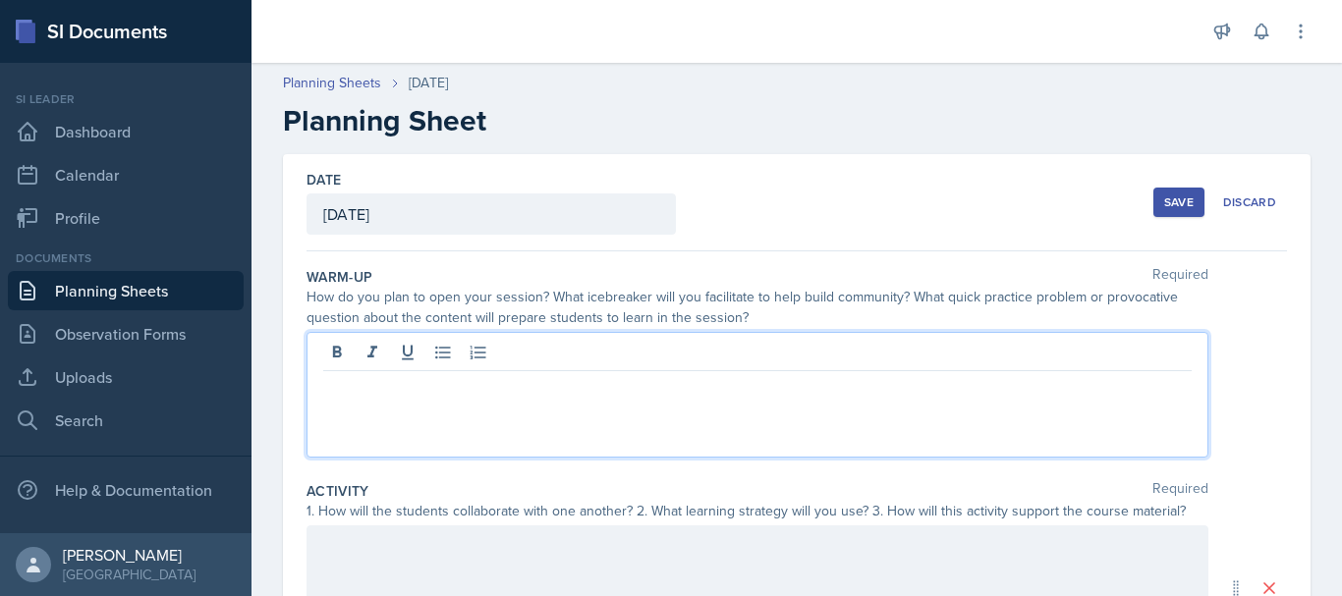
click at [735, 362] on div at bounding box center [757, 355] width 868 height 32
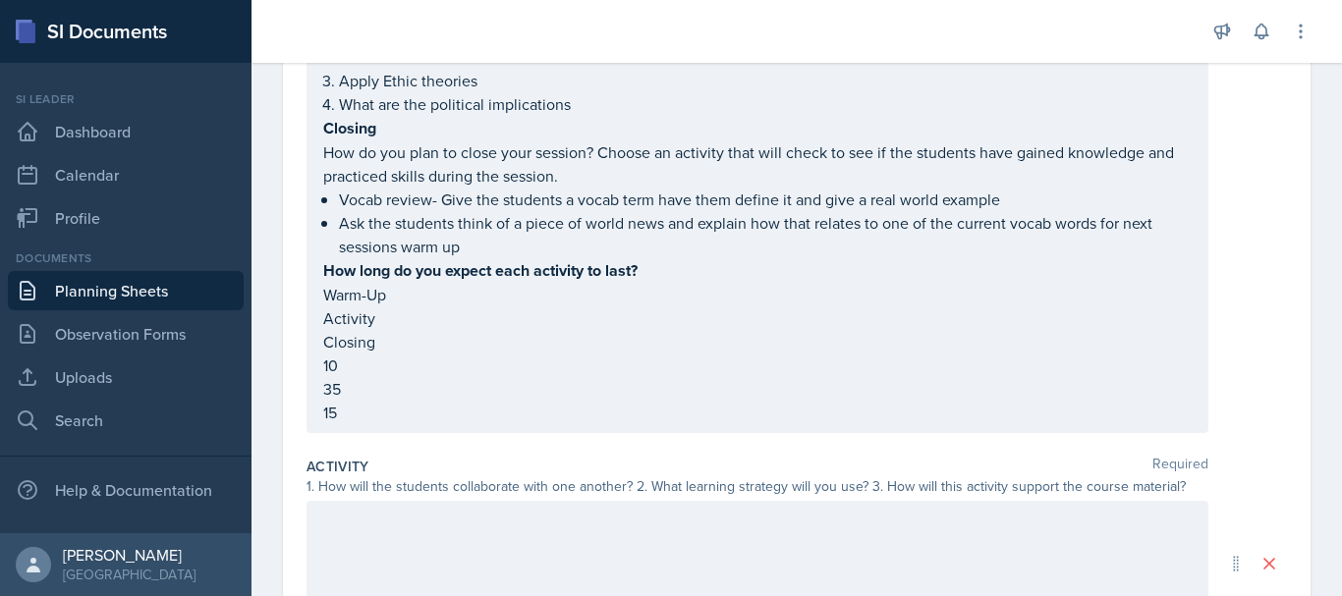
scroll to position [394, 0]
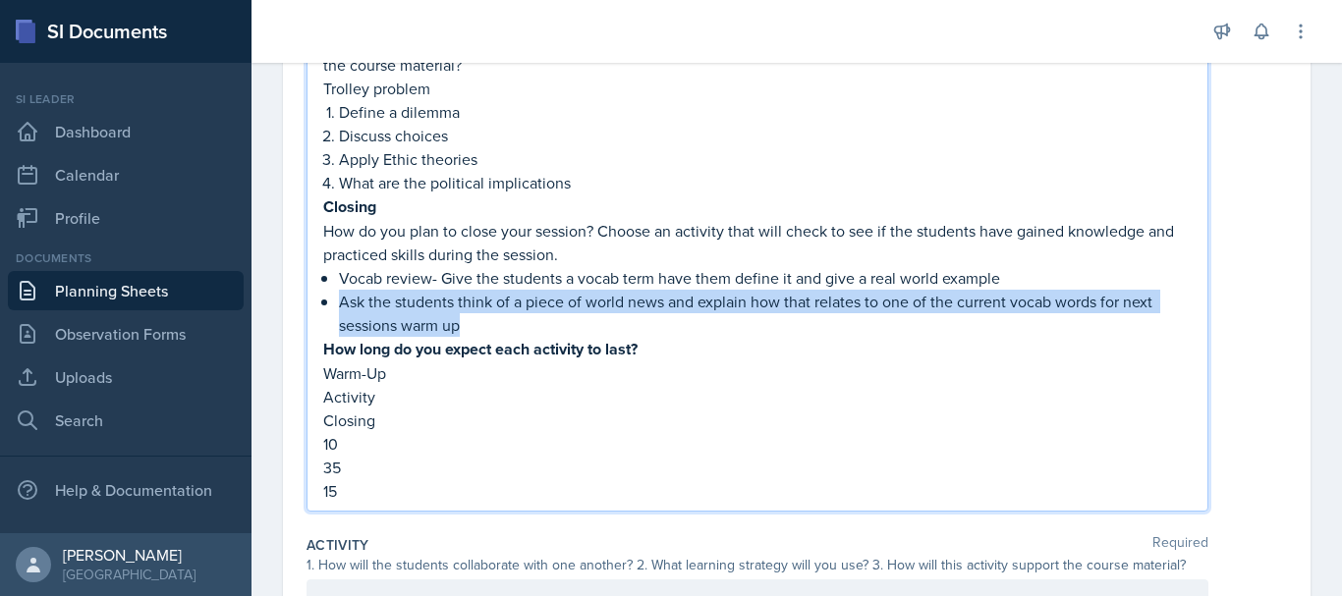
drag, startPoint x: 341, startPoint y: 304, endPoint x: 463, endPoint y: 322, distance: 123.2
click at [463, 322] on p "Ask the students think of a piece of world news and explain how that relates to…" at bounding box center [765, 313] width 853 height 47
click at [435, 318] on p "Ask the students think of a piece of world news and explain how that relates to…" at bounding box center [765, 313] width 853 height 47
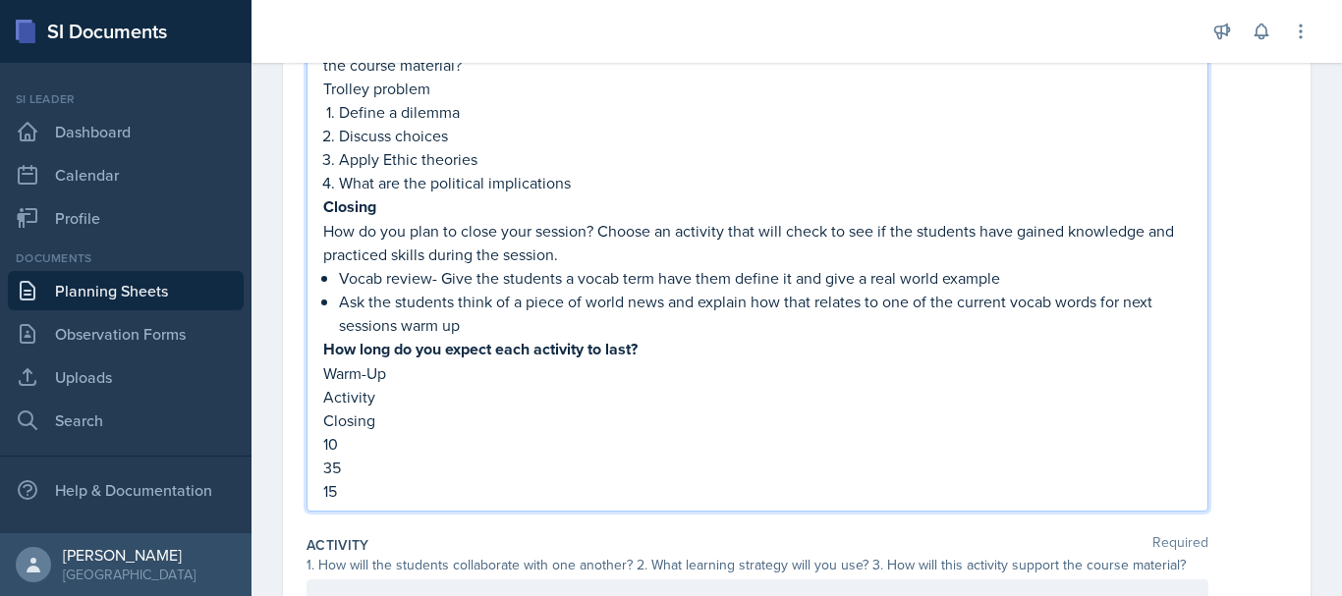
click at [341, 306] on p "Ask the students think of a piece of world news and explain how that relates to…" at bounding box center [765, 313] width 853 height 47
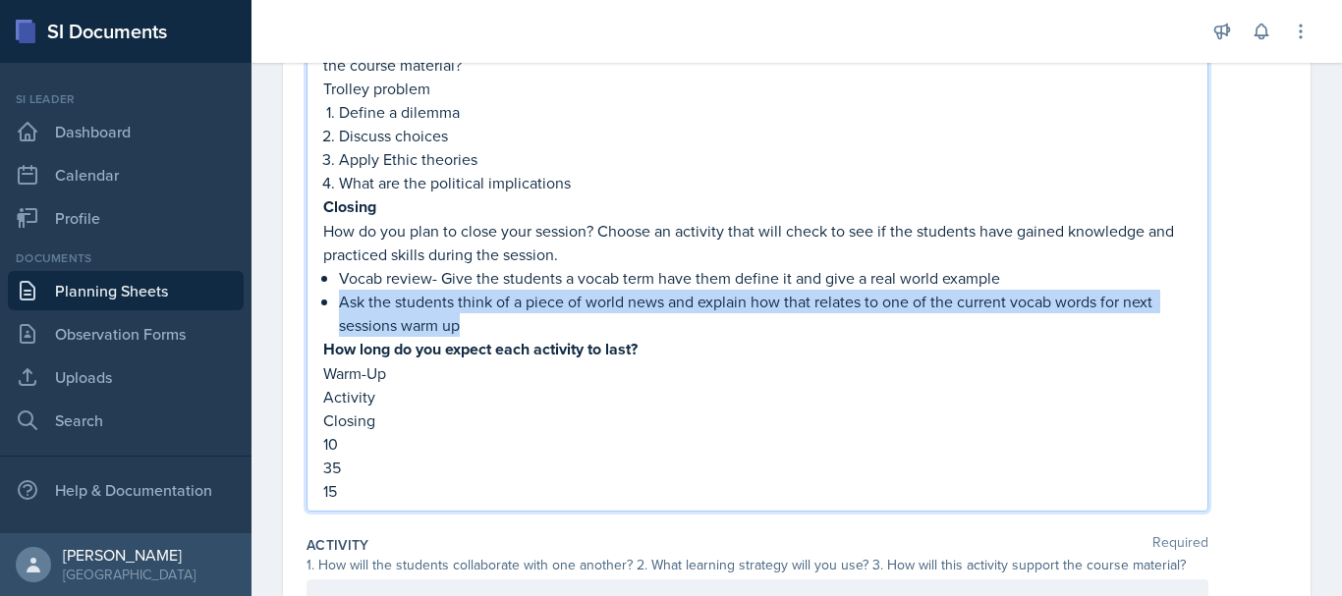
drag, startPoint x: 345, startPoint y: 305, endPoint x: 488, endPoint y: 330, distance: 145.5
click at [488, 330] on p "Ask the students think of a piece of world news and explain how that relates to…" at bounding box center [765, 313] width 853 height 47
copy p "Ask the students think of a piece of world news and explain how that relates to…"
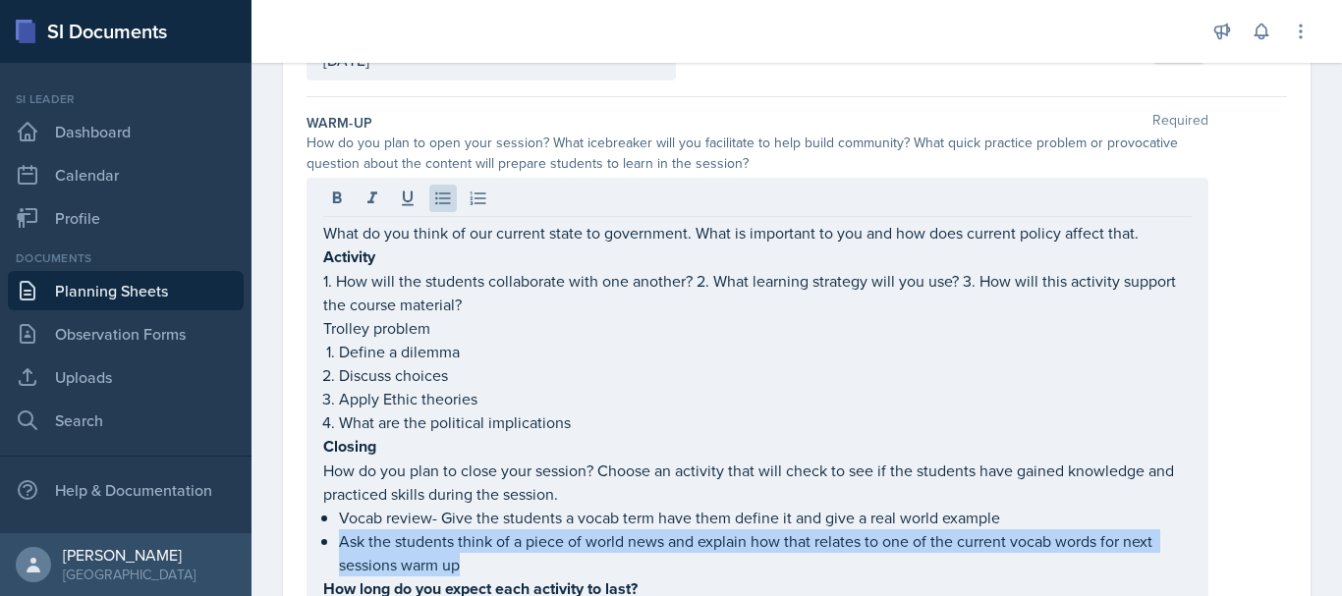
scroll to position [0, 0]
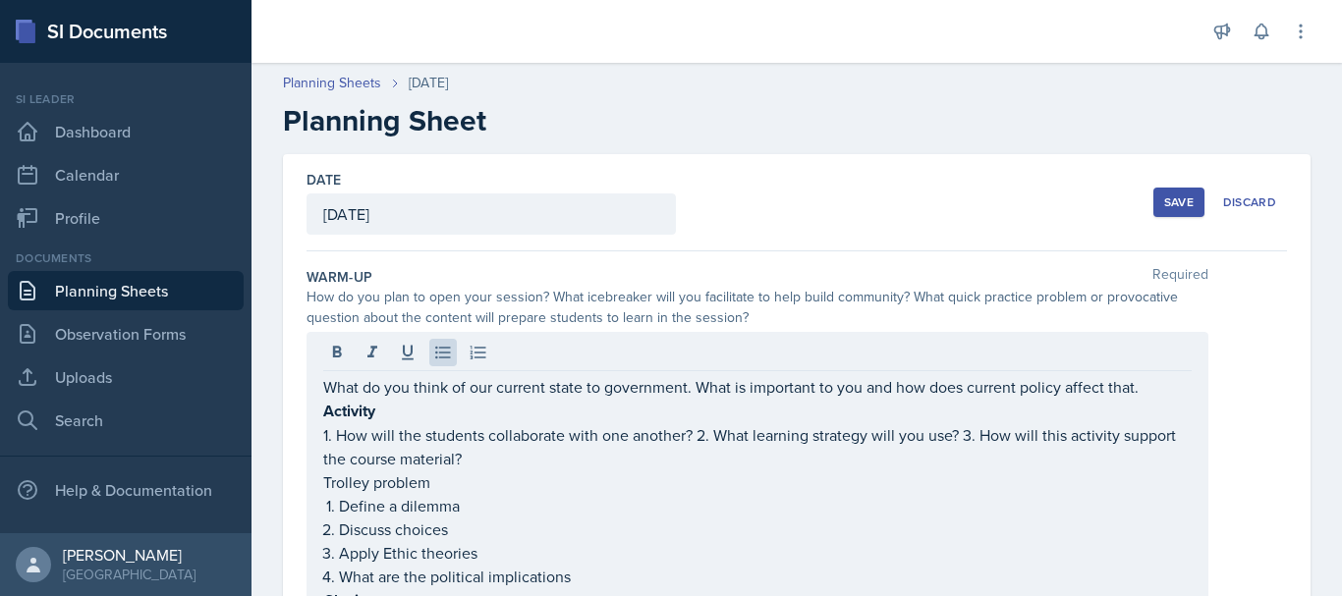
click at [1153, 207] on button "Save" at bounding box center [1178, 202] width 51 height 29
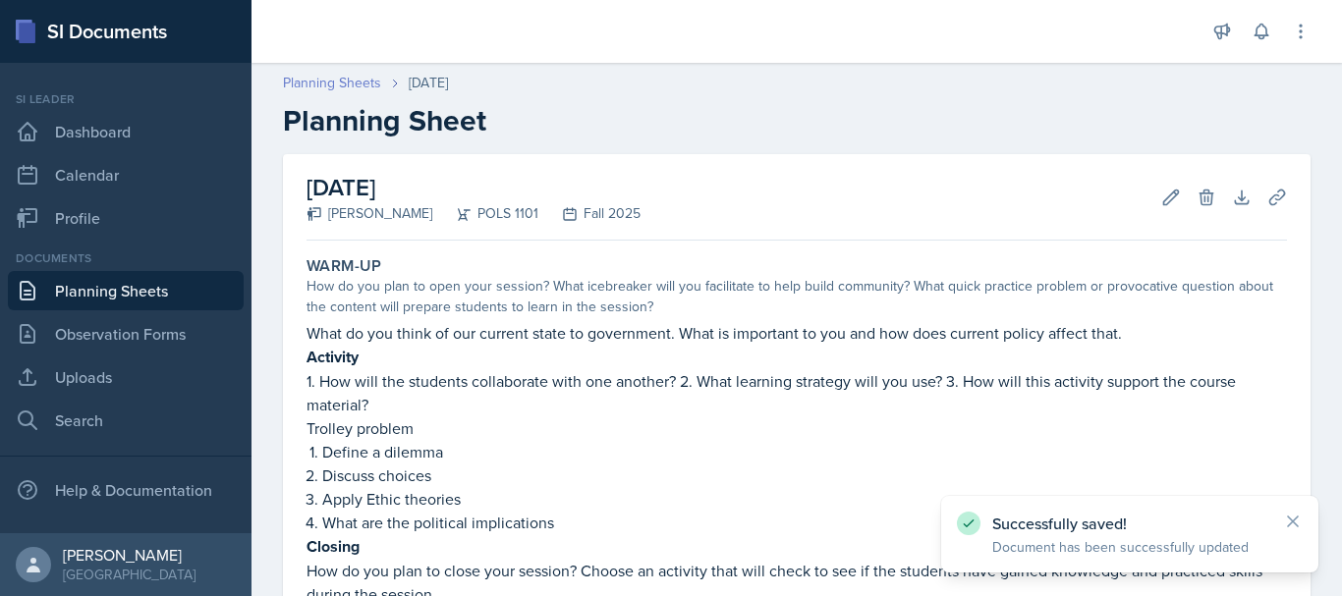
click at [348, 80] on link "Planning Sheets" at bounding box center [332, 83] width 98 height 21
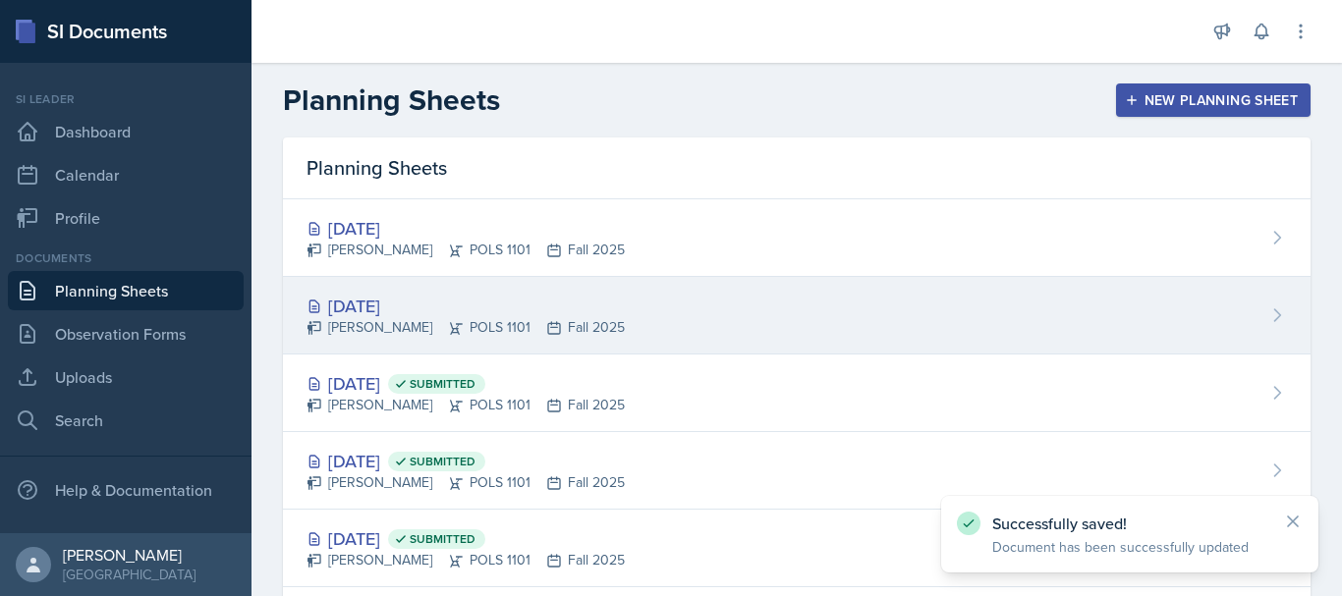
click at [532, 303] on div "[DATE]" at bounding box center [465, 306] width 318 height 27
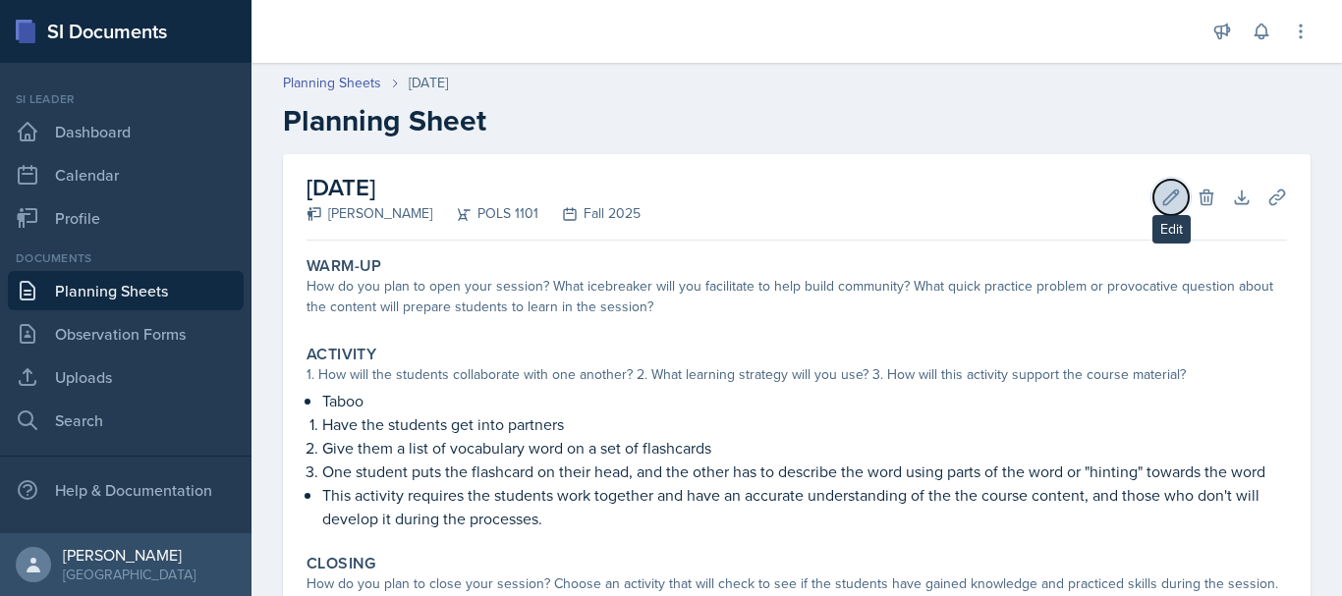
click at [1161, 205] on icon at bounding box center [1171, 198] width 20 height 20
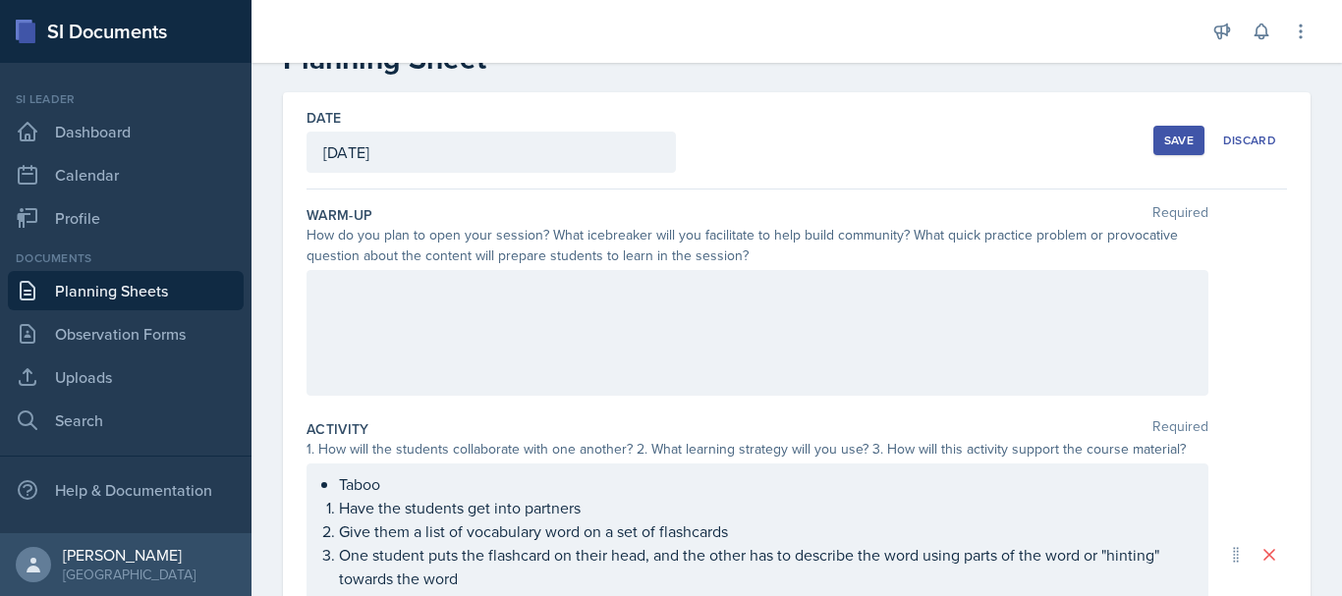
scroll to position [236, 0]
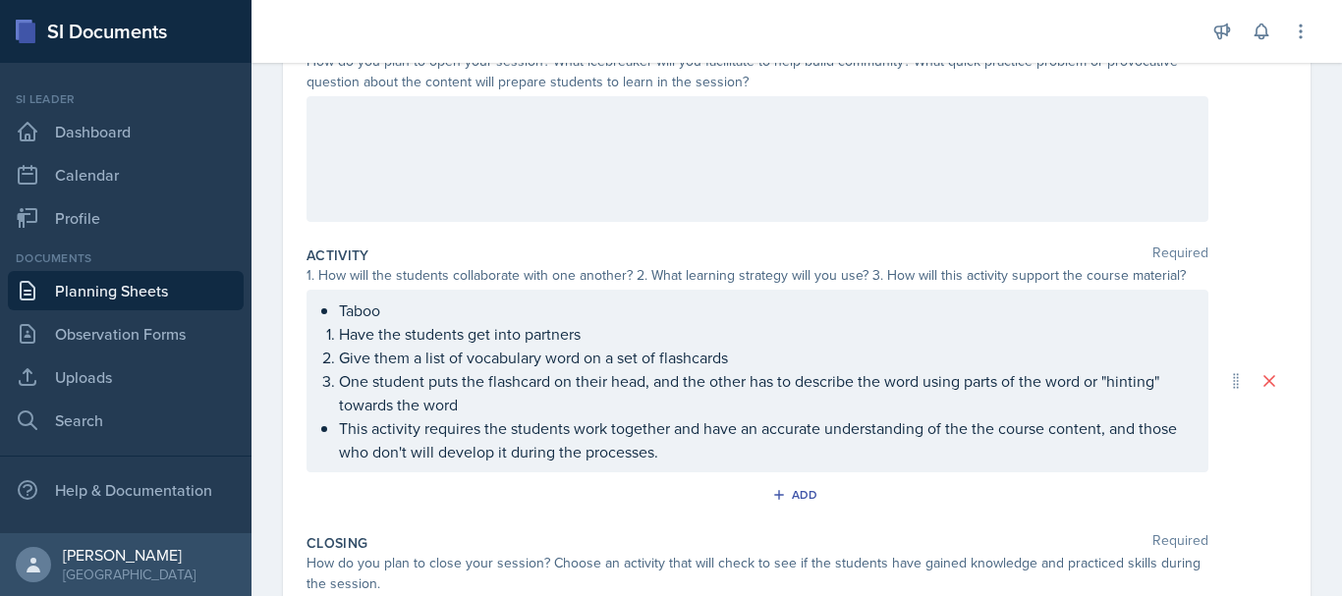
click at [875, 37] on div at bounding box center [727, 31] width 921 height 63
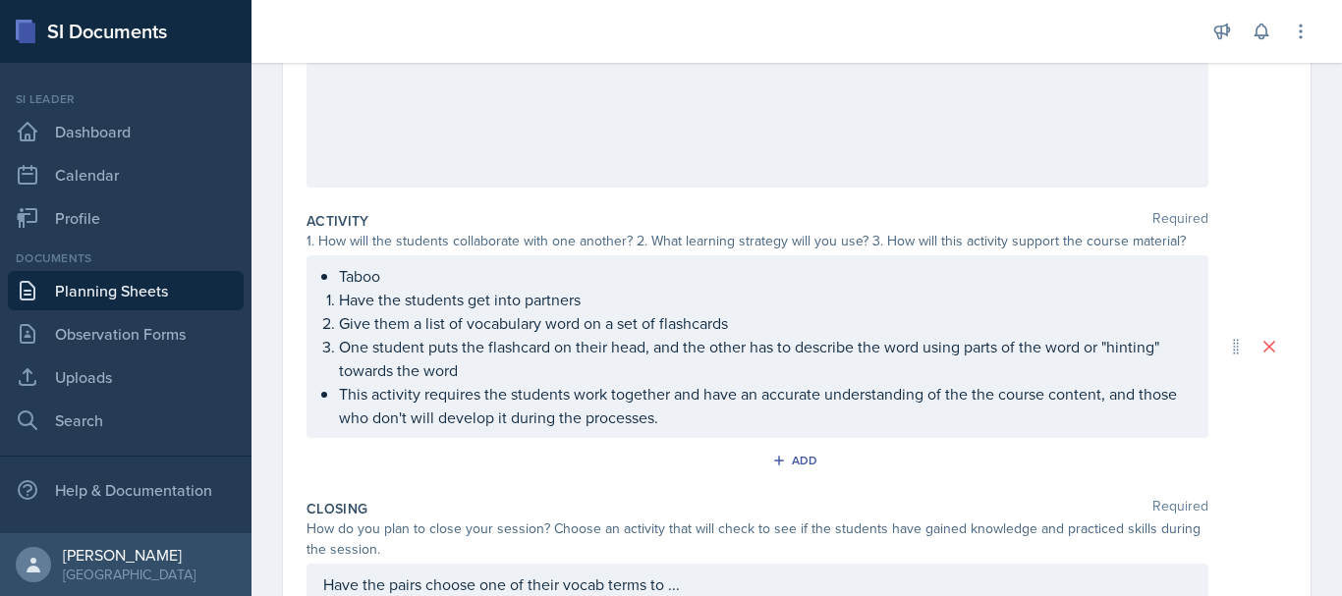
click at [878, 94] on p at bounding box center [757, 83] width 868 height 24
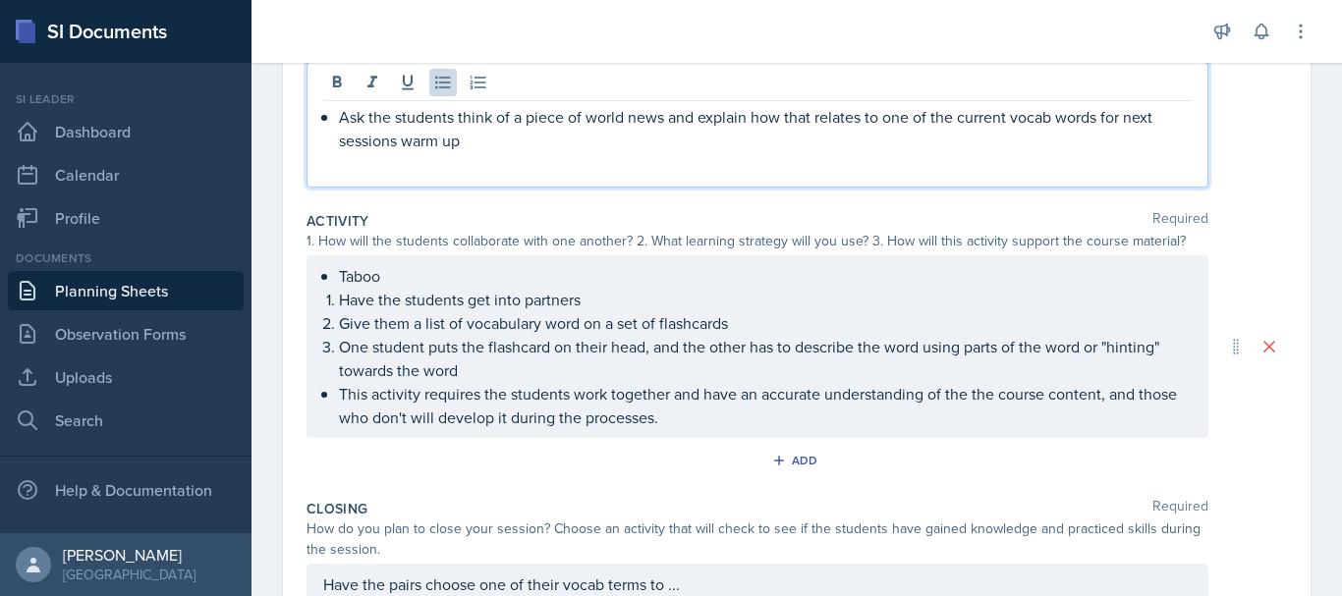
click at [333, 127] on div "Ask the students think of a piece of world news and explain how that relates to…" at bounding box center [757, 140] width 868 height 71
click at [670, 118] on p "Last session I asked the students Ask the students think of a piece of world ne…" at bounding box center [757, 128] width 868 height 47
click at [669, 118] on p "Last session I asked the students Ask the students think of a piece of world ne…" at bounding box center [757, 128] width 868 height 47
click at [564, 145] on p "Last session I asked the students to think of a piece of world news and explain…" at bounding box center [757, 128] width 868 height 47
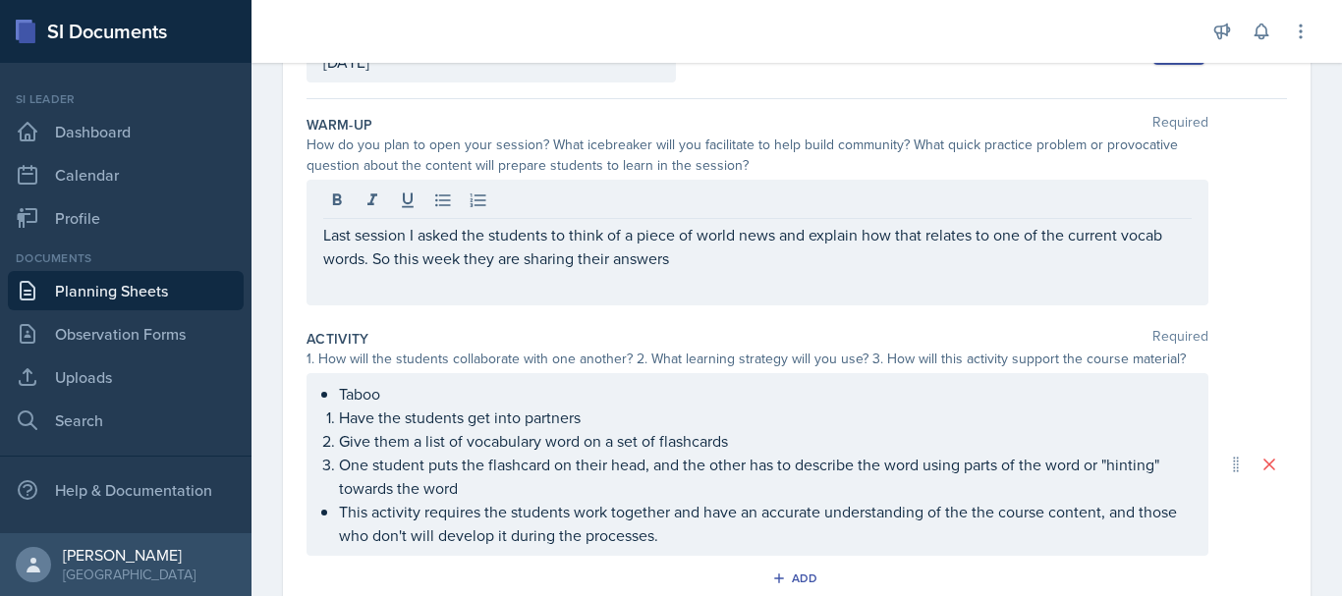
scroll to position [117, 0]
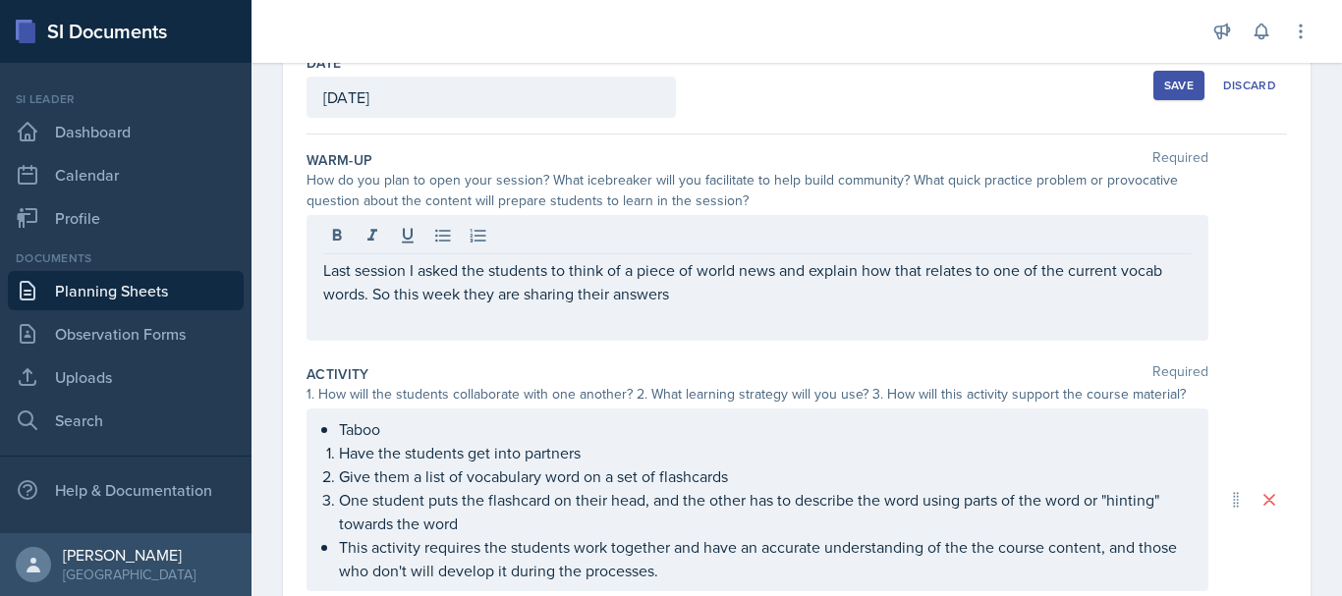
click at [668, 305] on p at bounding box center [757, 317] width 868 height 24
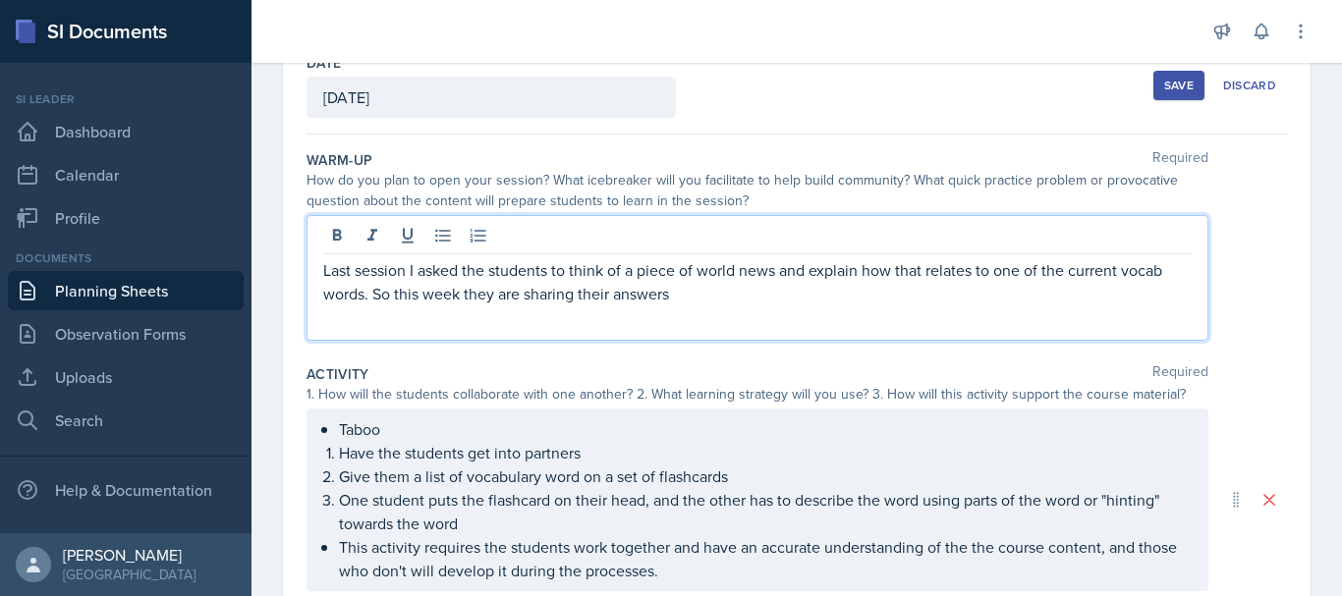
click at [695, 301] on p "Last session I asked the students to think of a piece of world news and explain…" at bounding box center [757, 281] width 868 height 47
click at [803, 302] on p "Last session I asked the students to think of a piece of world news and explain…" at bounding box center [757, 281] width 868 height 47
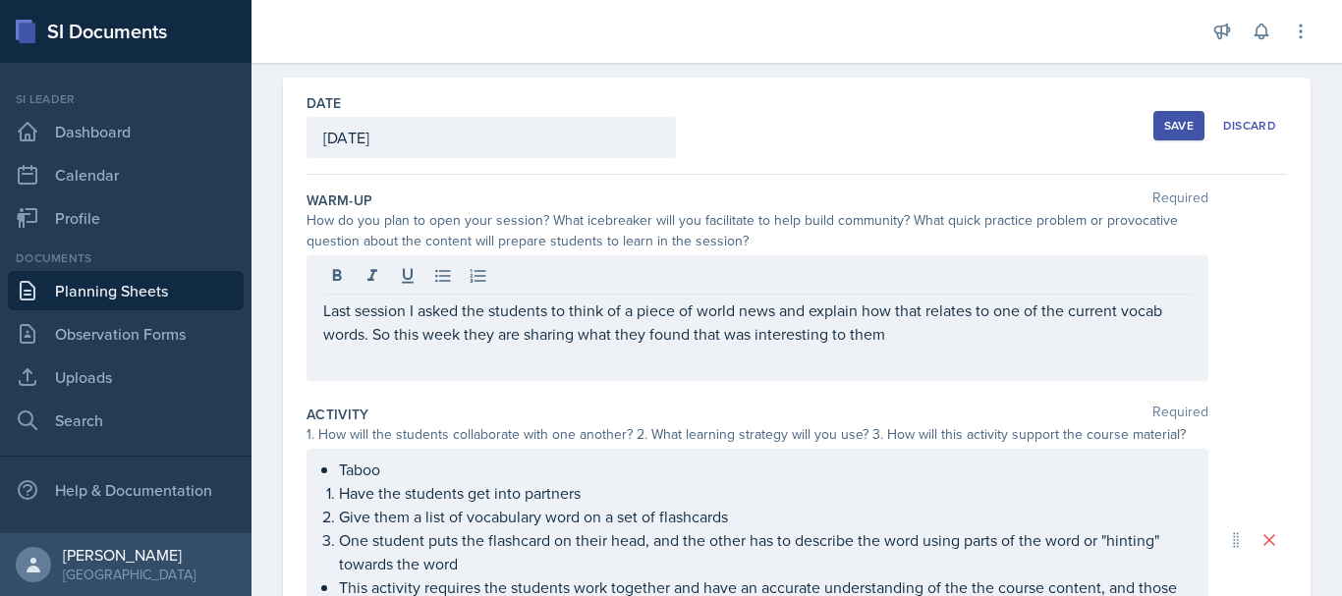
scroll to position [66, 0]
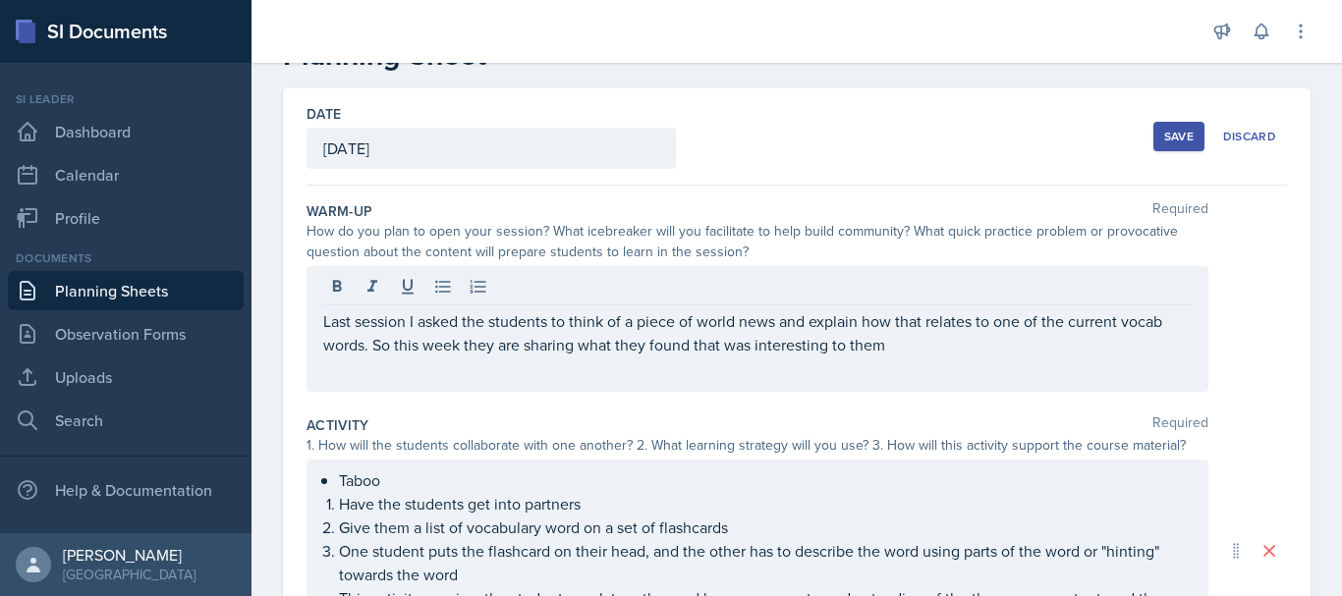
click at [884, 351] on p "Last session I asked the students to think of a piece of world news and explain…" at bounding box center [757, 332] width 868 height 47
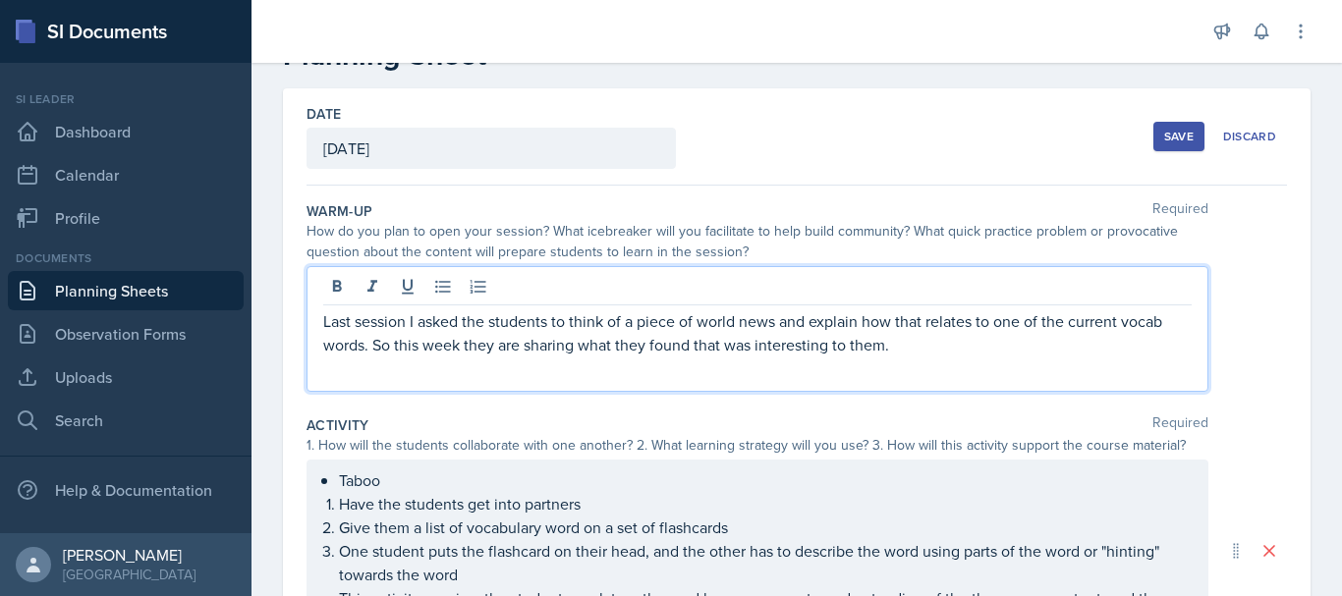
click at [391, 349] on p "Last session I asked the students to think of a piece of world news and explain…" at bounding box center [757, 332] width 868 height 47
click at [758, 347] on p "Last session I asked the students to think of a piece of world news and explain…" at bounding box center [757, 332] width 868 height 47
click at [1164, 140] on div "Save" at bounding box center [1178, 137] width 29 height 16
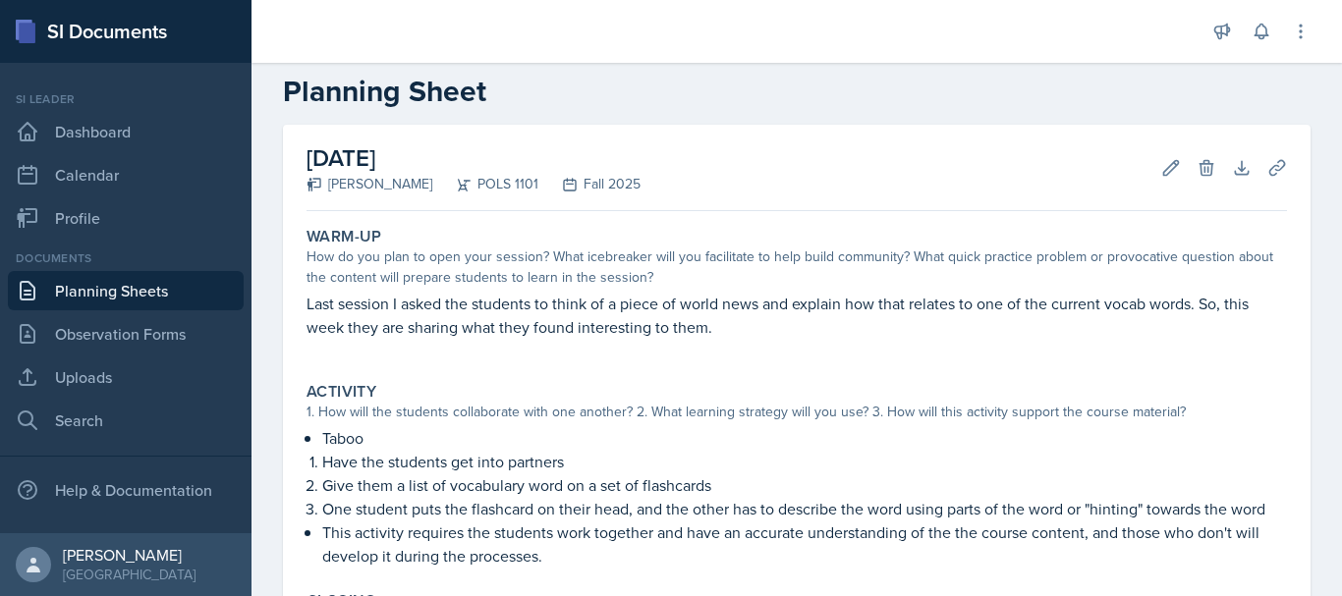
scroll to position [414, 0]
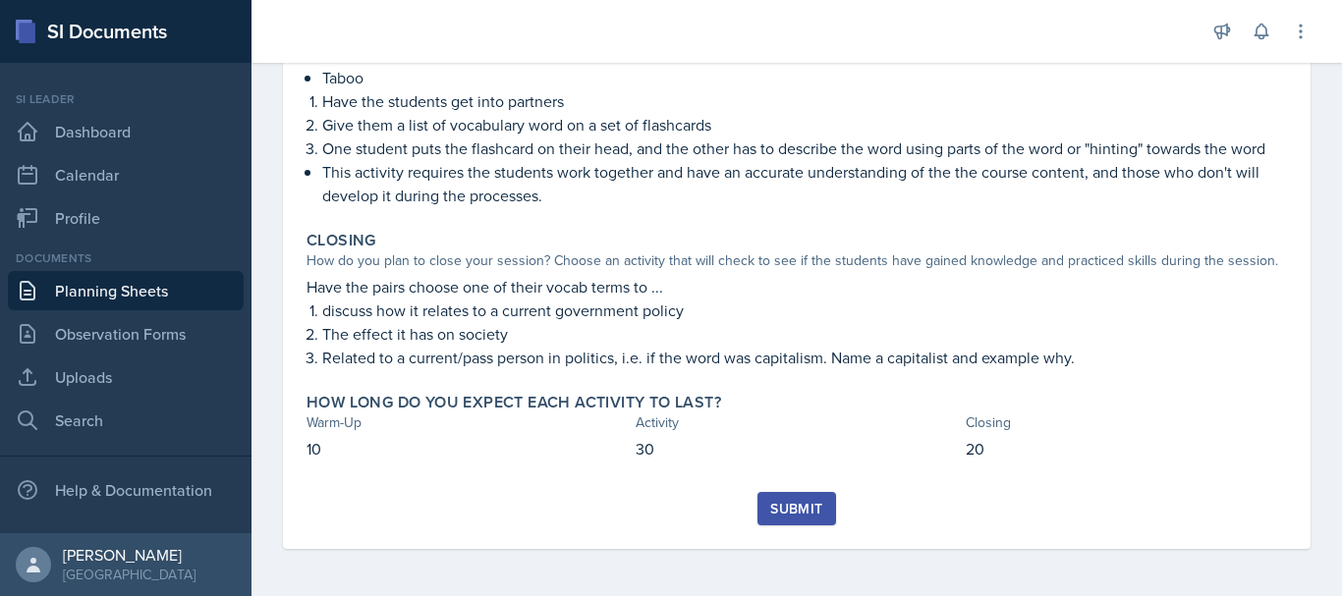
click at [770, 509] on div "Submit" at bounding box center [796, 509] width 52 height 16
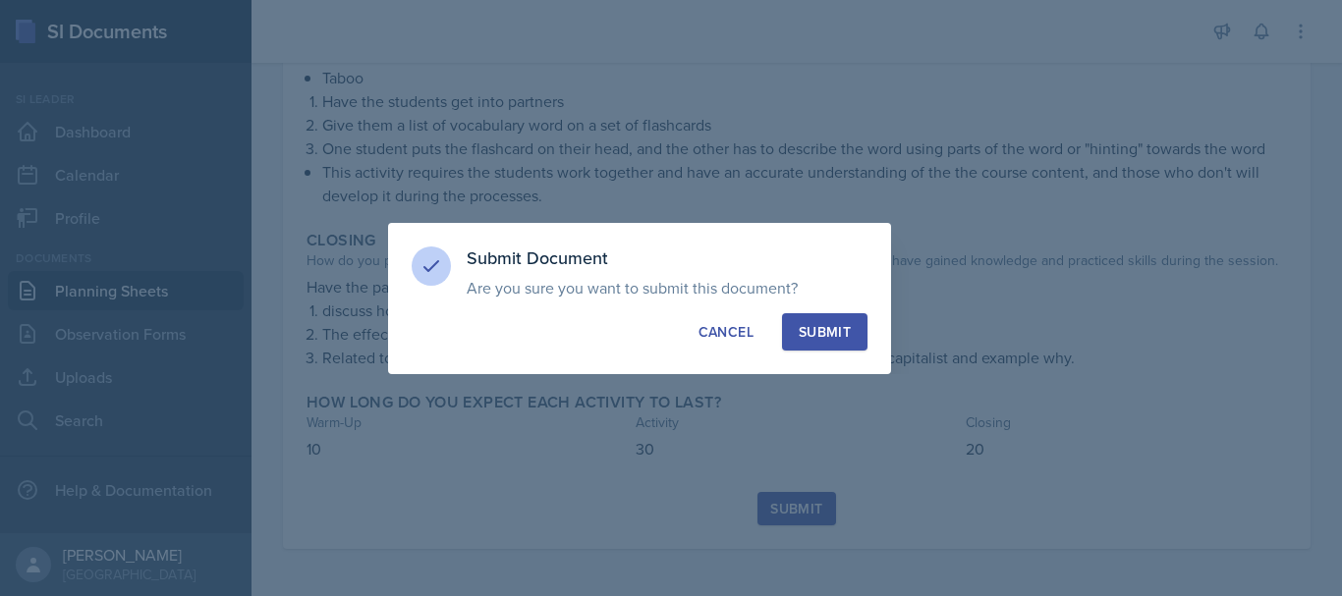
click at [842, 330] on div "Submit" at bounding box center [825, 332] width 52 height 20
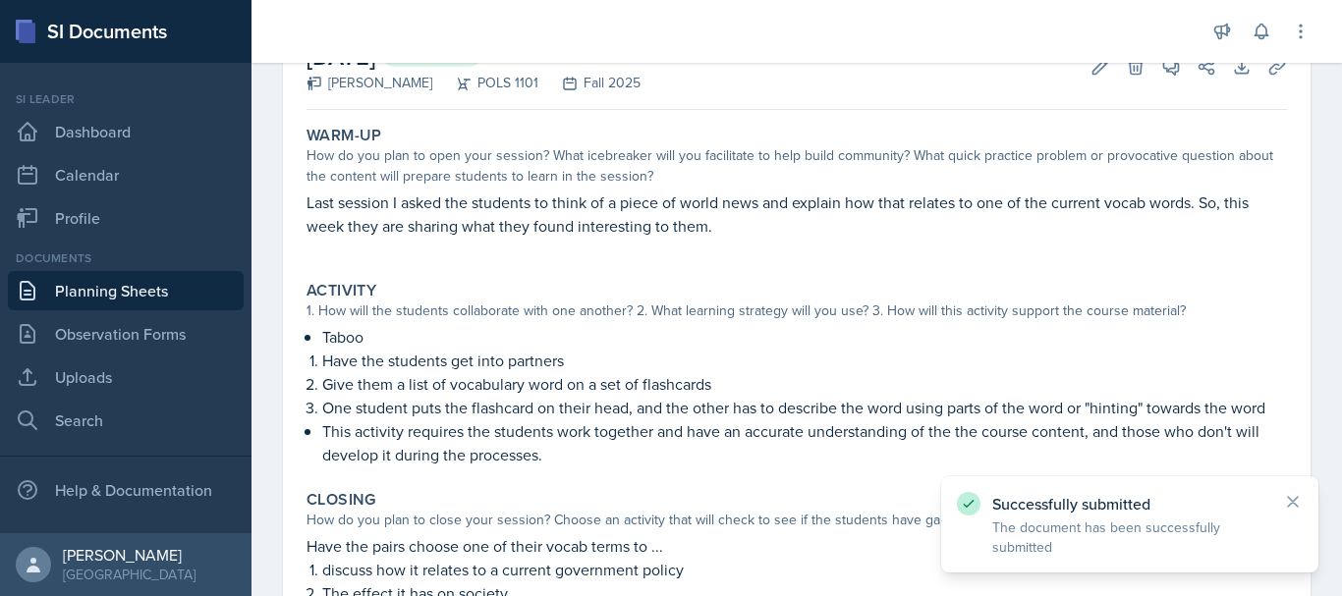
scroll to position [0, 0]
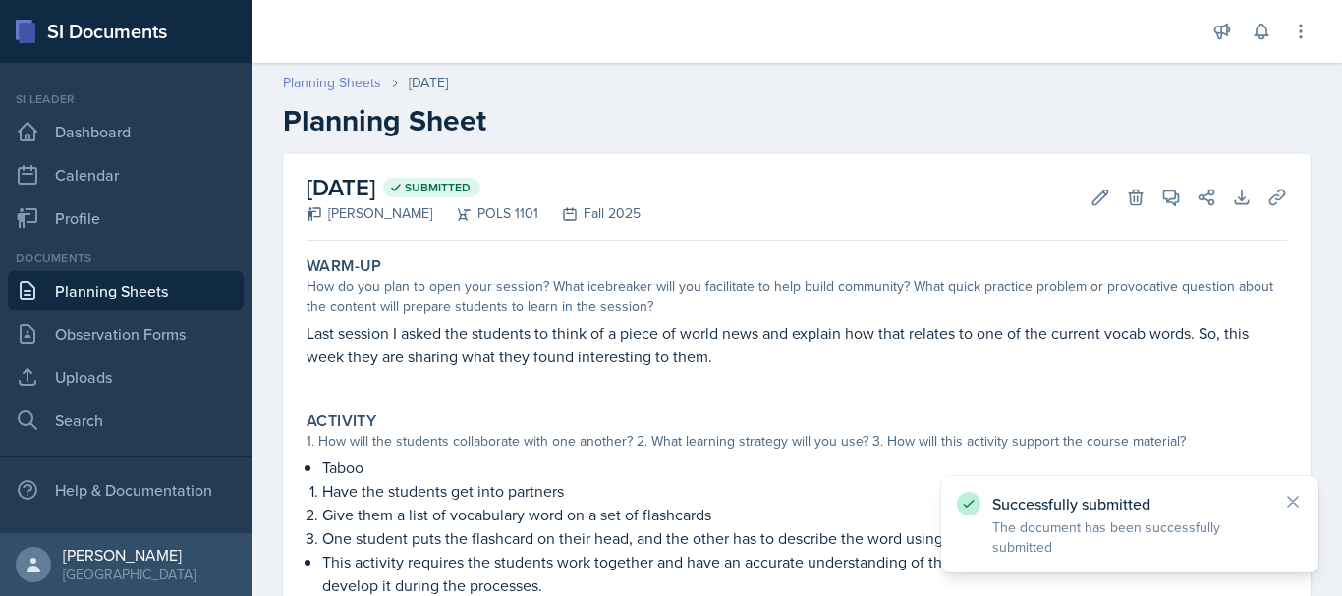
click at [347, 86] on link "Planning Sheets" at bounding box center [332, 83] width 98 height 21
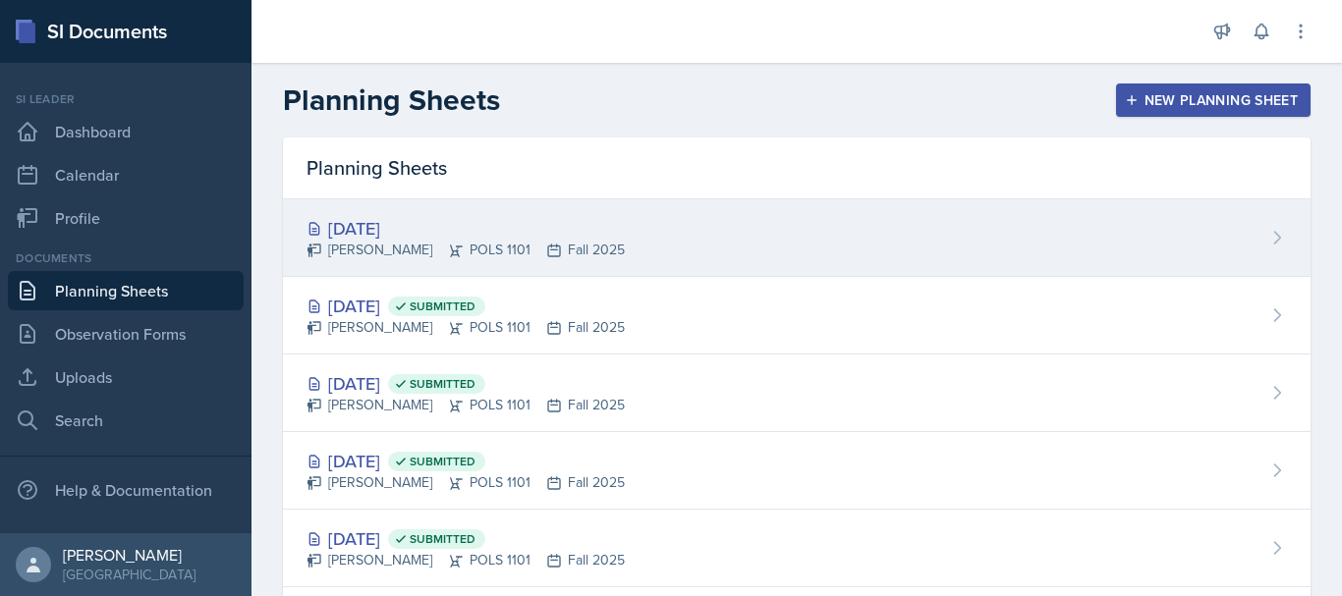
click at [407, 244] on div "[PERSON_NAME] POLS 1101 Fall 2025" at bounding box center [465, 250] width 318 height 21
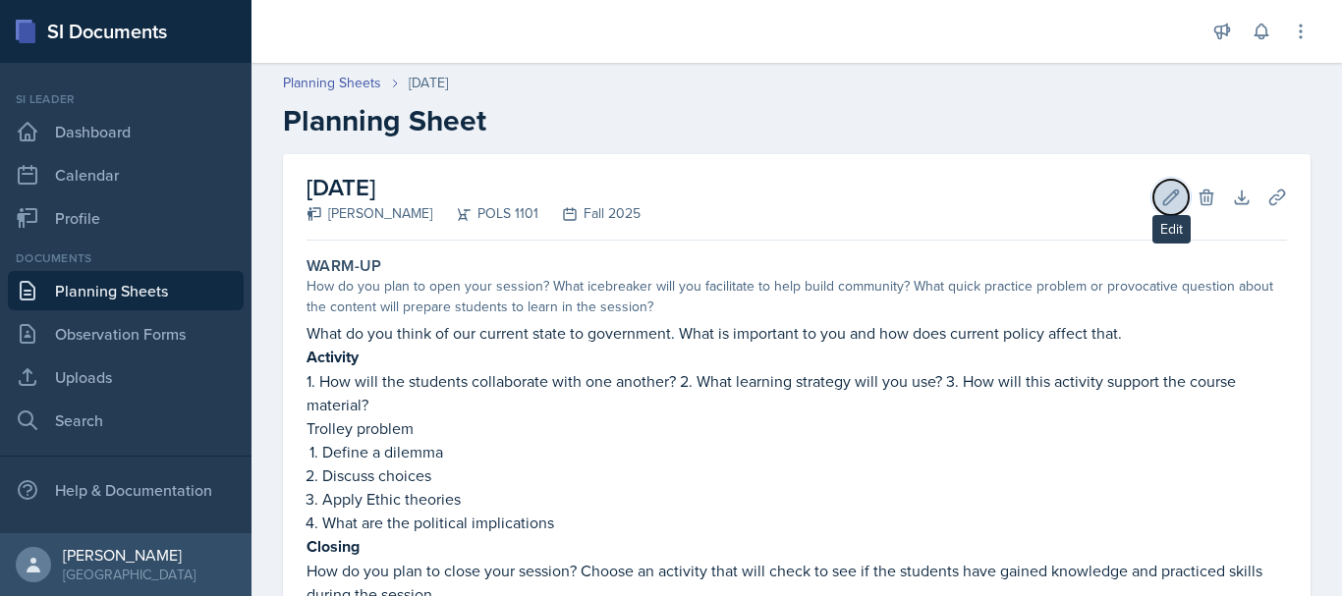
click at [1158, 214] on button "Edit" at bounding box center [1170, 197] width 35 height 35
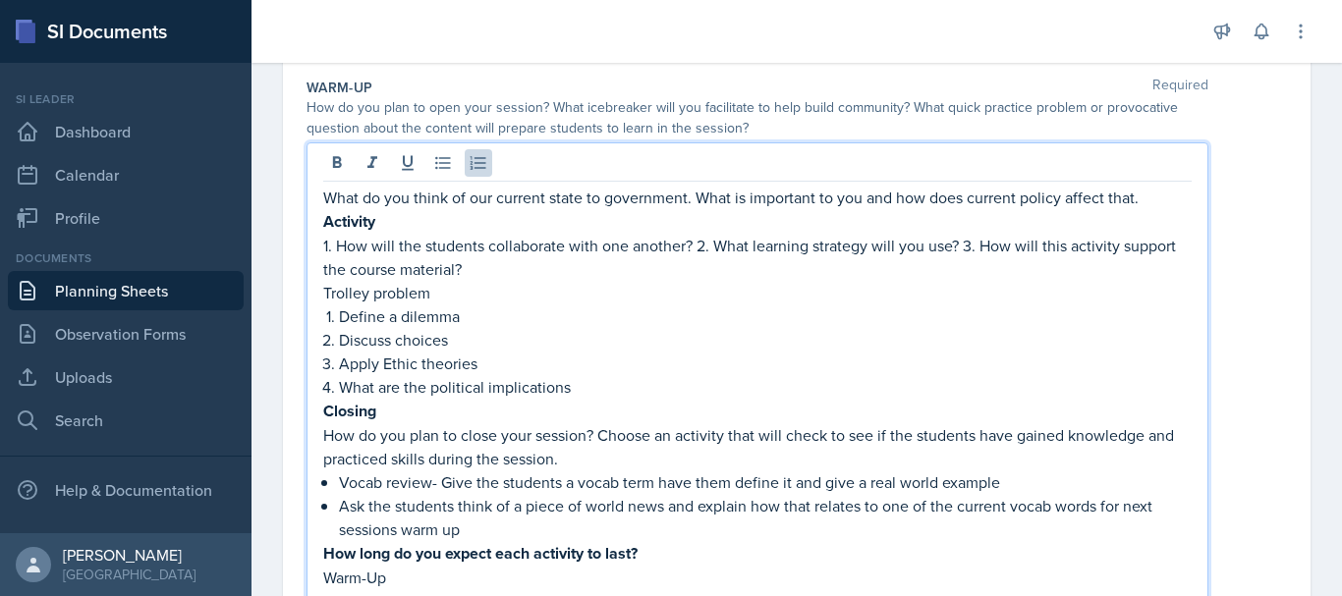
scroll to position [224, 0]
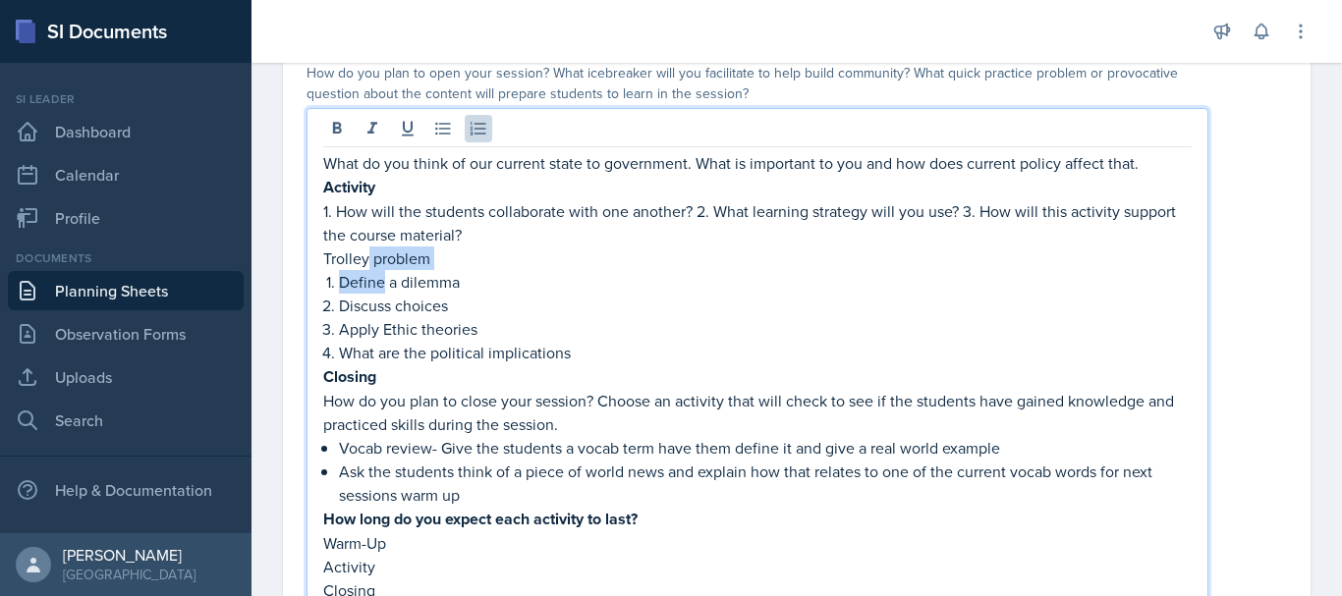
drag, startPoint x: 381, startPoint y: 272, endPoint x: 368, endPoint y: 269, distance: 13.1
click at [368, 269] on div "What do you think of our current state to government. What is important to you …" at bounding box center [757, 412] width 868 height 522
click at [417, 258] on p "Trolley problem" at bounding box center [757, 259] width 868 height 24
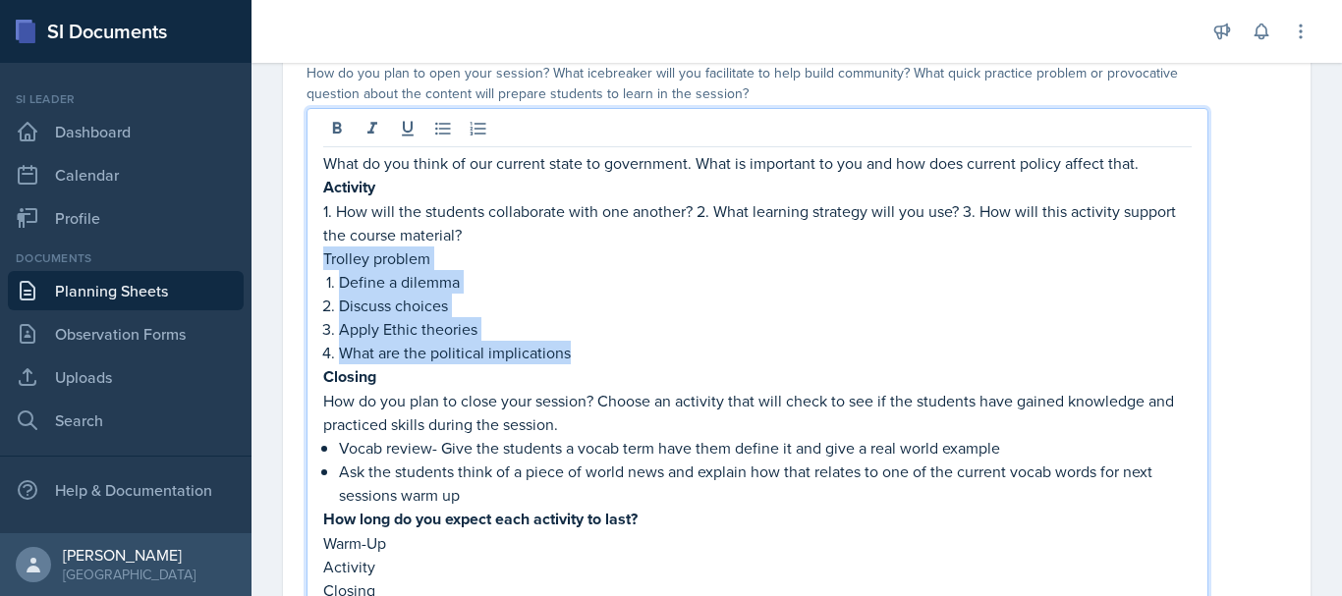
drag, startPoint x: 326, startPoint y: 260, endPoint x: 583, endPoint y: 362, distance: 276.9
click at [583, 362] on div "What do you think of our current state to government. What is important to you …" at bounding box center [757, 412] width 868 height 522
copy div "Trolley problem Define a dilemma Discuss choices Apply Ethic theories What are …"
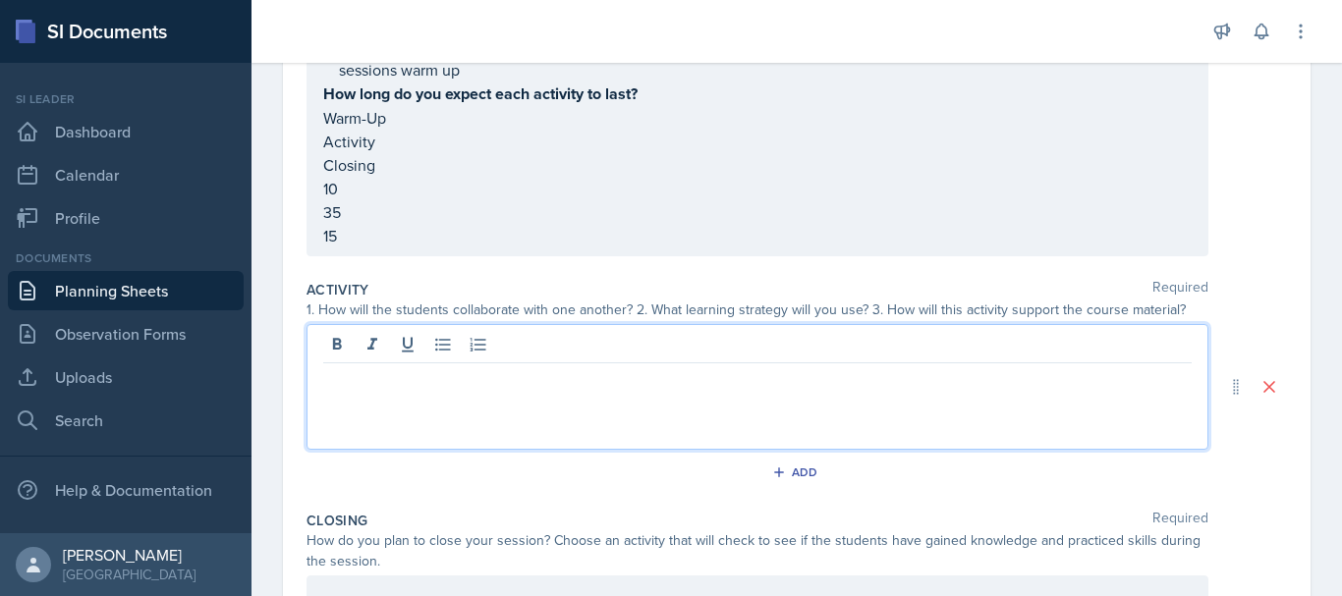
click at [883, 367] on p at bounding box center [757, 379] width 868 height 24
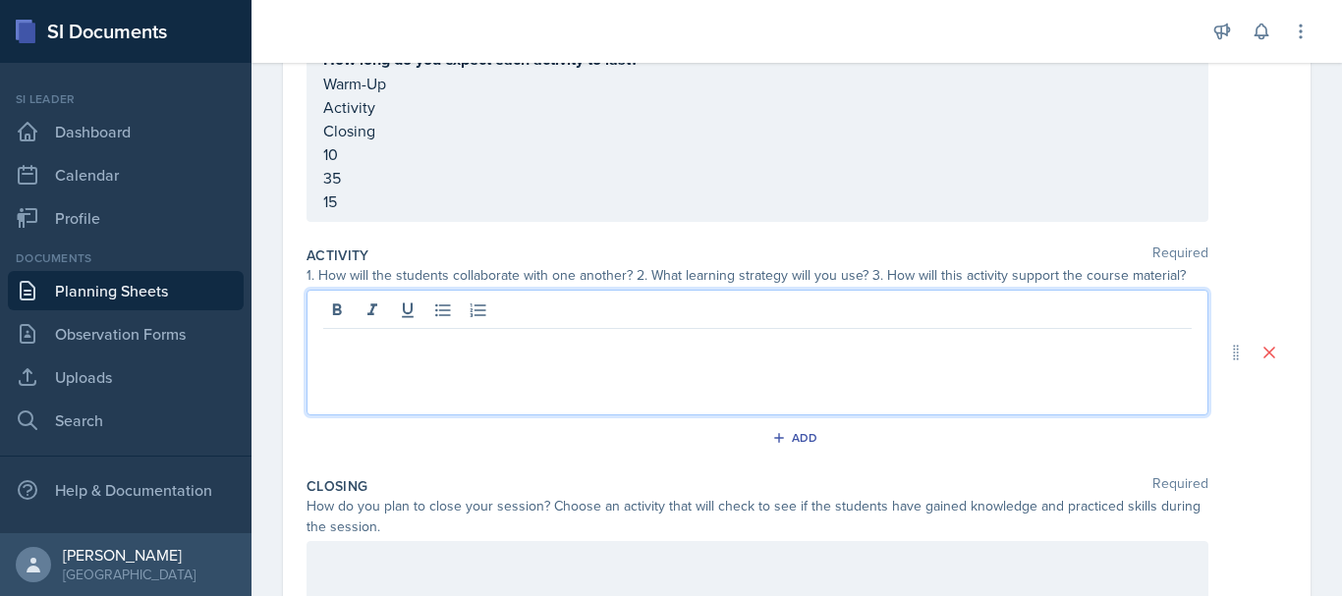
click at [887, 346] on p at bounding box center [757, 345] width 868 height 24
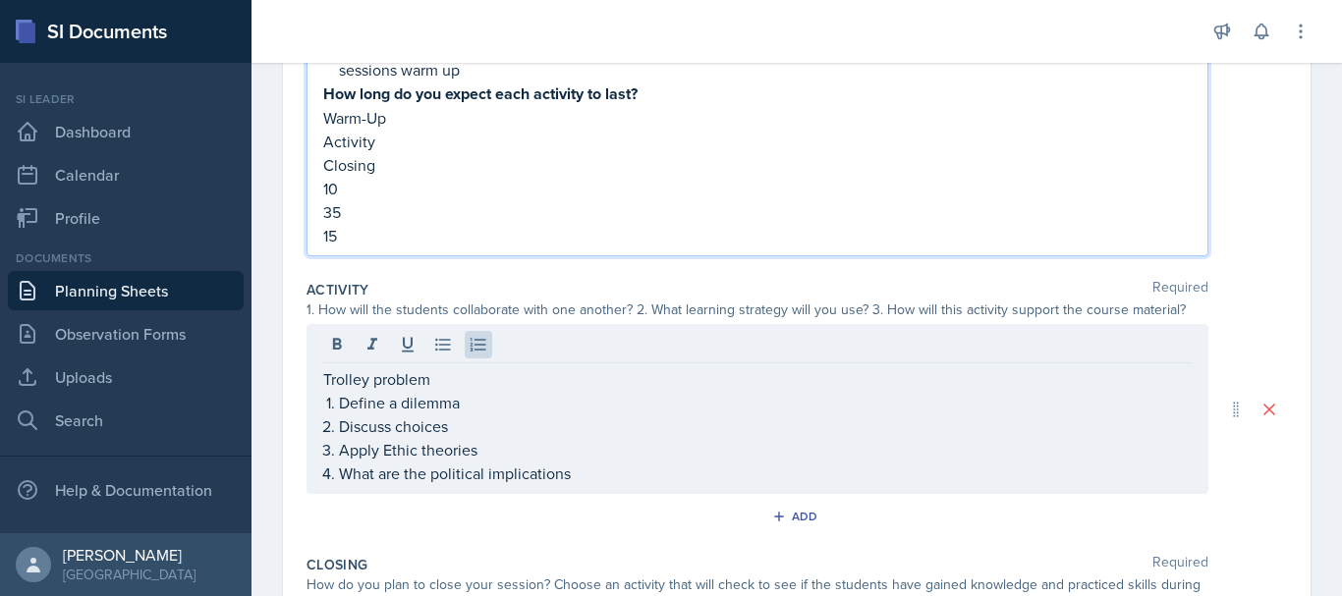
scroll to position [684, 0]
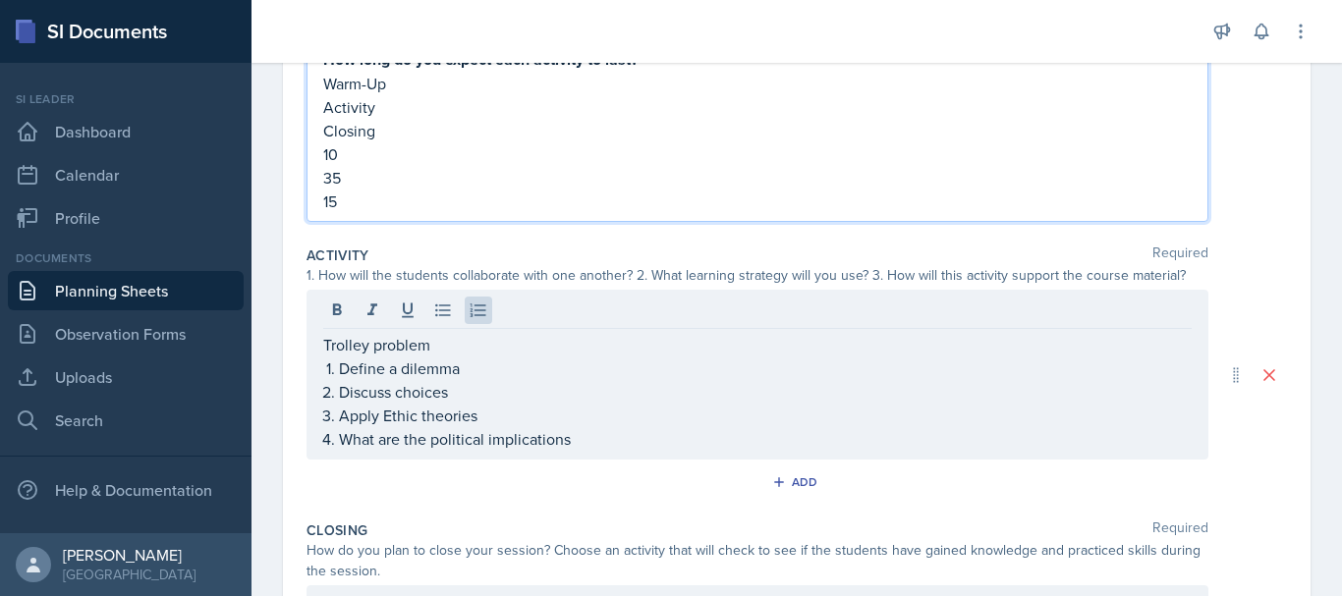
click at [375, 211] on p "15" at bounding box center [757, 202] width 868 height 24
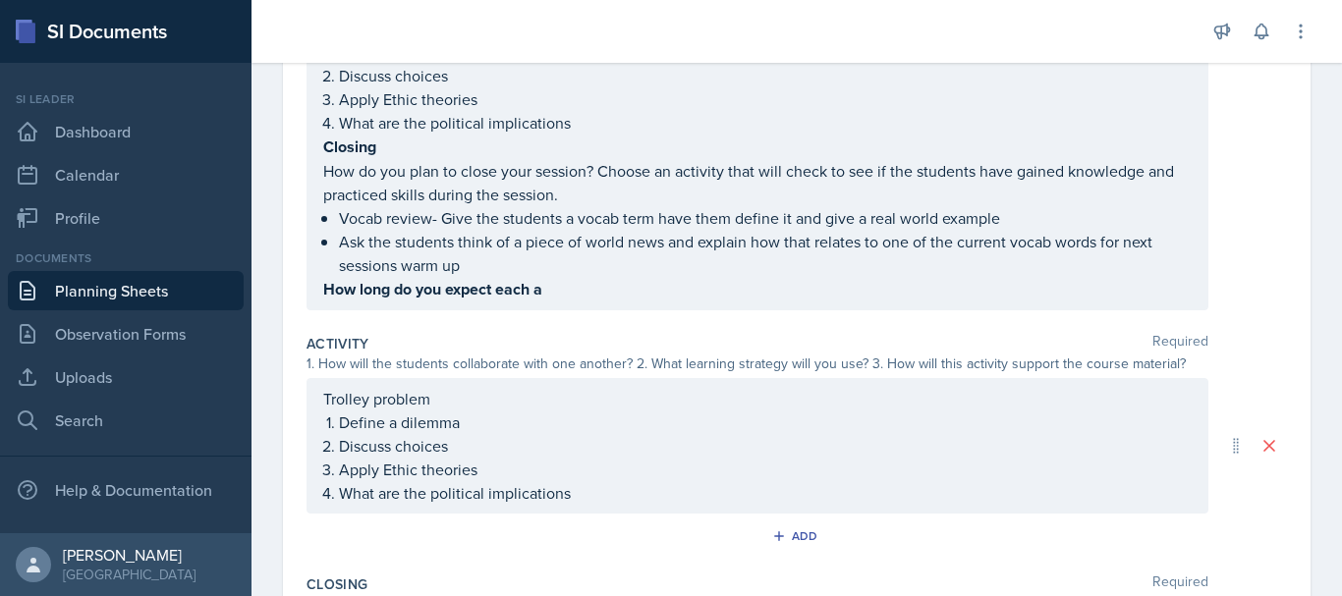
scroll to position [419, 0]
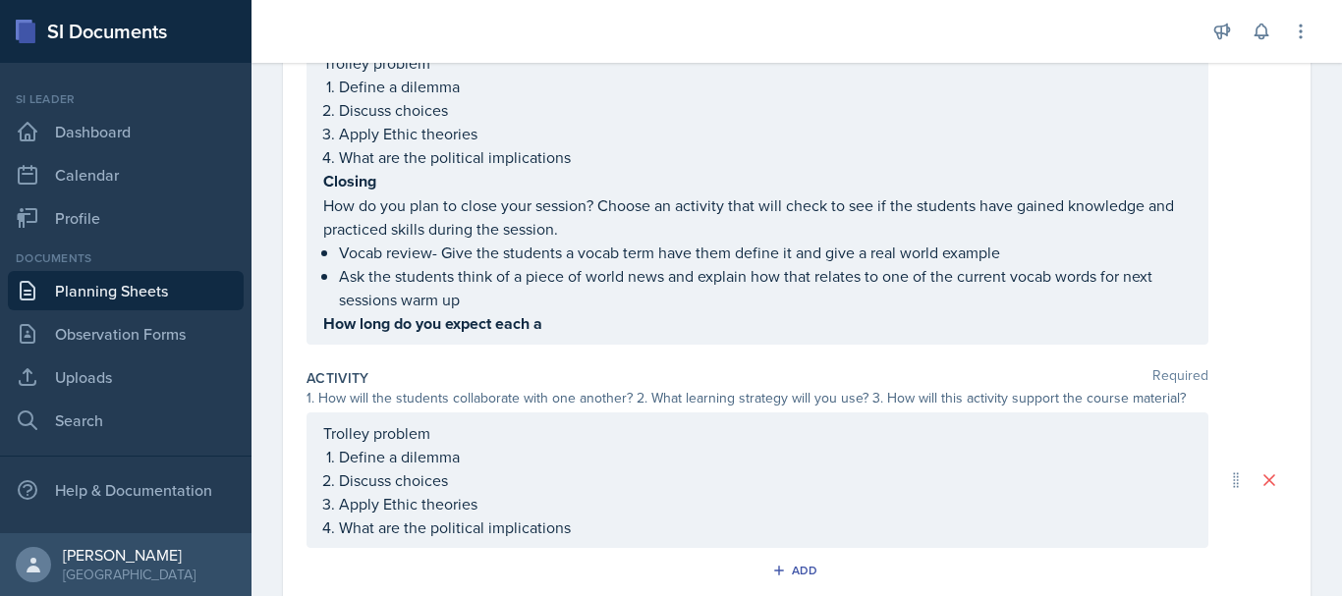
click at [564, 315] on p "How long do you expect each a" at bounding box center [757, 323] width 868 height 25
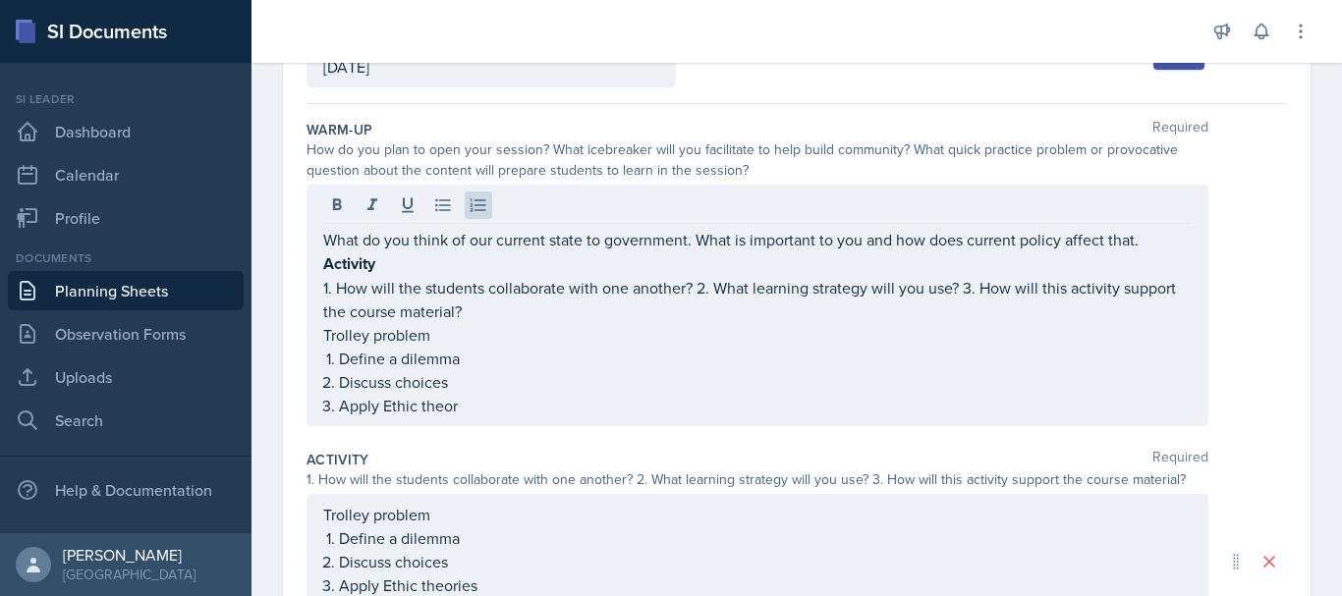
scroll to position [137, 0]
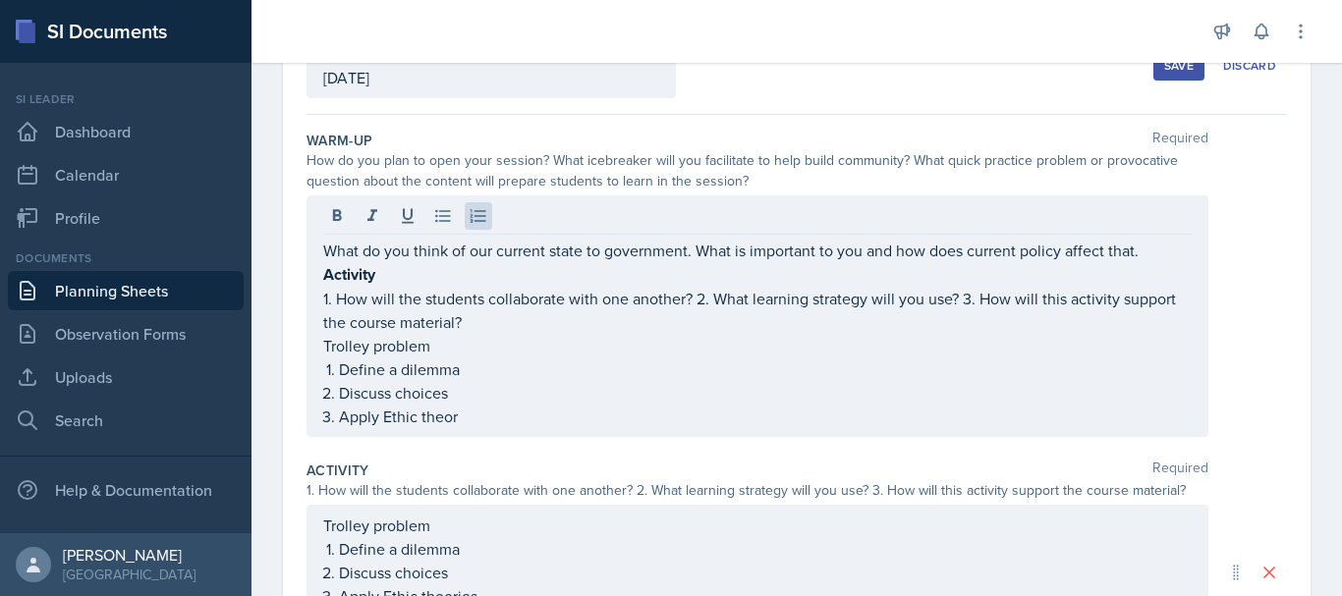
drag, startPoint x: 320, startPoint y: 250, endPoint x: 609, endPoint y: 460, distance: 357.2
click at [609, 460] on div "Warm-Up Required How do you plan to open your session? What icebreaker will you…" at bounding box center [796, 573] width 980 height 917
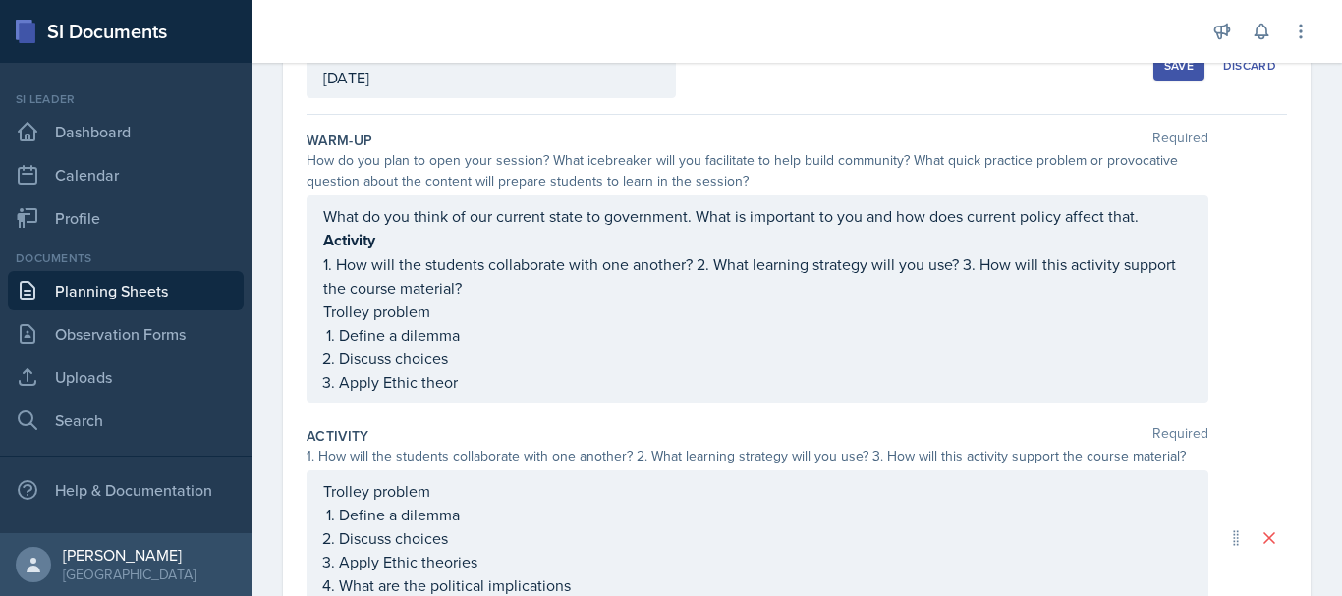
click at [327, 216] on p "What do you think of our current state to government. What is important to you …" at bounding box center [757, 216] width 868 height 24
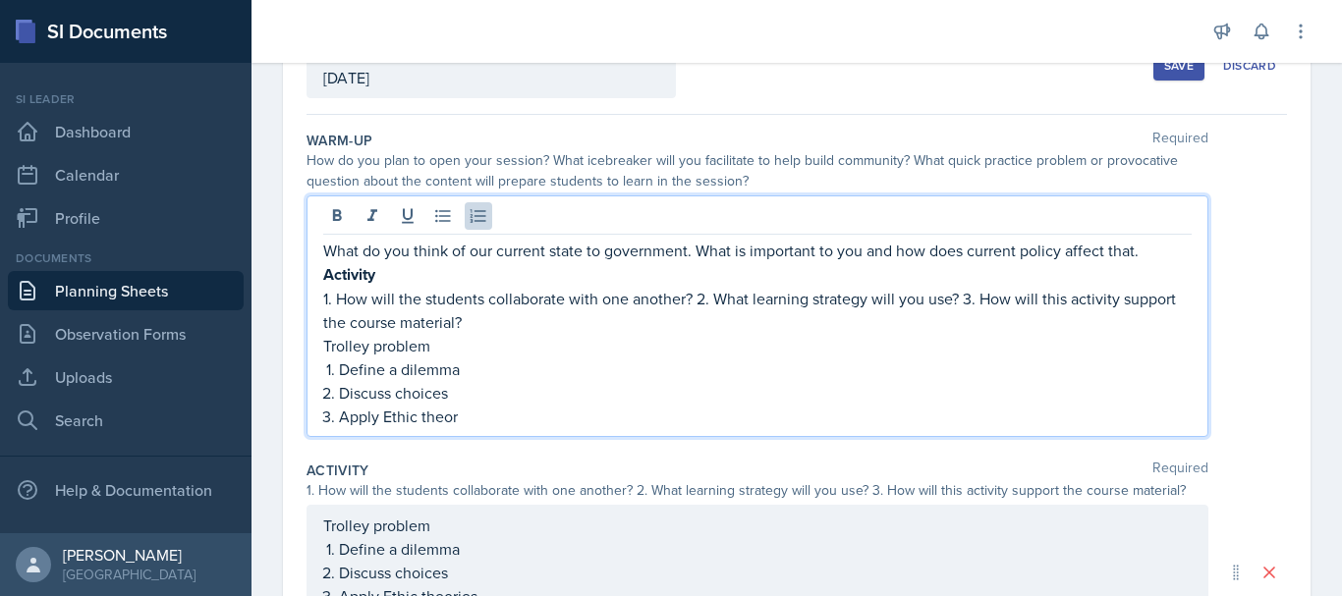
scroll to position [171, 0]
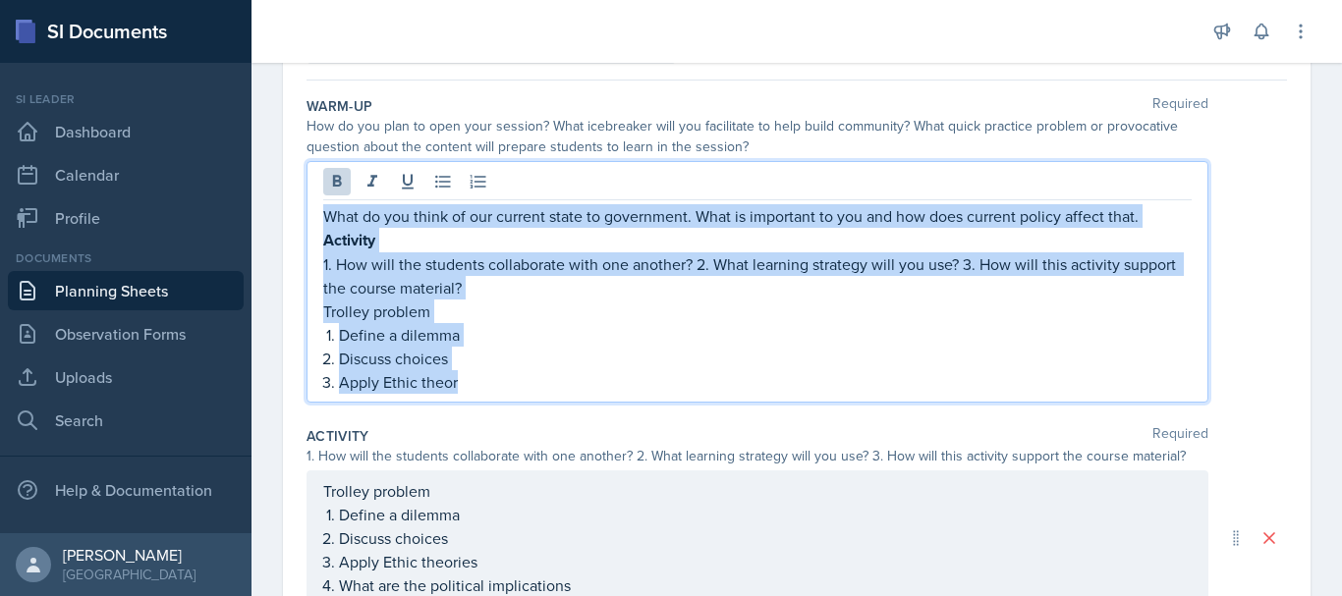
drag, startPoint x: 327, startPoint y: 215, endPoint x: 502, endPoint y: 376, distance: 237.7
click at [502, 376] on div "What do you think of our current state to government. What is important to you …" at bounding box center [757, 299] width 868 height 190
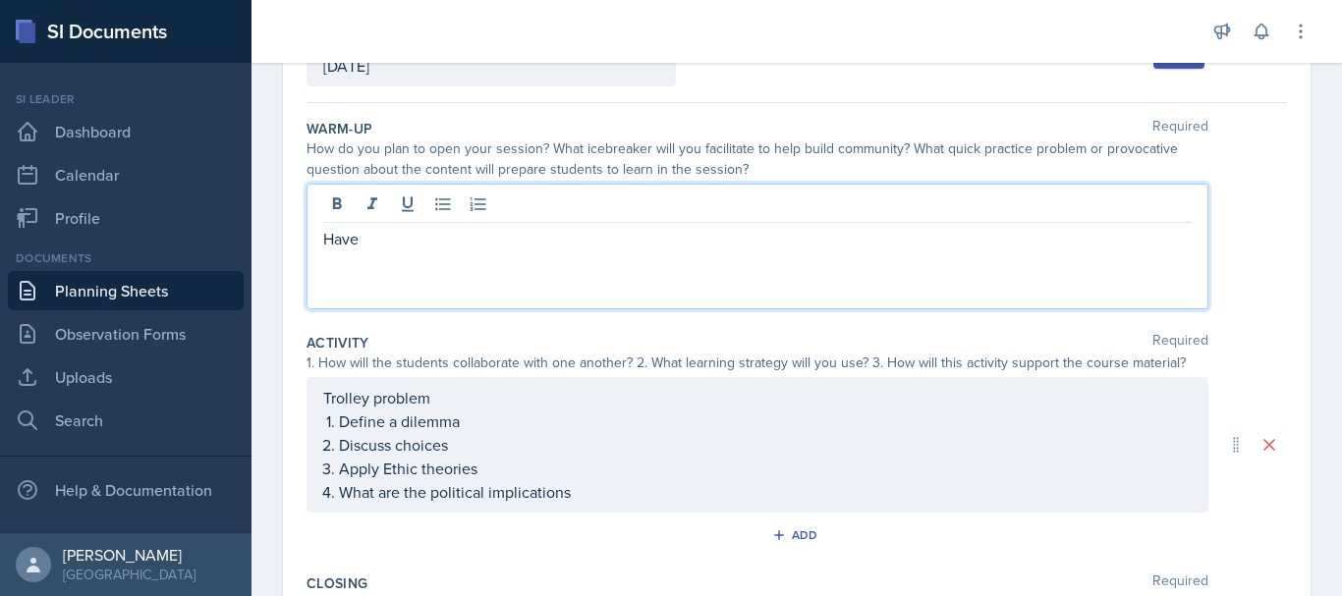
scroll to position [146, 0]
click at [560, 240] on p "Question- What are some new poltices in government, and what has been the publi…" at bounding box center [757, 241] width 868 height 24
click at [854, 250] on p "Question- What are some new politics in government, and what has been the publi…" at bounding box center [757, 241] width 868 height 24
click at [581, 246] on p "Question- What are some new politics in government, and what has been the gener…" at bounding box center [757, 241] width 868 height 24
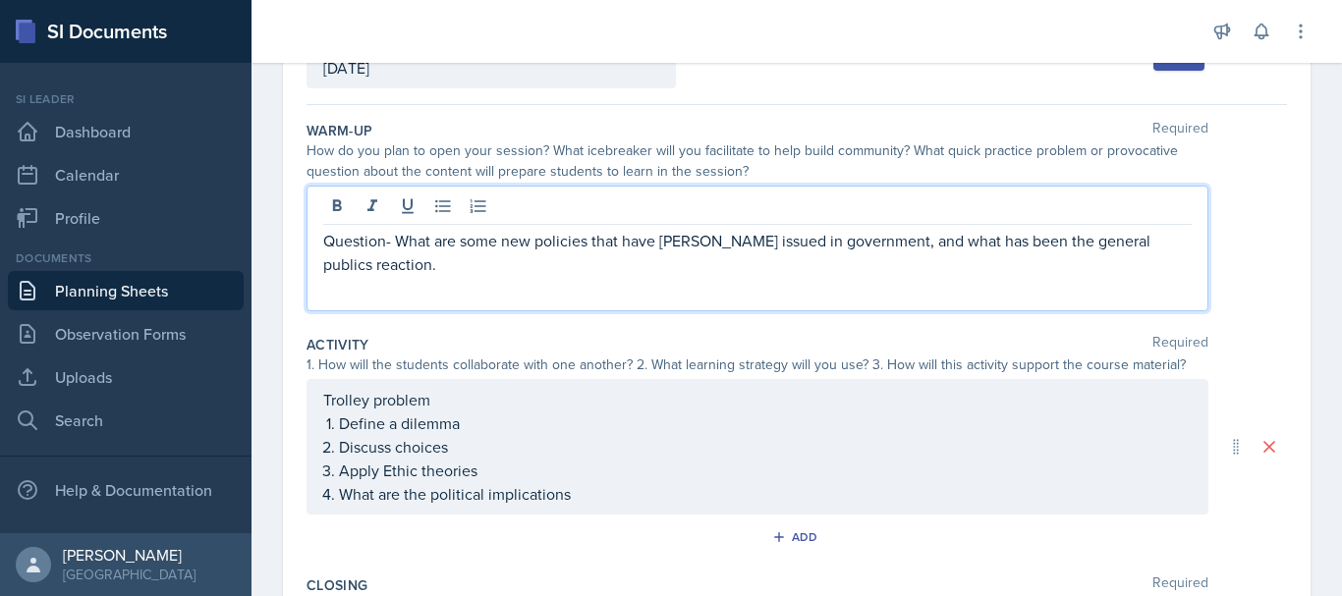
click at [764, 240] on p "Question- What are some new policies that have [PERSON_NAME] issued in governme…" at bounding box center [757, 252] width 868 height 47
click at [680, 238] on p "Question- What are some new policies that have [PERSON_NAME] issued in the unit…" at bounding box center [757, 252] width 868 height 47
drag, startPoint x: 680, startPoint y: 238, endPoint x: 664, endPoint y: 234, distance: 16.2
click at [664, 234] on p "Question- What are some new policies that have [PERSON_NAME] issued in the unit…" at bounding box center [757, 252] width 868 height 47
click at [688, 241] on p "Question- What are some new policies that have [PERSON_NAME] issued in the unit…" at bounding box center [757, 252] width 868 height 47
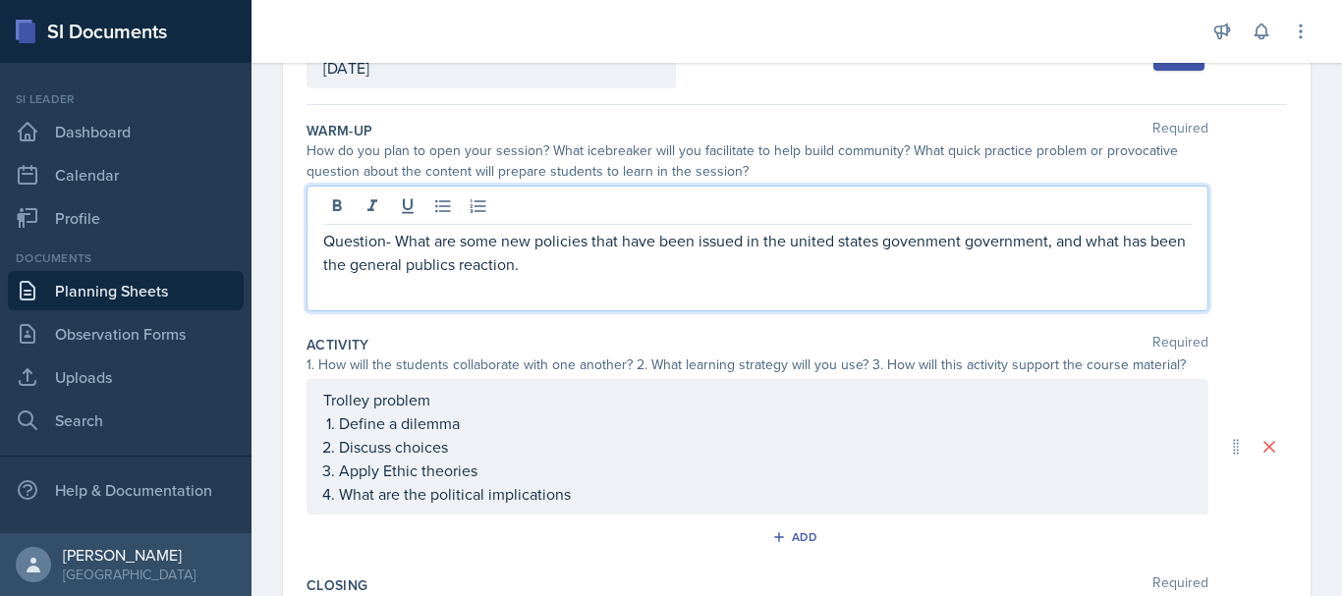
click at [932, 248] on p "Question- What are some new policies that have been issued in the united states…" at bounding box center [757, 252] width 868 height 47
drag, startPoint x: 932, startPoint y: 248, endPoint x: 920, endPoint y: 243, distance: 12.8
click at [920, 243] on p "Question- What are some new policies that have been issued in the united states…" at bounding box center [757, 252] width 868 height 47
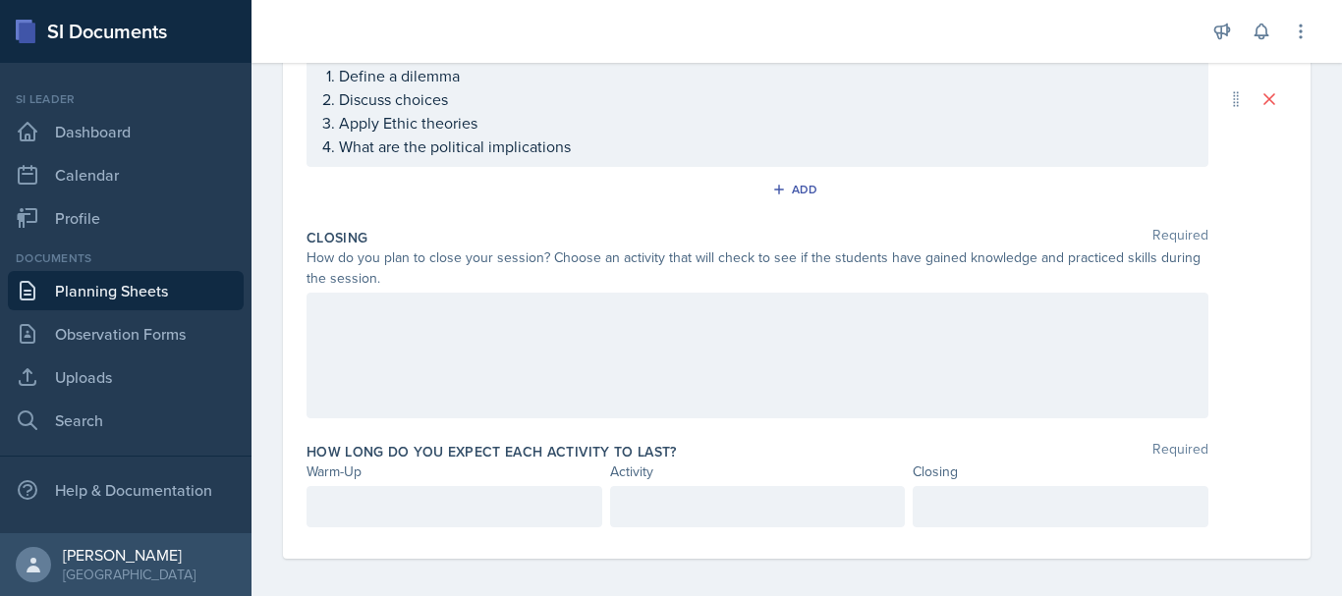
scroll to position [528, 0]
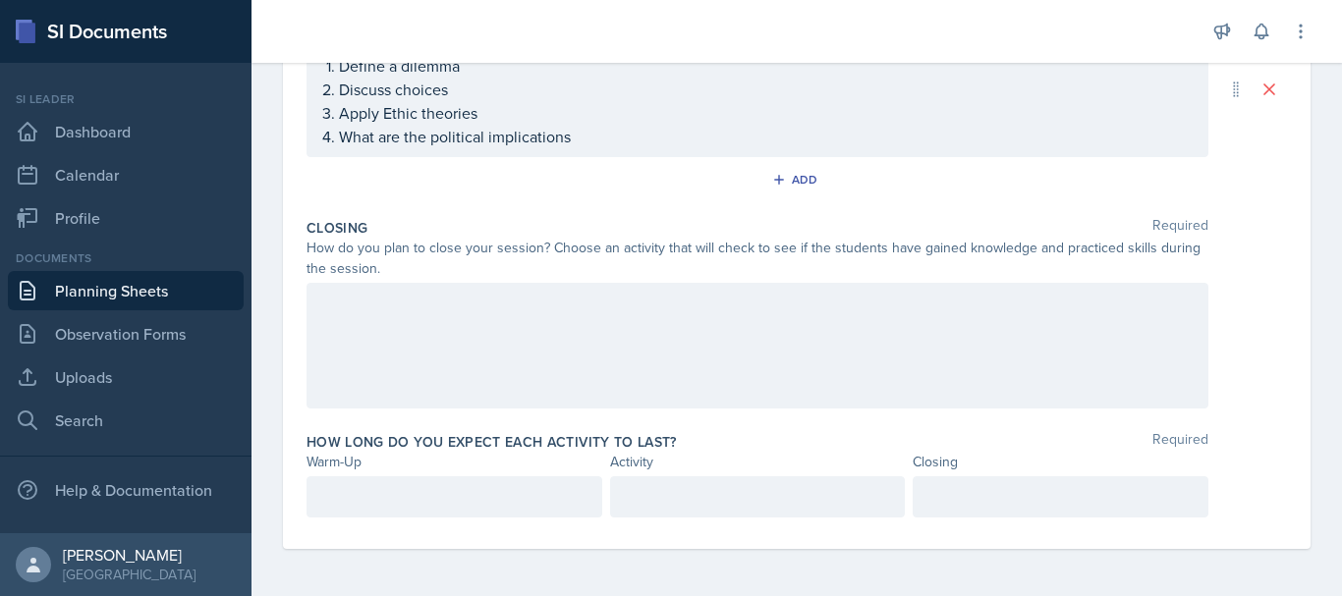
click at [639, 509] on p at bounding box center [758, 497] width 262 height 24
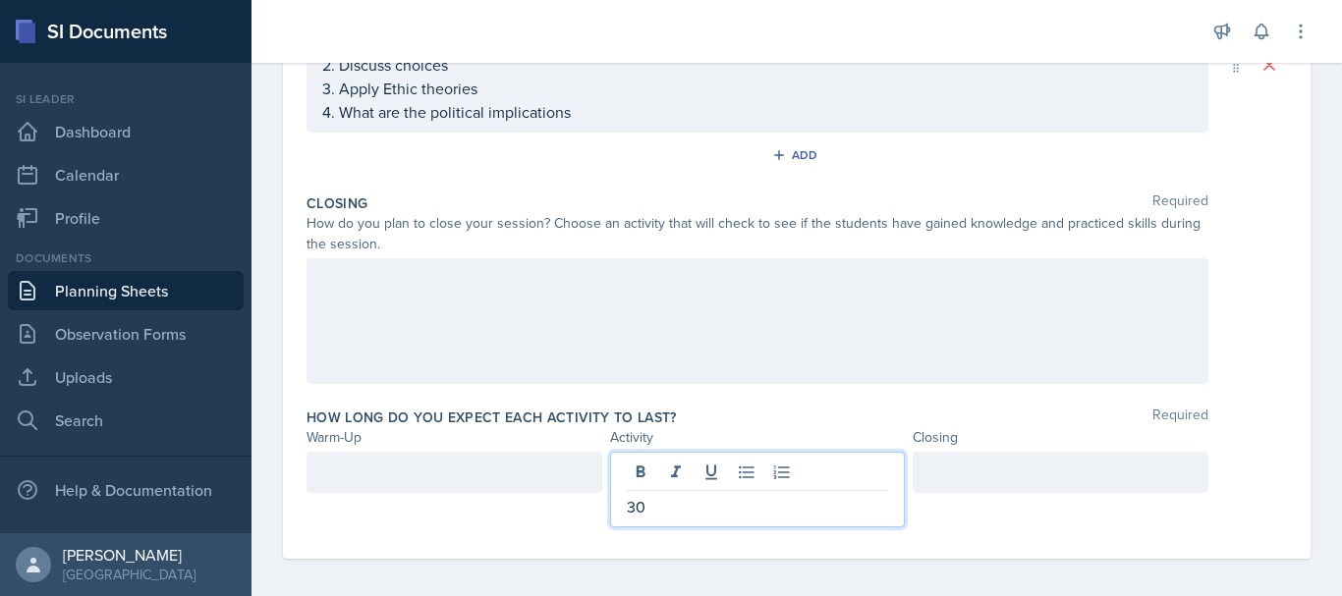
click at [524, 475] on div at bounding box center [454, 472] width 296 height 41
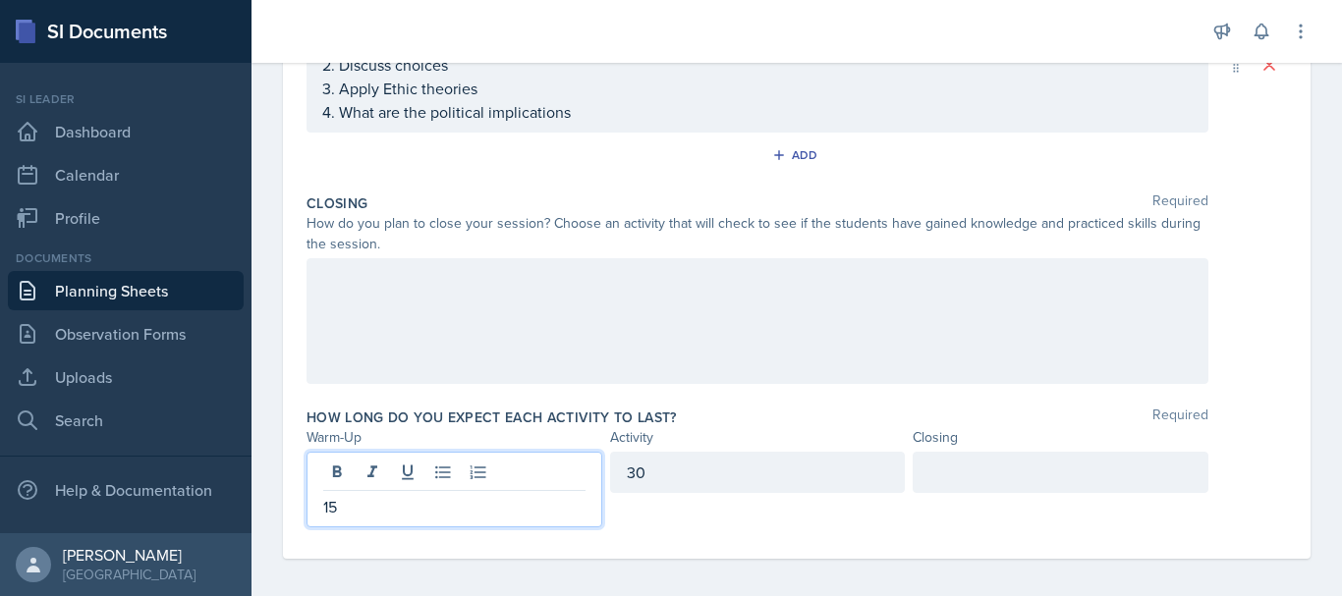
click at [1054, 486] on div at bounding box center [1061, 472] width 296 height 41
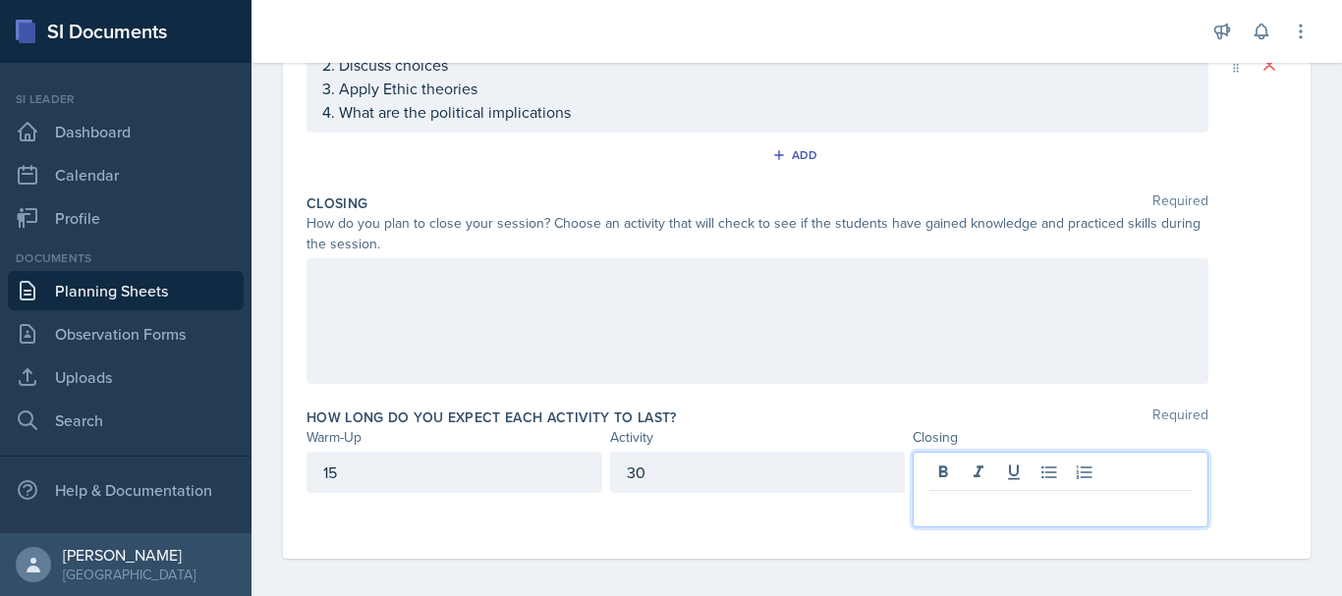
scroll to position [538, 0]
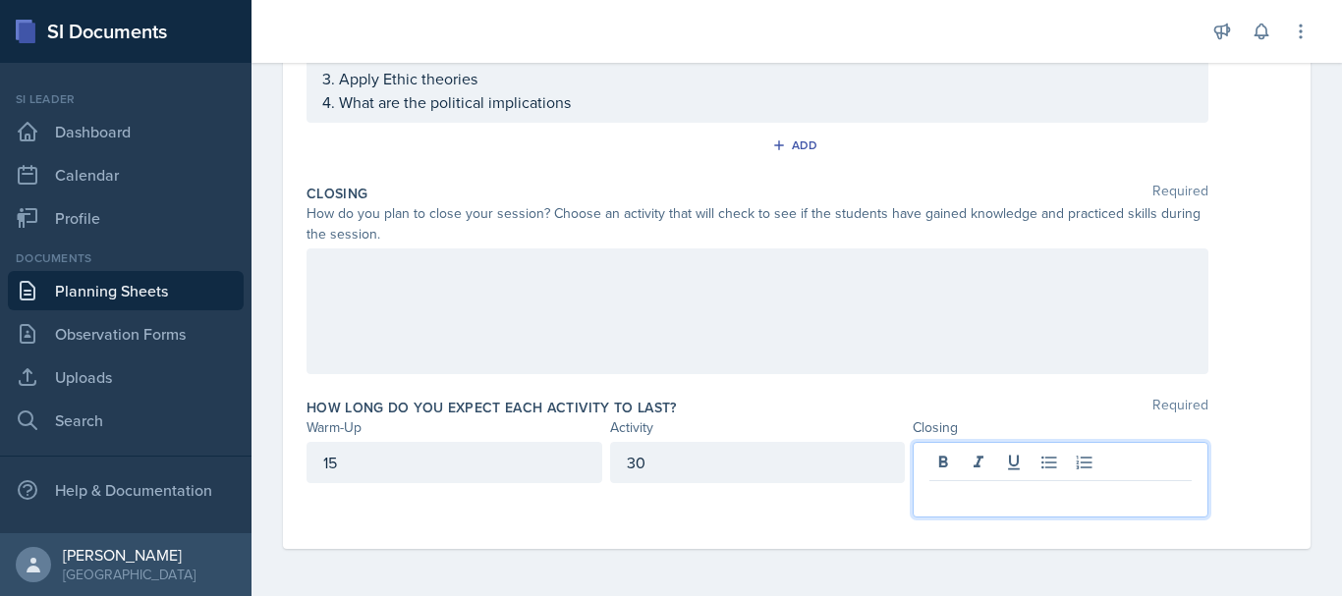
click at [769, 451] on div "30" at bounding box center [758, 462] width 296 height 41
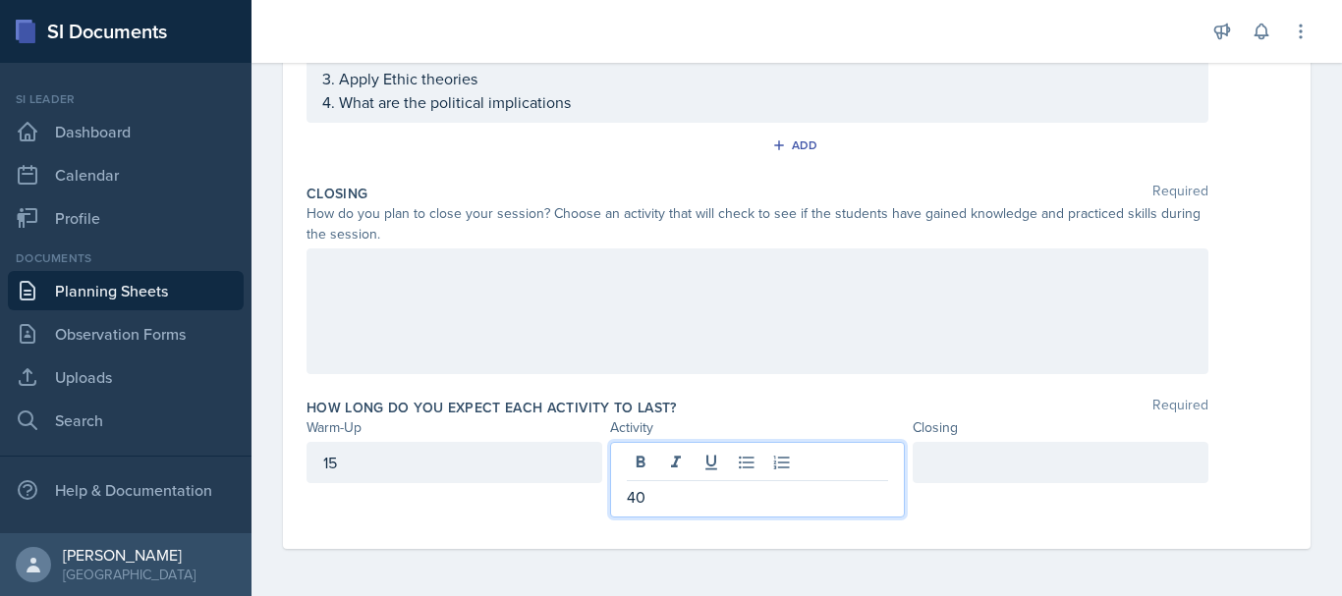
click at [974, 477] on div at bounding box center [1061, 462] width 296 height 41
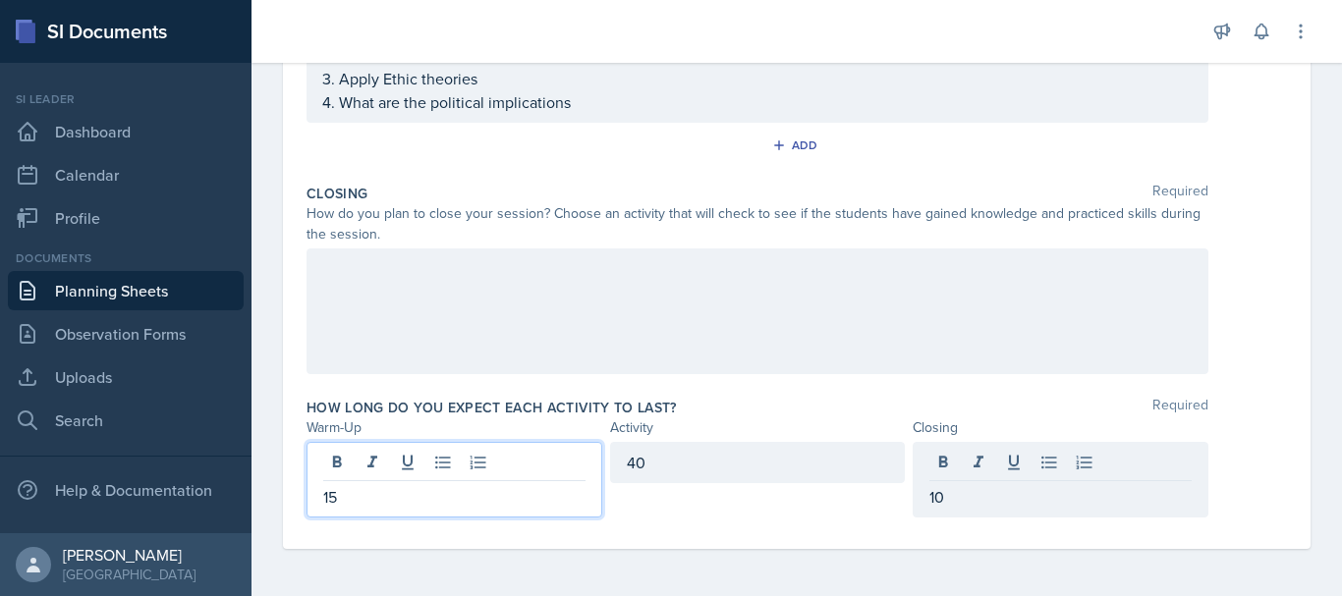
click at [443, 460] on div "15" at bounding box center [454, 480] width 296 height 76
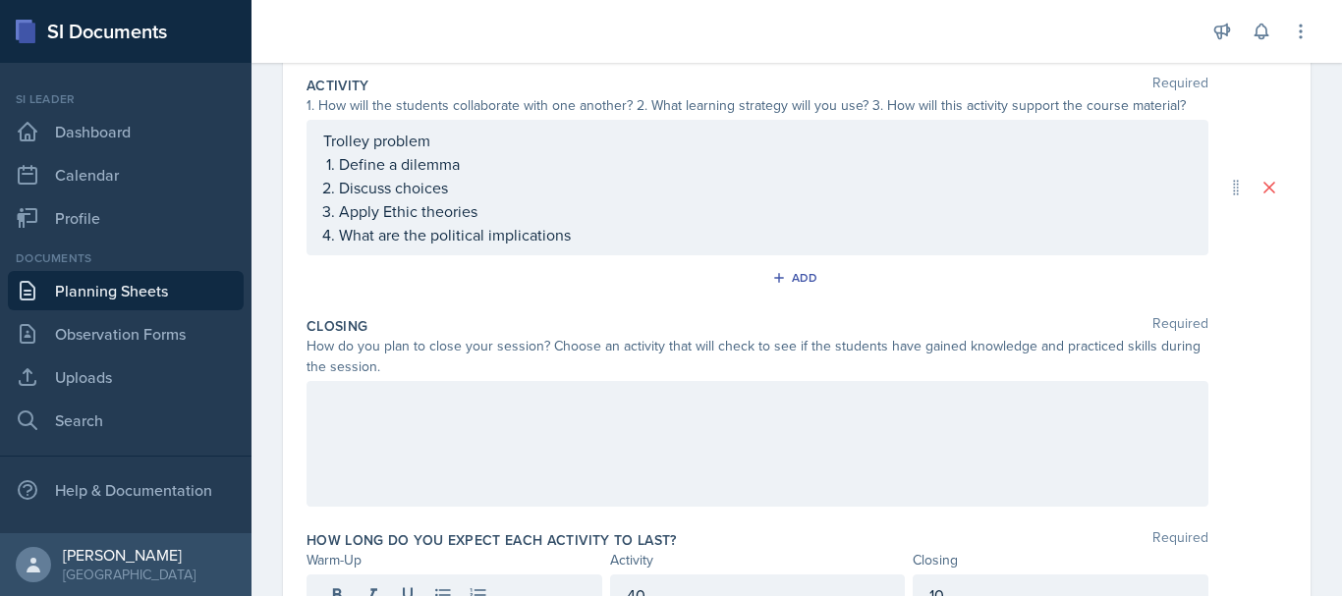
scroll to position [400, 0]
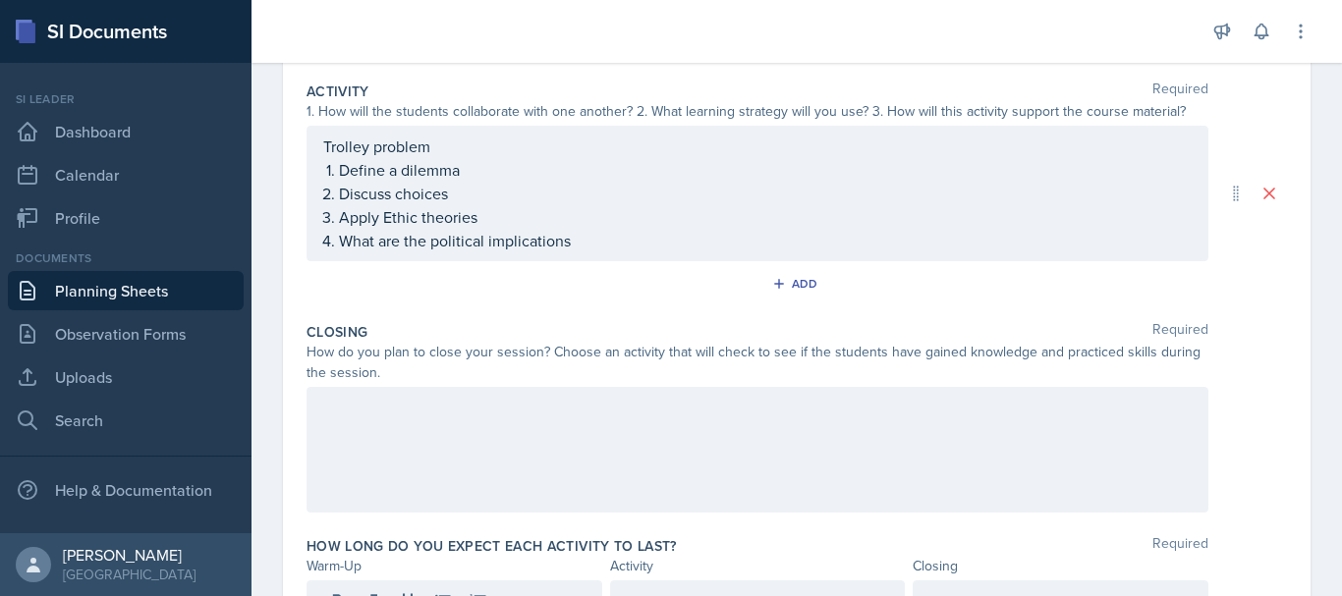
click at [630, 250] on p "What are the political implications" at bounding box center [765, 241] width 853 height 24
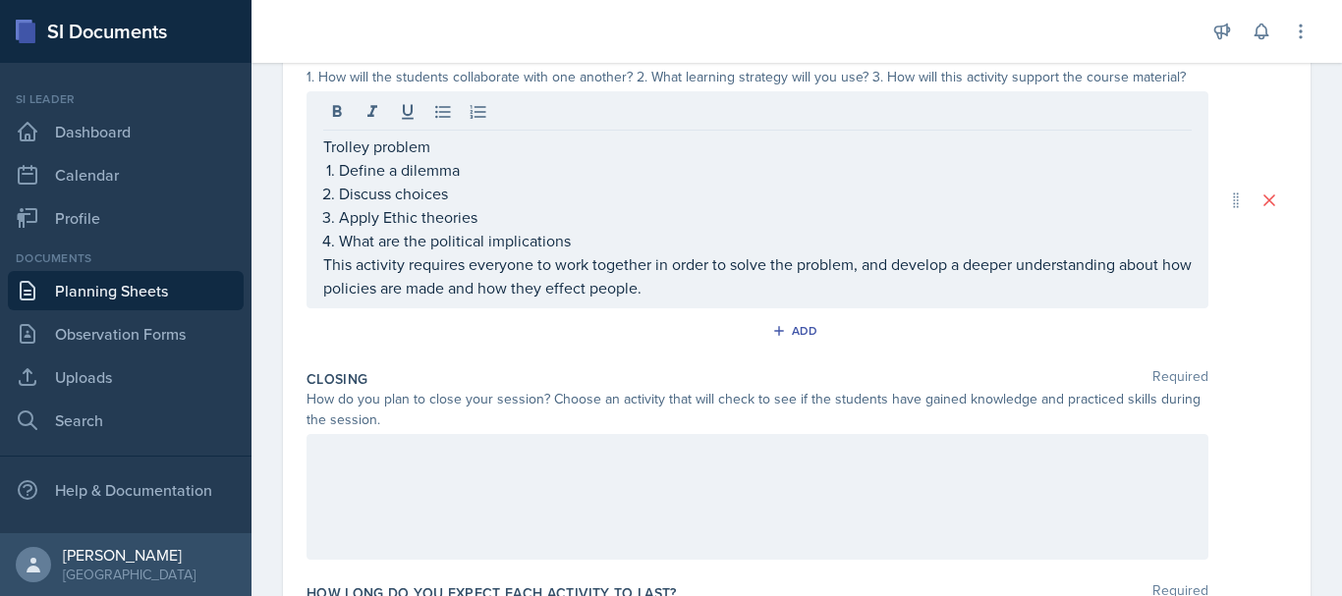
scroll to position [585, 0]
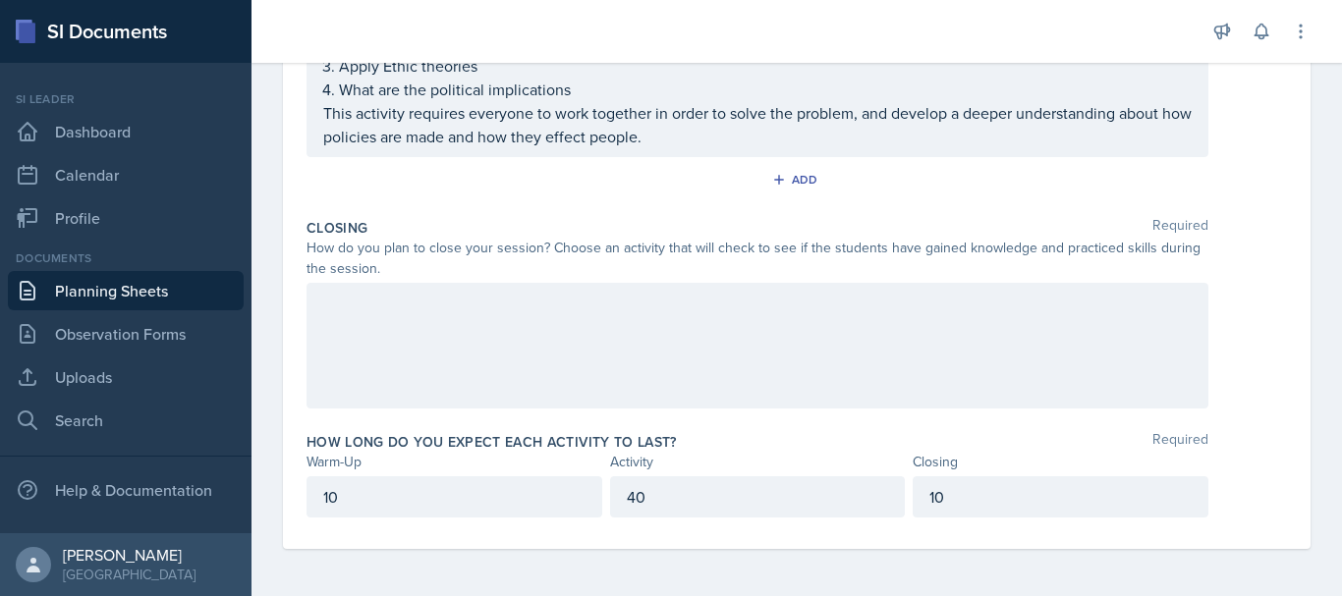
click at [1068, 375] on div at bounding box center [757, 346] width 902 height 126
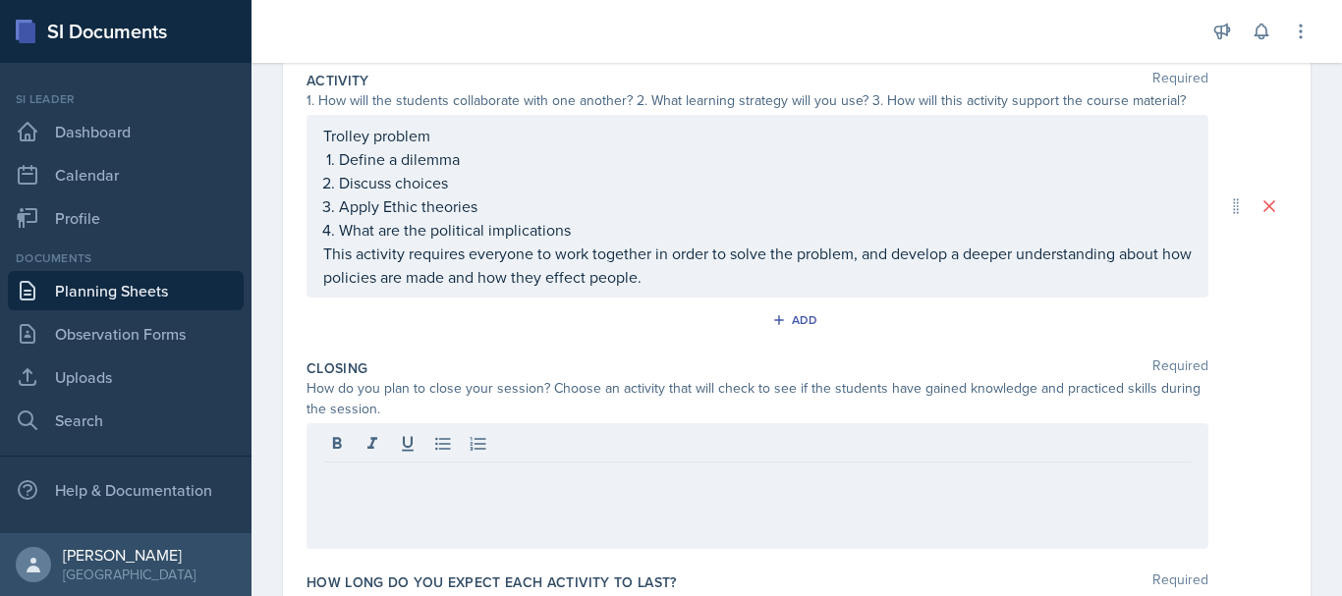
scroll to position [404, 0]
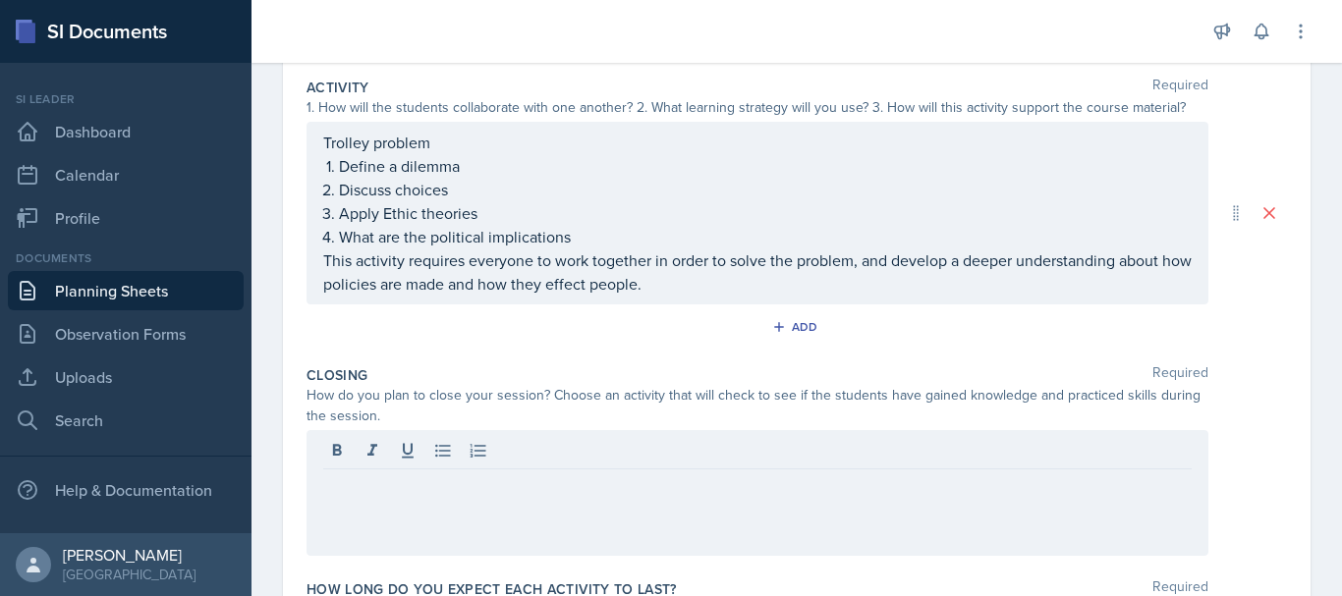
click at [316, 264] on div "Trolley problem Define a dilemma Discuss choices Apply Ethic theories What are …" at bounding box center [757, 213] width 902 height 183
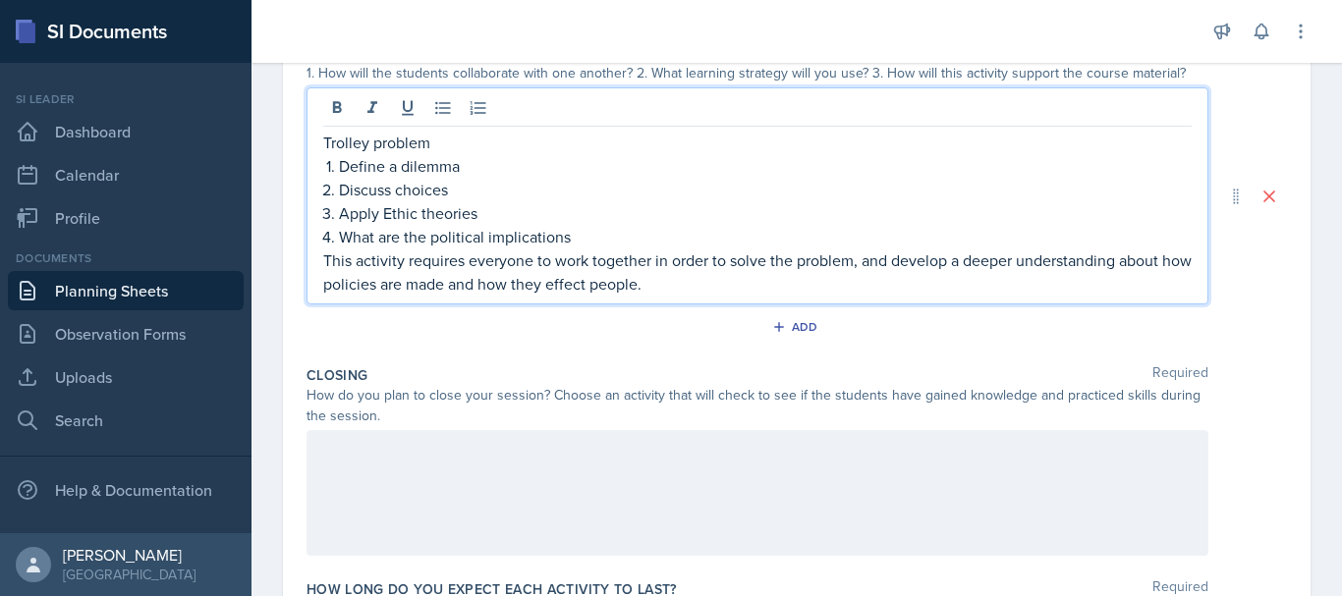
click at [325, 263] on p "This activity requires everyone to work together in order to solve the problem,…" at bounding box center [757, 272] width 868 height 47
click at [444, 116] on icon at bounding box center [443, 108] width 20 height 20
click at [325, 150] on p "Trolley problem" at bounding box center [757, 143] width 868 height 24
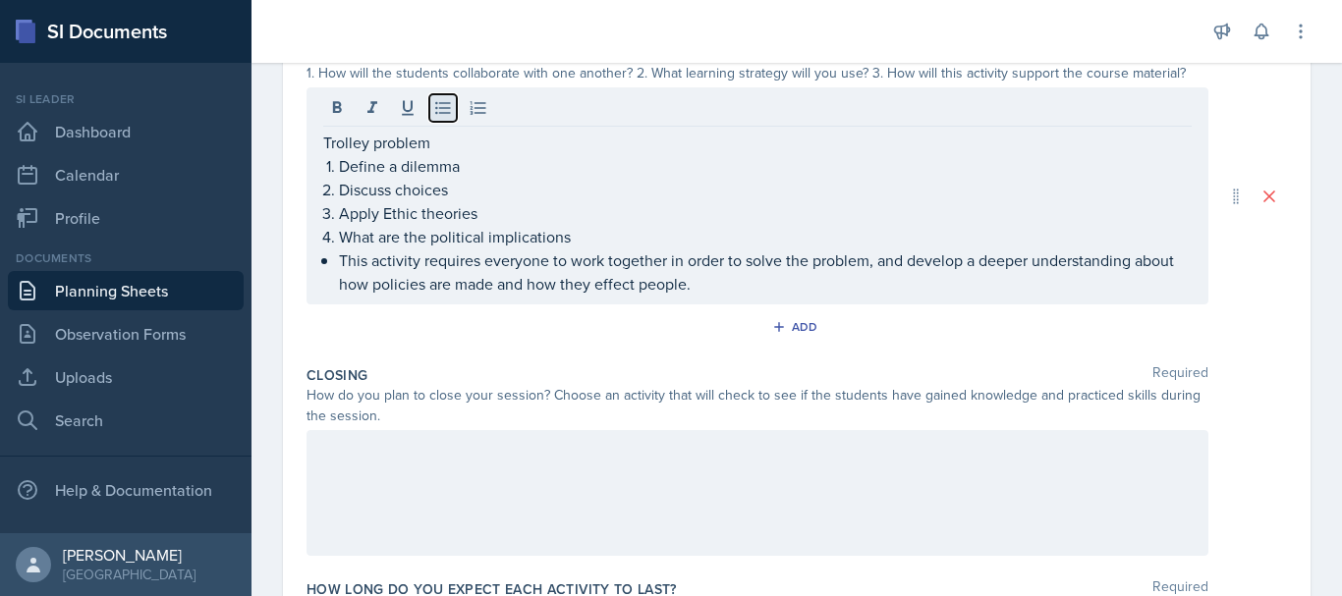
click at [446, 113] on icon at bounding box center [442, 108] width 15 height 13
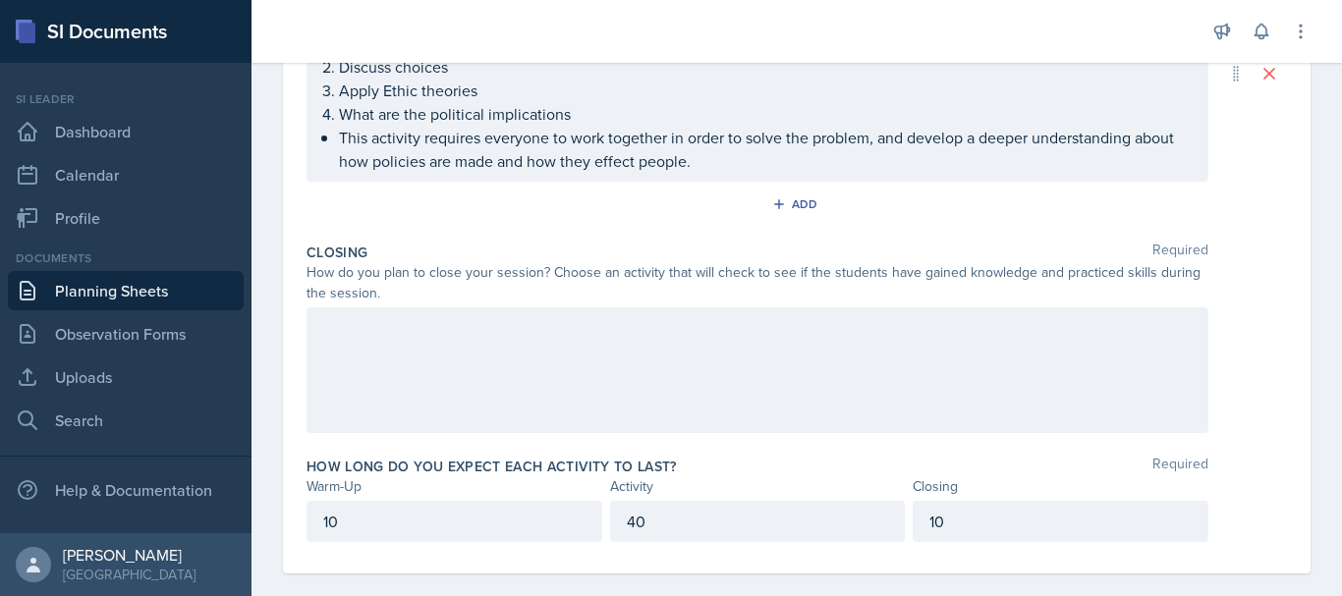
click at [995, 335] on p at bounding box center [757, 328] width 868 height 24
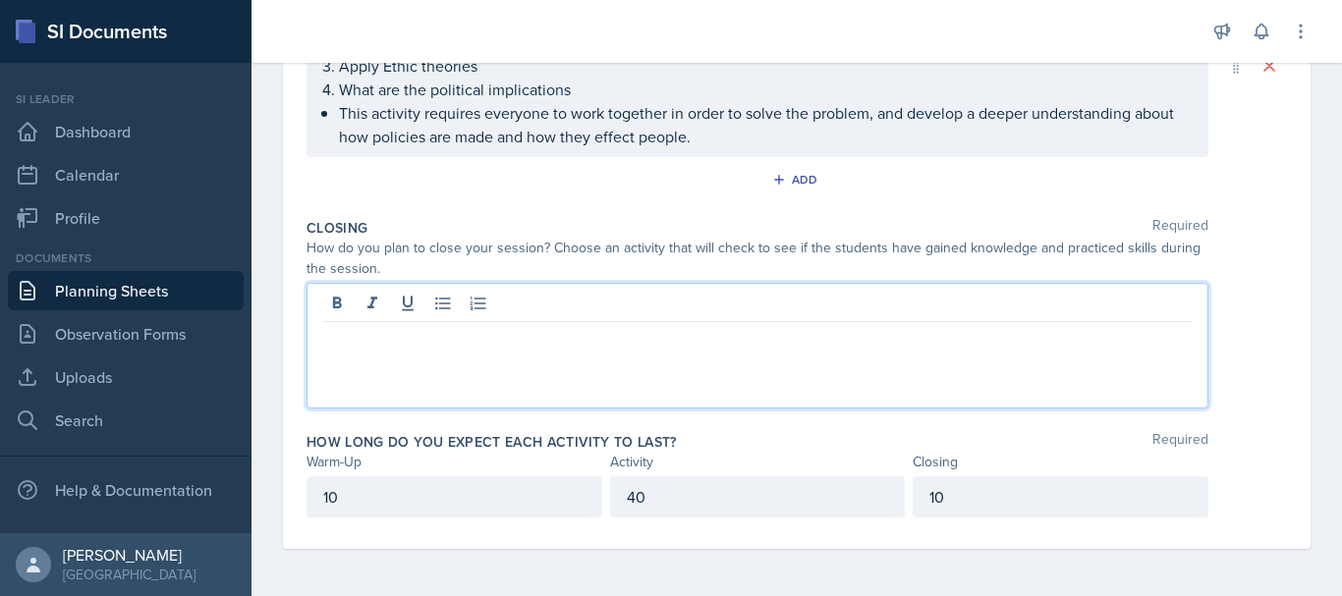
scroll to position [551, 0]
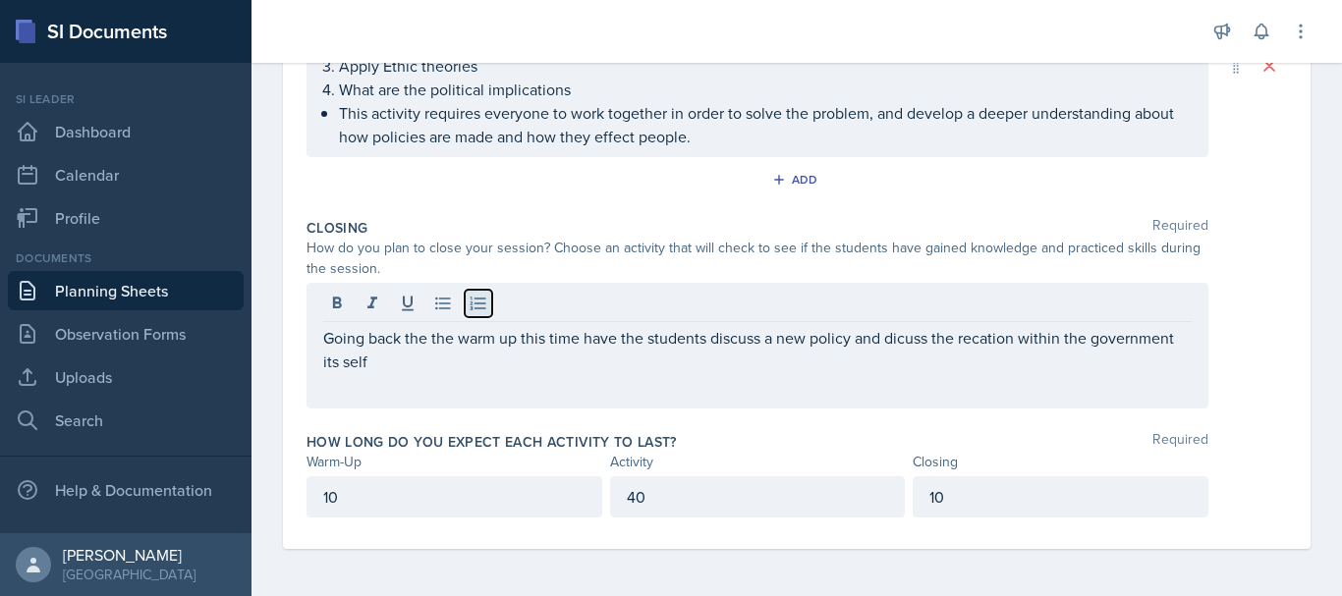
click at [483, 307] on icon at bounding box center [479, 304] width 20 height 20
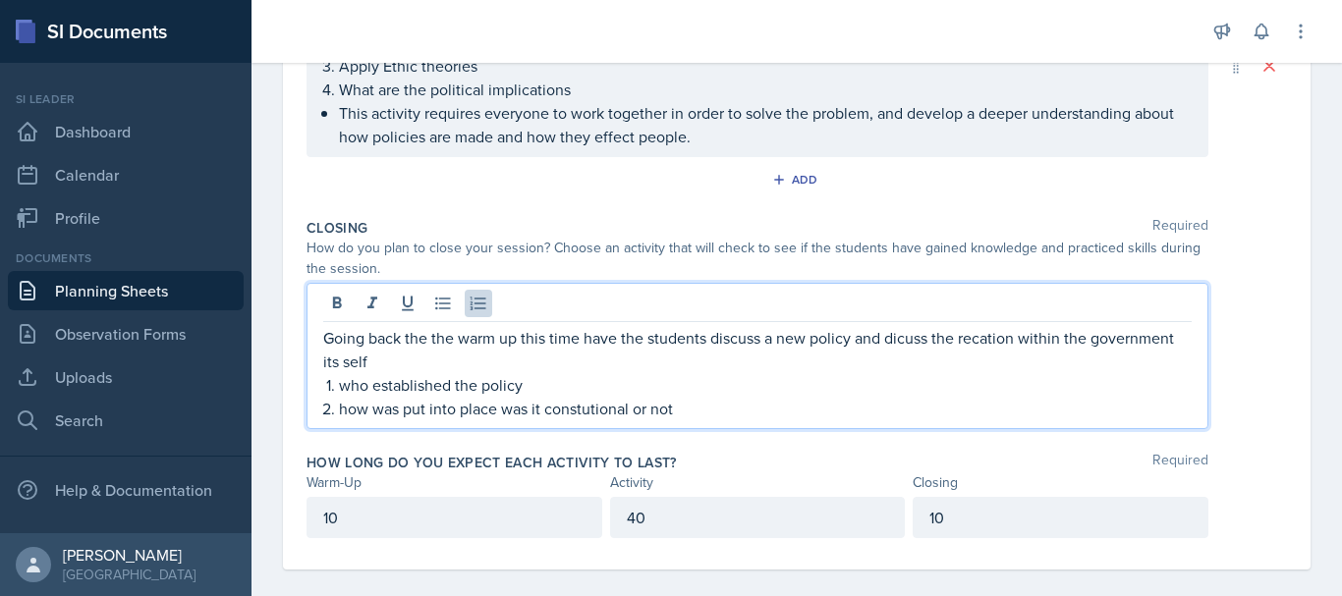
click at [595, 416] on p "how was put into place was it constutional or not" at bounding box center [765, 409] width 853 height 24
click at [906, 342] on p "Going back the the warm up this time have the students discuss a new policy and…" at bounding box center [757, 349] width 868 height 47
click at [992, 343] on p "Going back the the warm up this time have the students discuss a new policy and…" at bounding box center [757, 349] width 868 height 47
click at [600, 410] on p "how was put into place was it constutional or not" at bounding box center [765, 409] width 853 height 24
drag, startPoint x: 600, startPoint y: 409, endPoint x: 573, endPoint y: 410, distance: 27.5
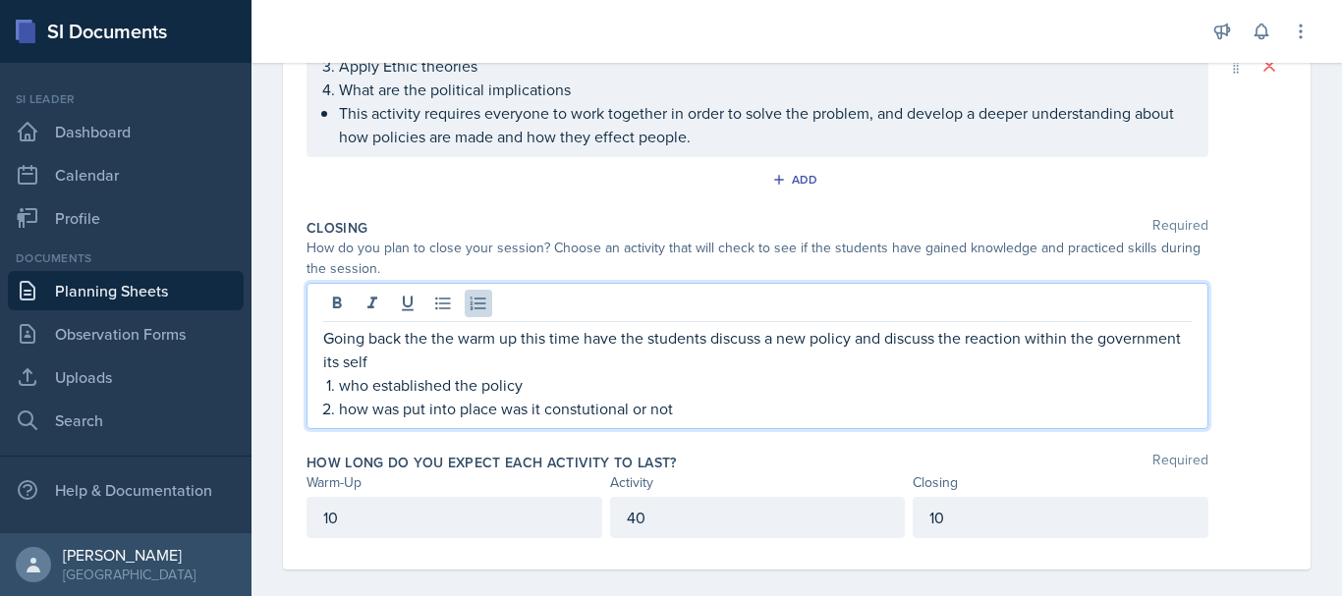
click at [573, 410] on p "how was put into place was it constutional or not" at bounding box center [765, 409] width 853 height 24
drag, startPoint x: 573, startPoint y: 410, endPoint x: 634, endPoint y: 416, distance: 61.3
click at [635, 417] on p "how was put into place was it constutional or not" at bounding box center [765, 409] width 853 height 24
drag, startPoint x: 603, startPoint y: 412, endPoint x: 565, endPoint y: 408, distance: 38.5
click at [565, 408] on p "how was put into place was it constitional or not" at bounding box center [765, 409] width 853 height 24
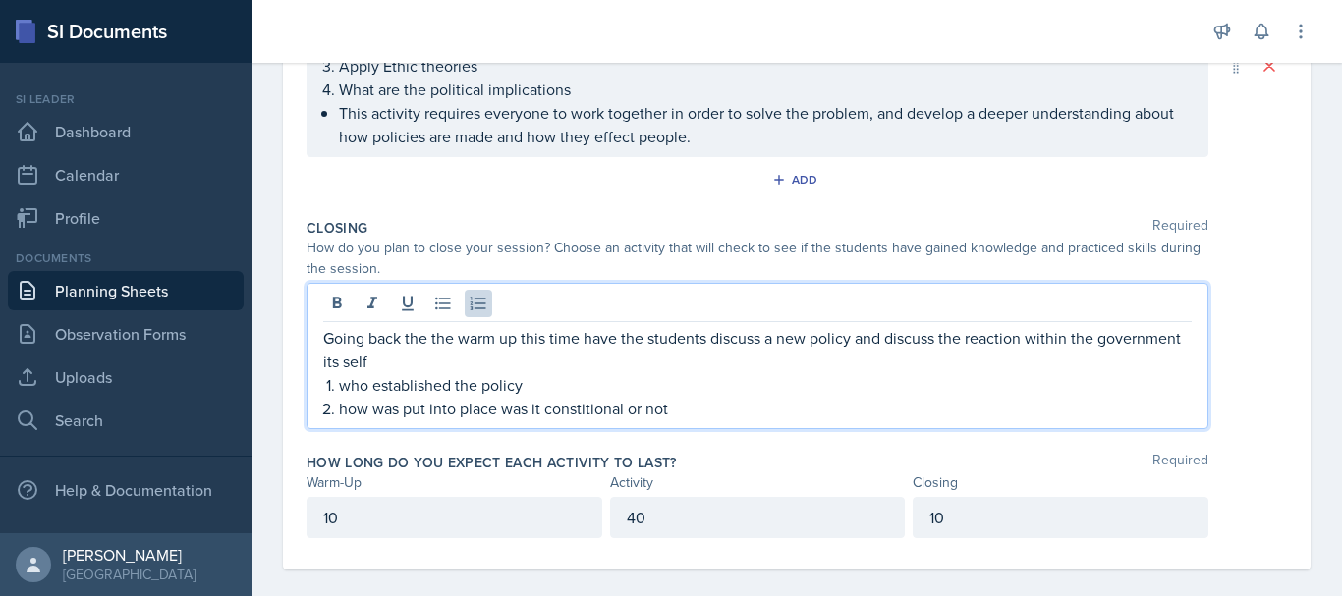
drag, startPoint x: 565, startPoint y: 408, endPoint x: 634, endPoint y: 410, distance: 68.8
click at [634, 410] on p "how was put into place was it constitional or not" at bounding box center [765, 409] width 853 height 24
click at [625, 405] on p "how was put into place was it constitional or not" at bounding box center [765, 409] width 853 height 24
drag, startPoint x: 625, startPoint y: 407, endPoint x: 830, endPoint y: 436, distance: 207.4
click at [830, 436] on div "Closing Required How do you plan to close your session? Choose an activity that…" at bounding box center [796, 327] width 980 height 235
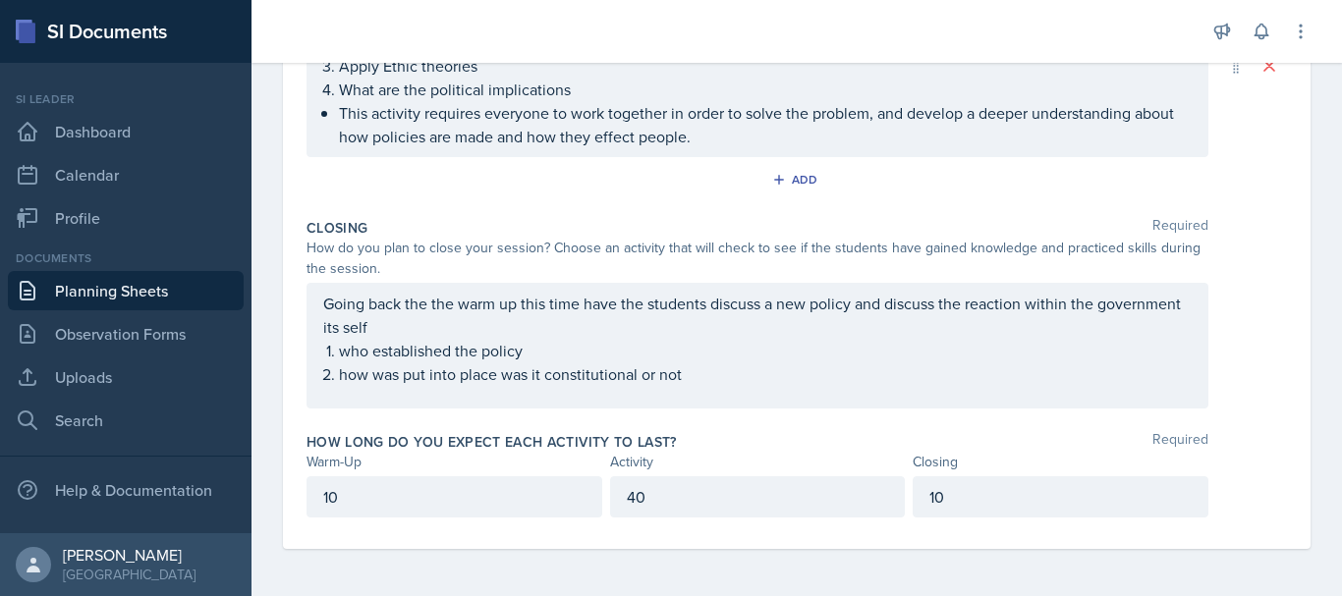
click at [701, 370] on div "Going back the the warm up this time have the students discuss a new policy and…" at bounding box center [757, 339] width 868 height 94
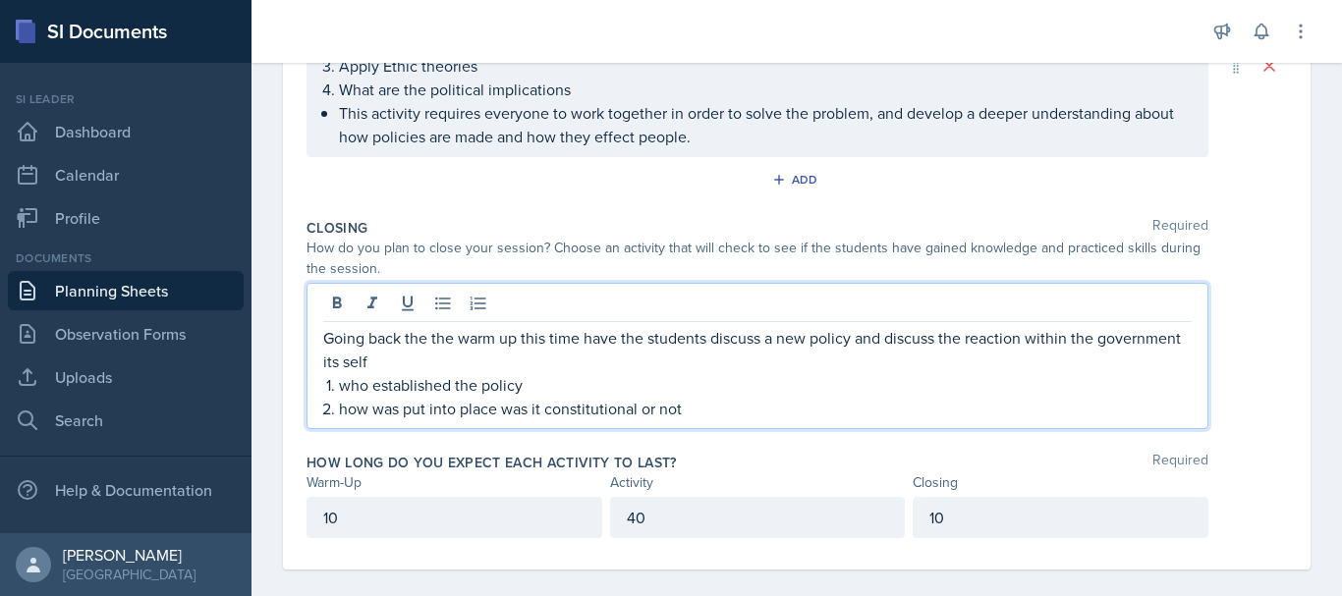
click at [683, 416] on p "how was put into place was it constitutional or not" at bounding box center [765, 409] width 853 height 24
click at [528, 385] on p "who established the policy" at bounding box center [765, 385] width 853 height 24
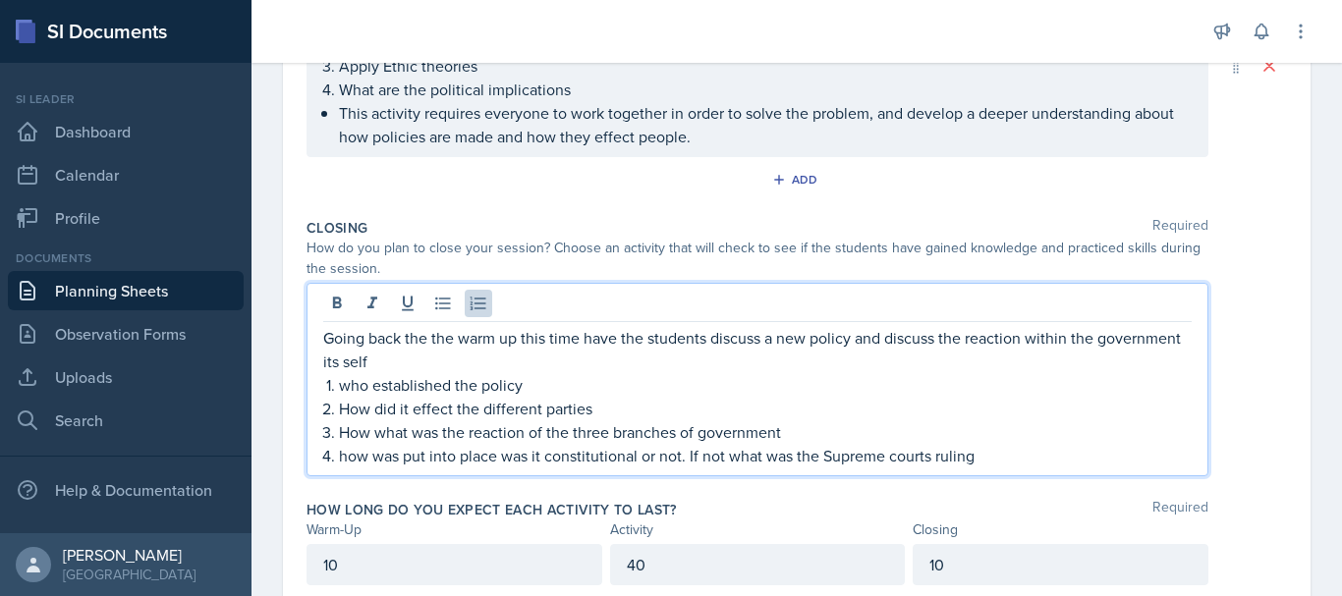
click at [353, 456] on p "how was put into place was it constitutional or not. If not what was the Suprem…" at bounding box center [765, 456] width 853 height 24
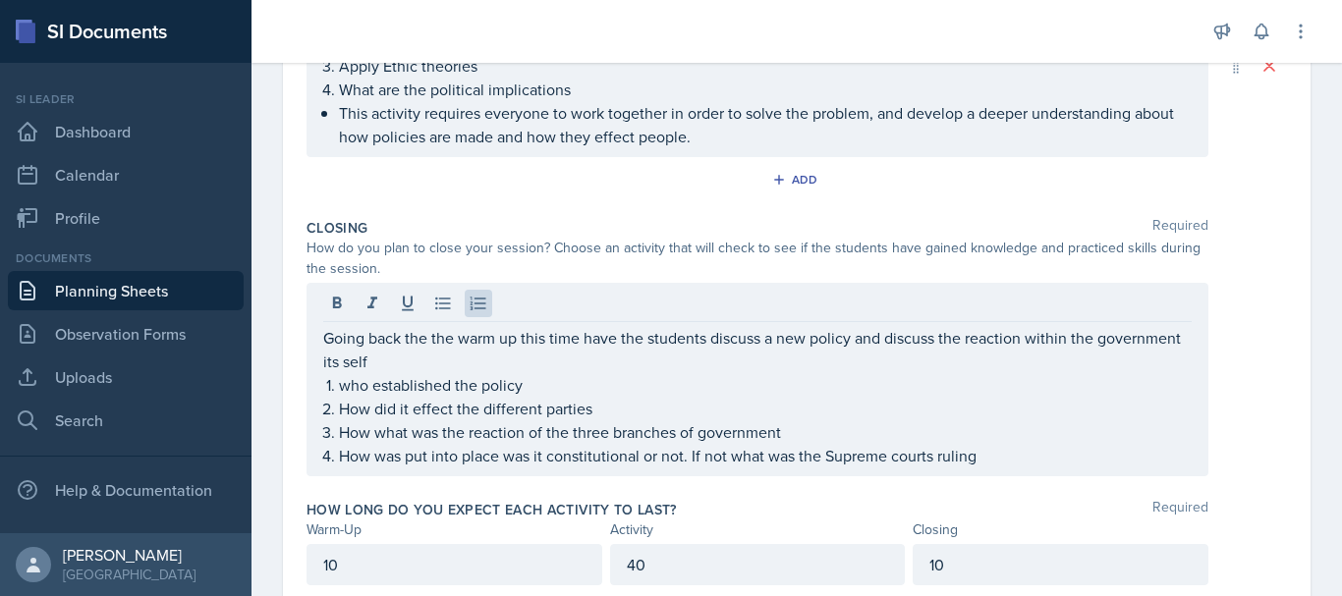
scroll to position [619, 0]
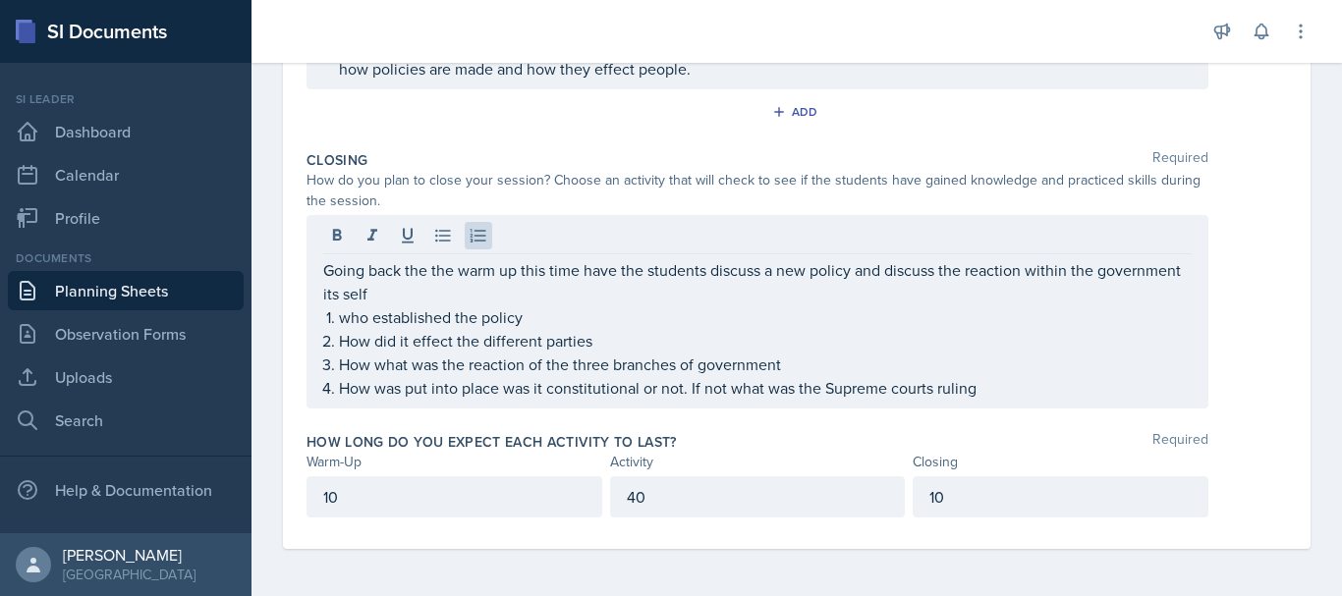
click at [967, 494] on p "10" at bounding box center [1060, 497] width 262 height 24
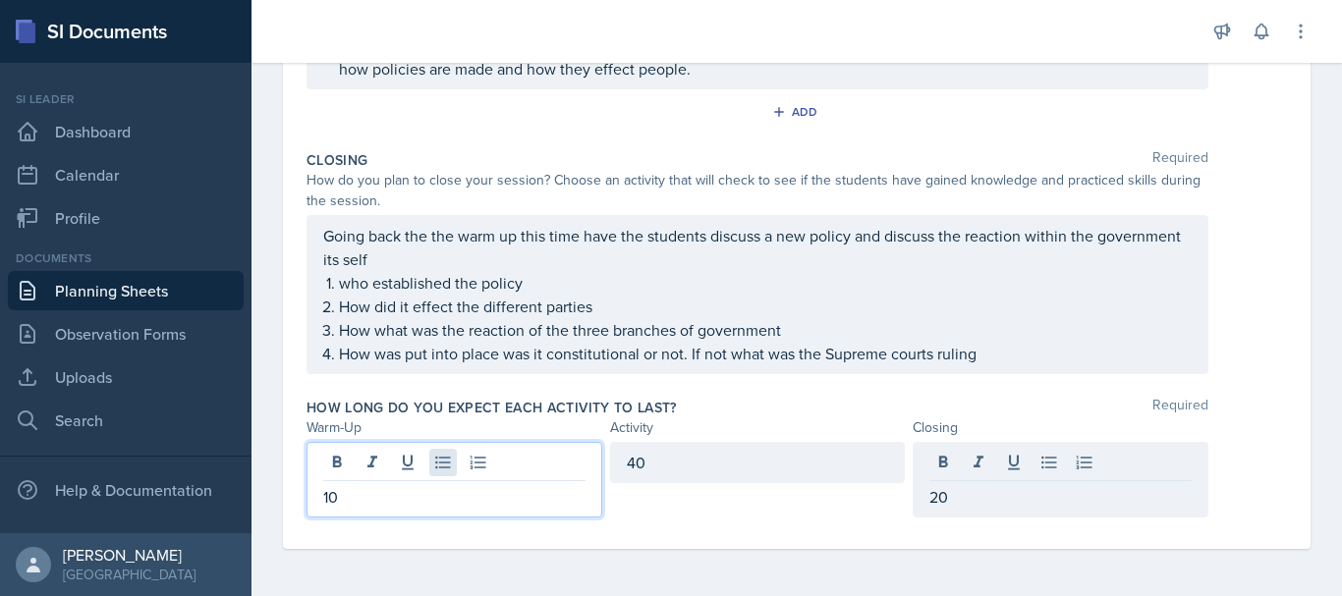
click at [448, 458] on div "10" at bounding box center [454, 480] width 296 height 76
click at [966, 464] on div "20" at bounding box center [1061, 462] width 296 height 41
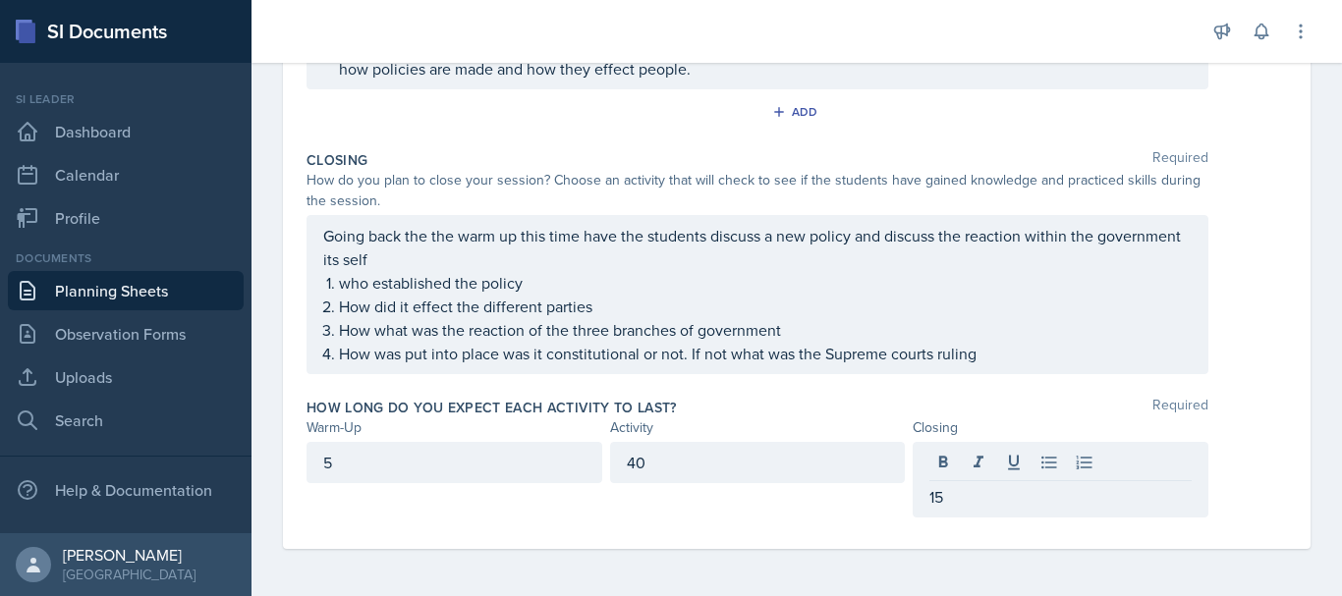
click at [1222, 398] on div "How long do you expect each activity to last? Required Warm-Up Activity Closing…" at bounding box center [796, 461] width 980 height 143
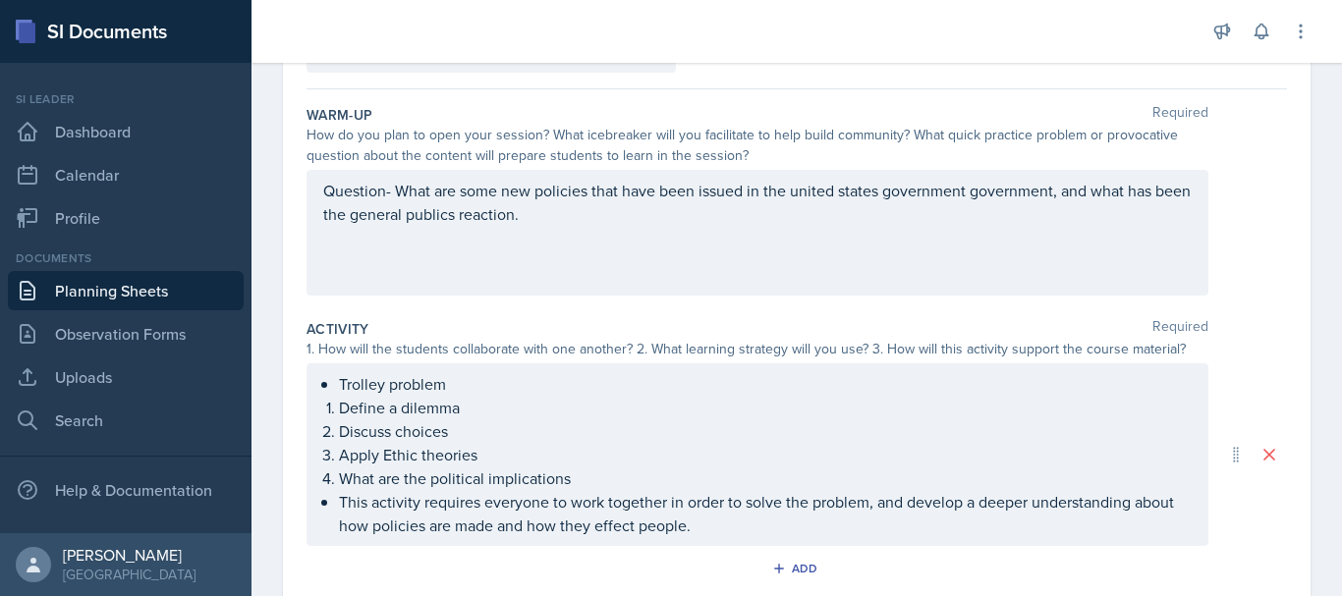
scroll to position [0, 0]
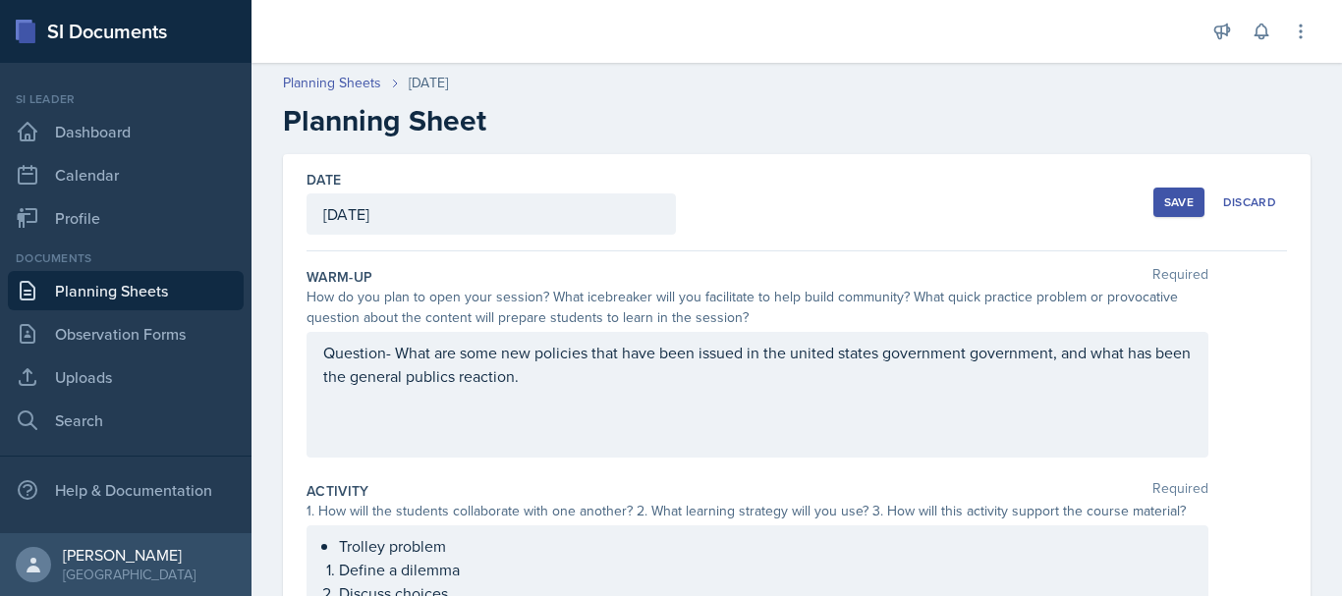
click at [1164, 196] on div "Save" at bounding box center [1178, 202] width 29 height 16
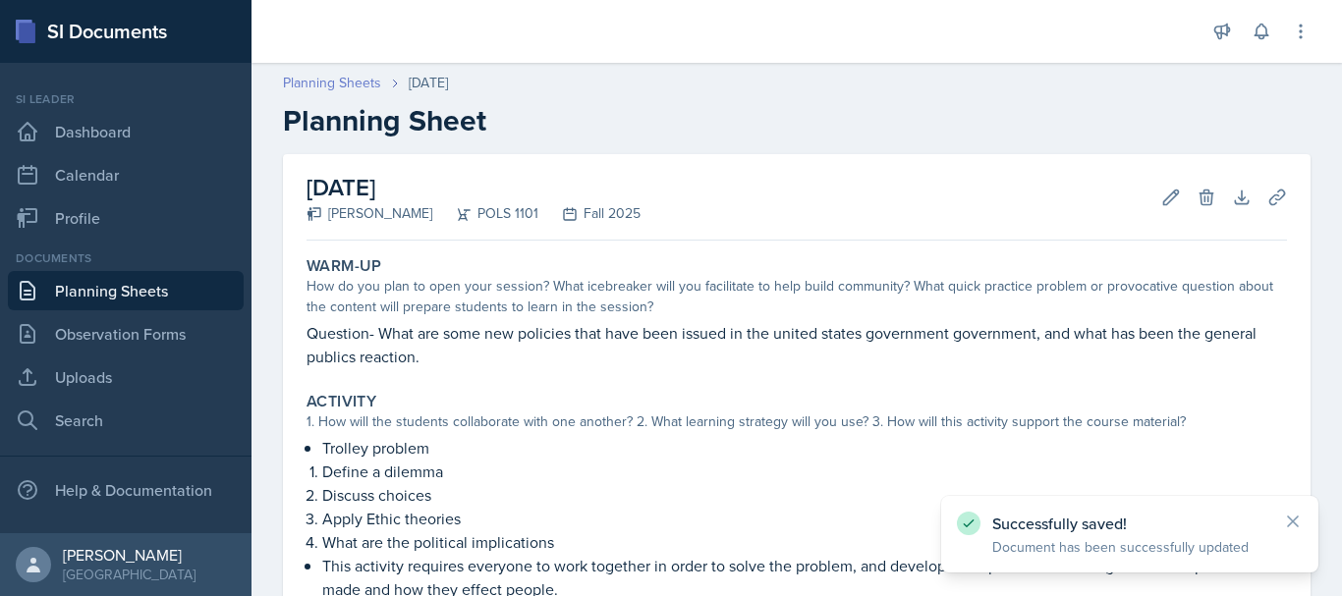
click at [336, 80] on link "Planning Sheets" at bounding box center [332, 83] width 98 height 21
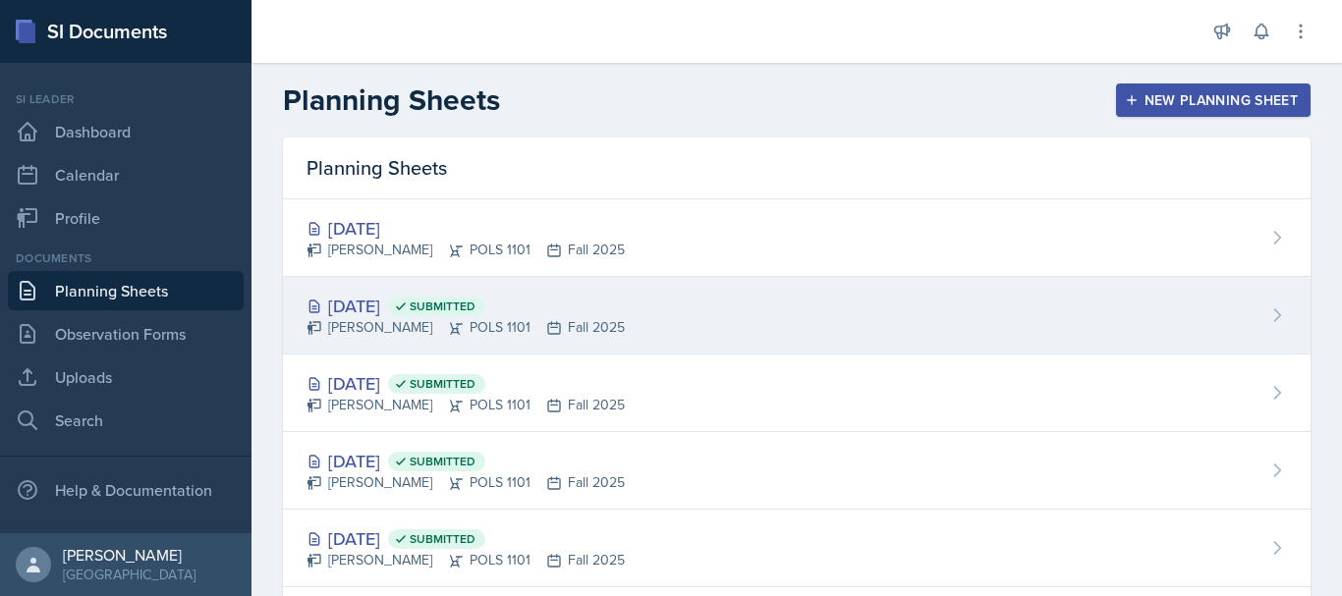
click at [662, 309] on div "[DATE] Submitted [PERSON_NAME] POLS 1101 Fall 2025" at bounding box center [796, 316] width 1027 height 78
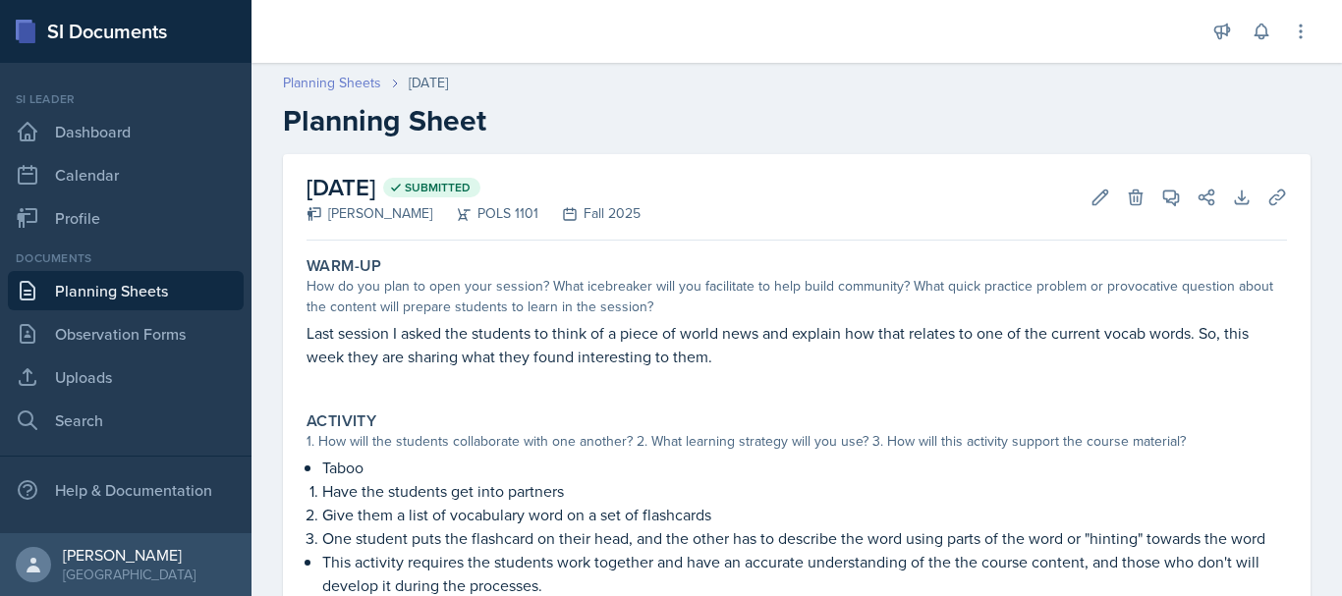
click at [364, 86] on link "Planning Sheets" at bounding box center [332, 83] width 98 height 21
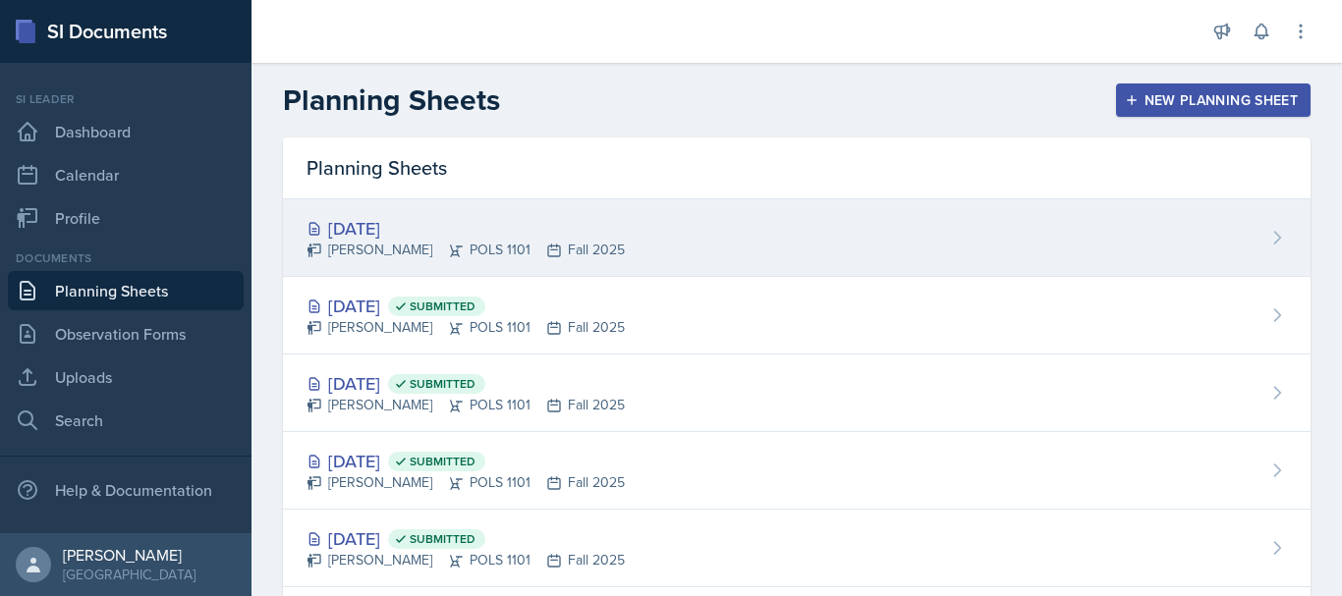
click at [549, 234] on div "[DATE]" at bounding box center [465, 228] width 318 height 27
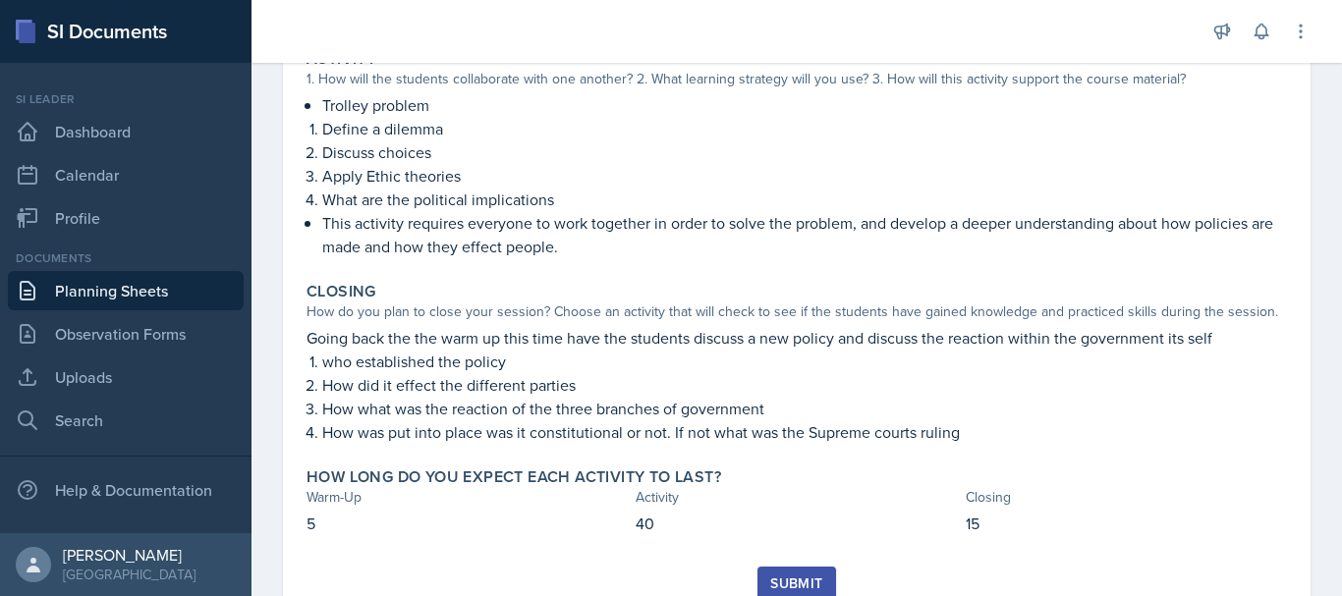
scroll to position [372, 0]
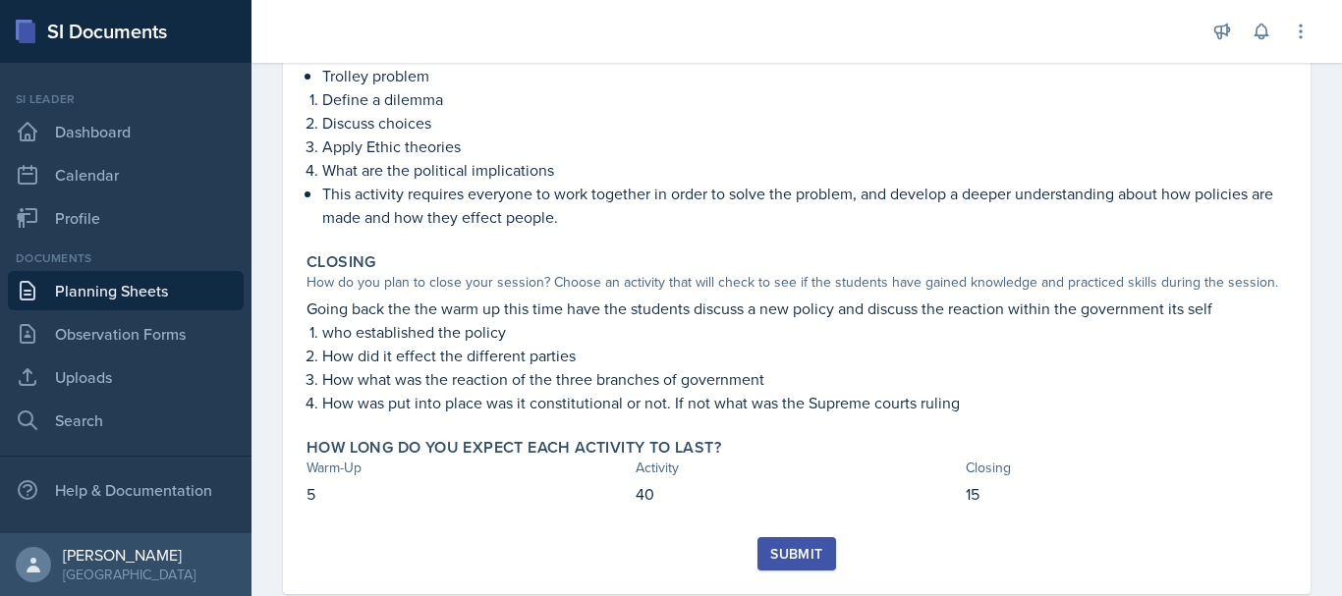
click at [775, 555] on div "Submit" at bounding box center [796, 554] width 52 height 16
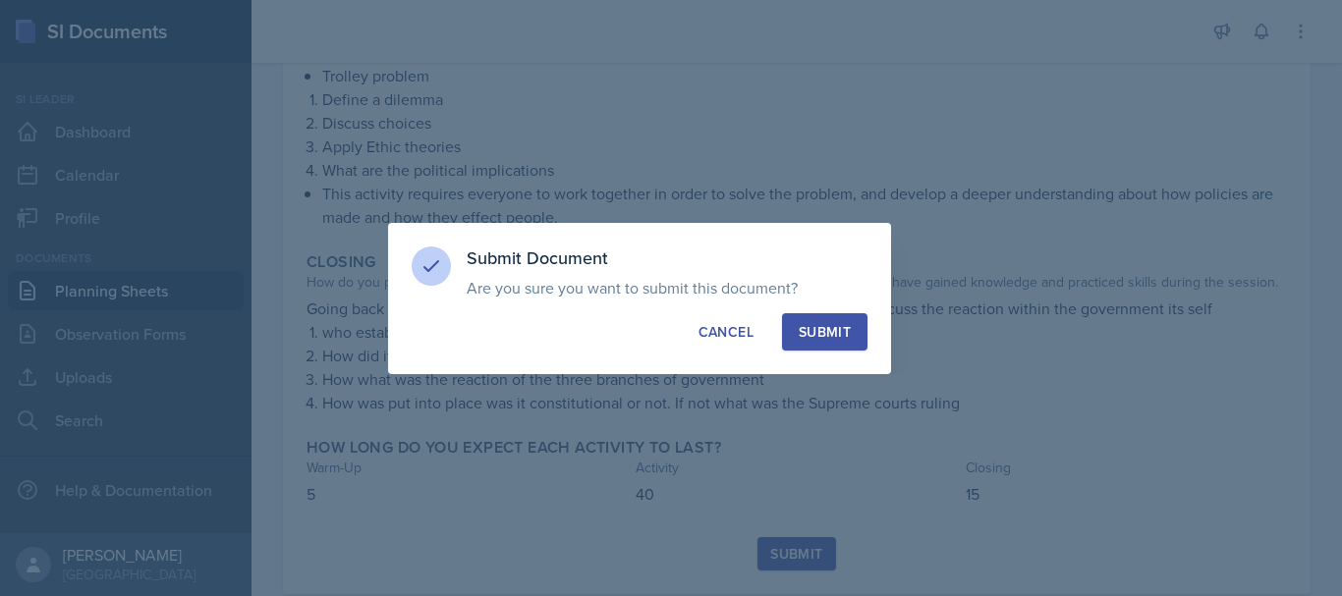
click at [804, 330] on div "Submit" at bounding box center [825, 332] width 52 height 20
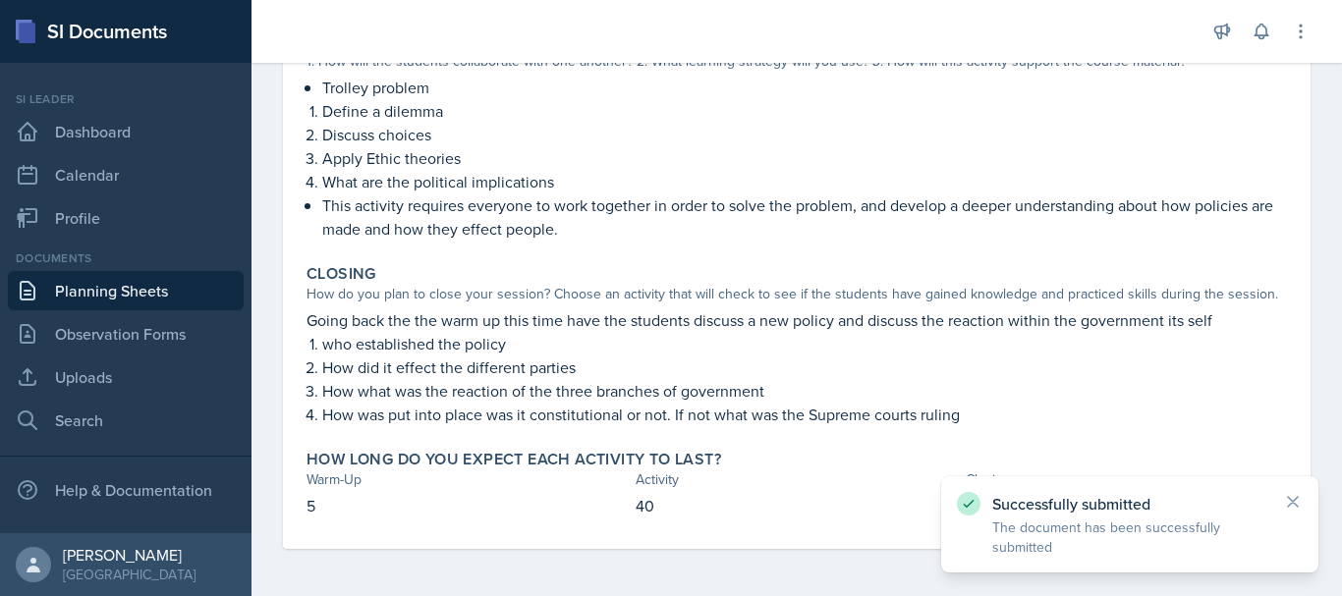
scroll to position [360, 0]
